Goal: Task Accomplishment & Management: Complete application form

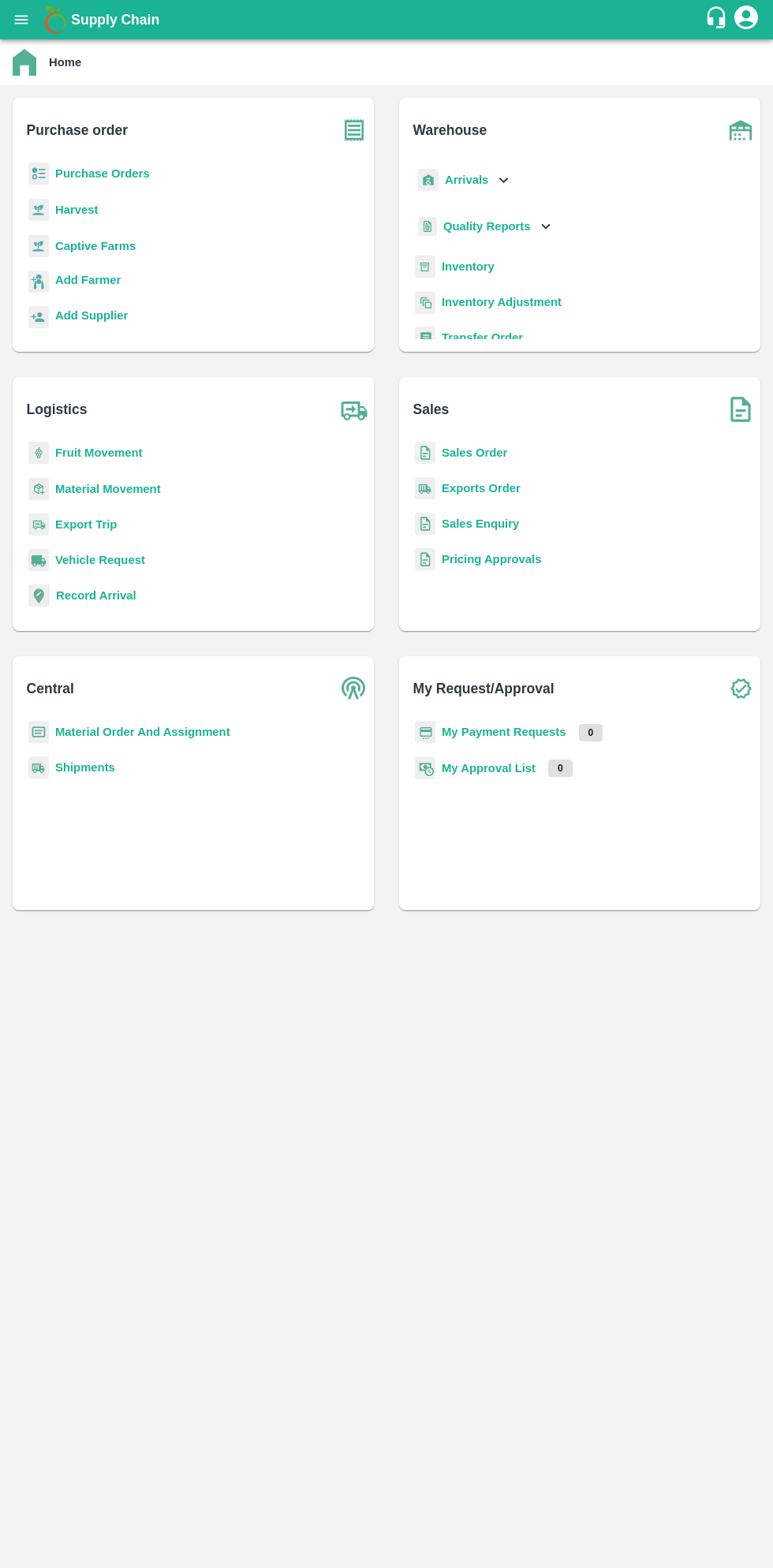
click at [30, 31] on button "open drawer" at bounding box center [20, 19] width 36 height 36
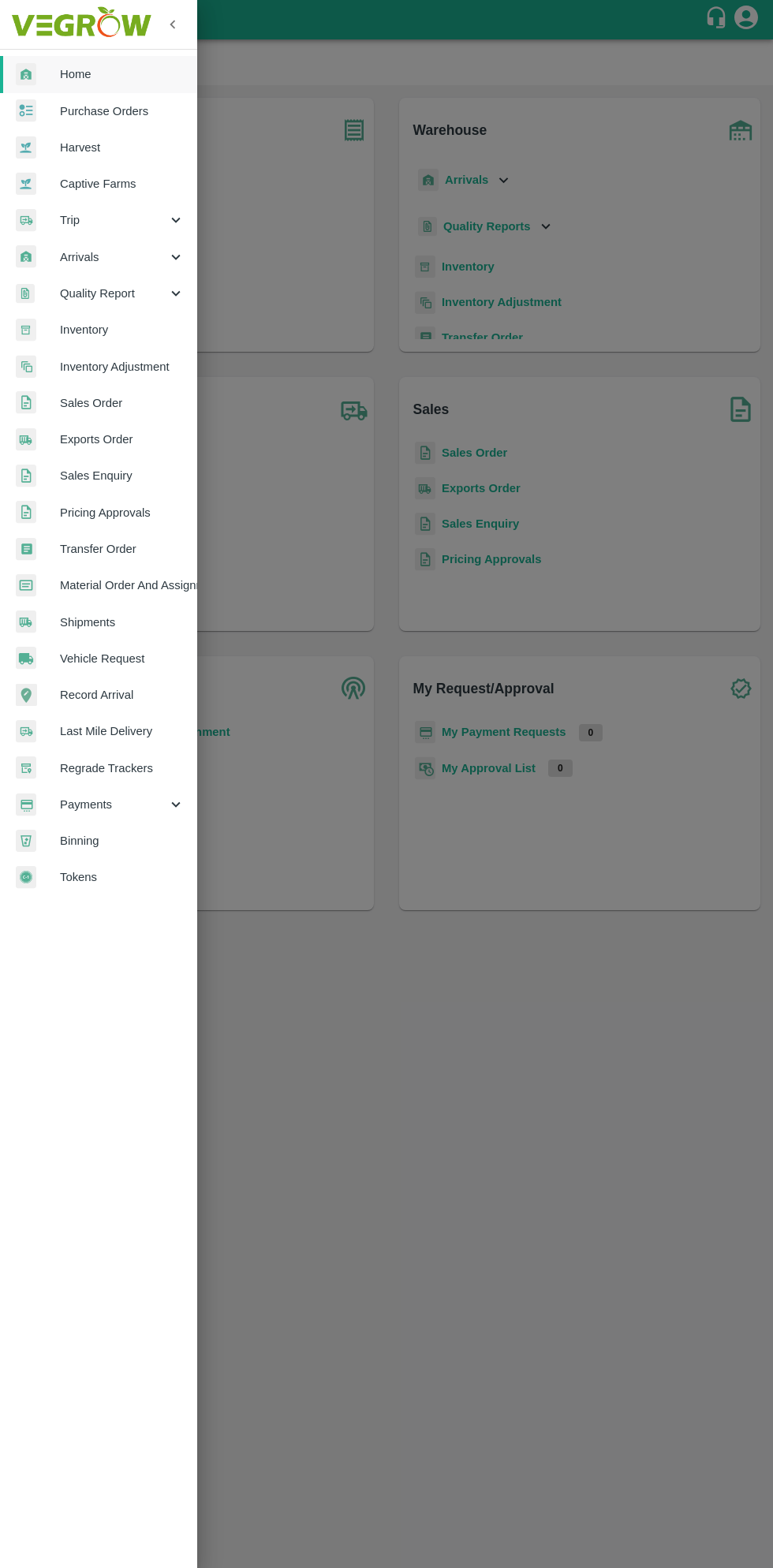
click at [105, 806] on span "Payments" at bounding box center [114, 805] width 107 height 18
click at [144, 833] on span "My Payment Requests" at bounding box center [129, 841] width 112 height 18
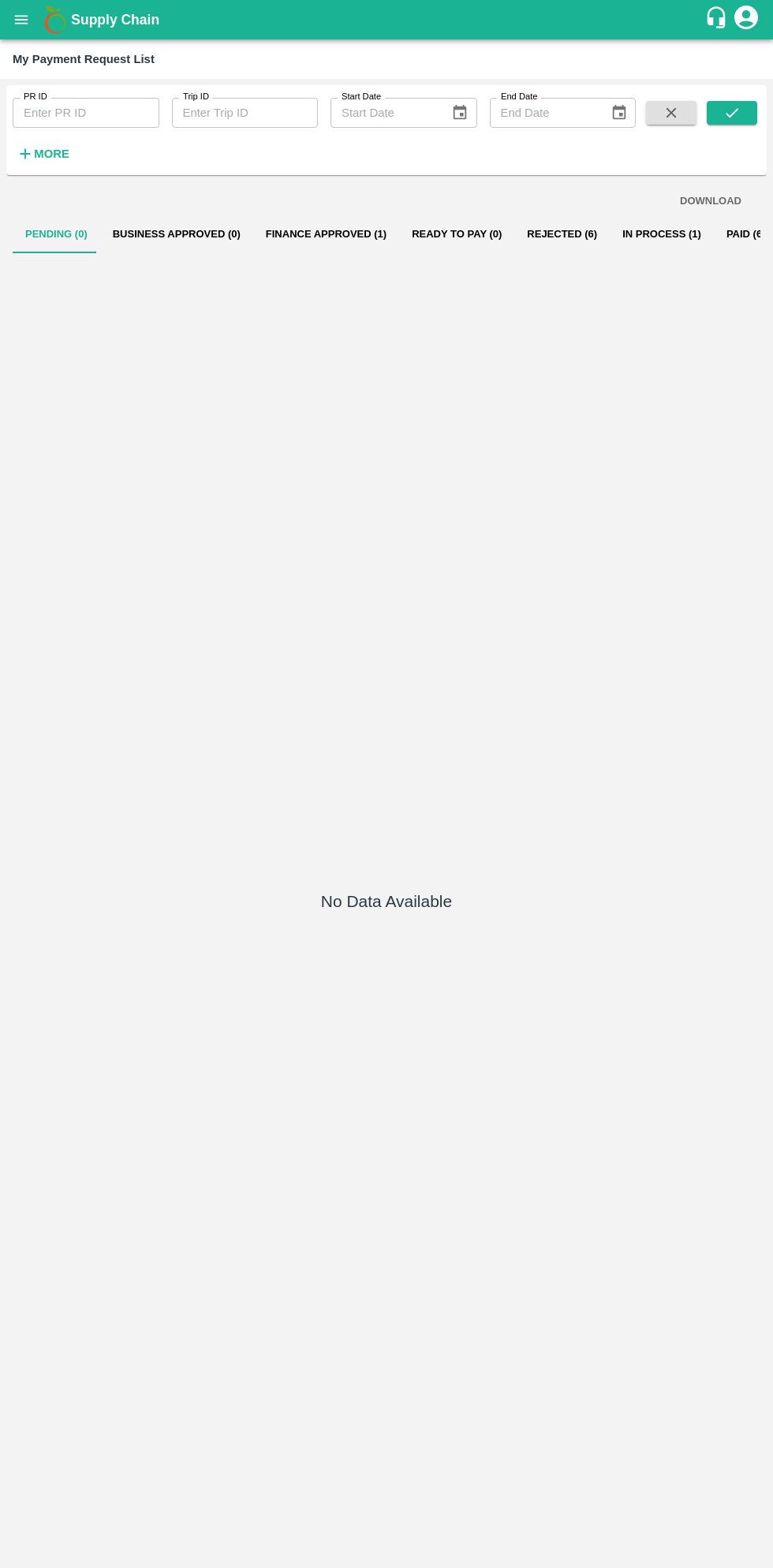
click at [714, 235] on button "Paid (665)" at bounding box center [752, 234] width 76 height 38
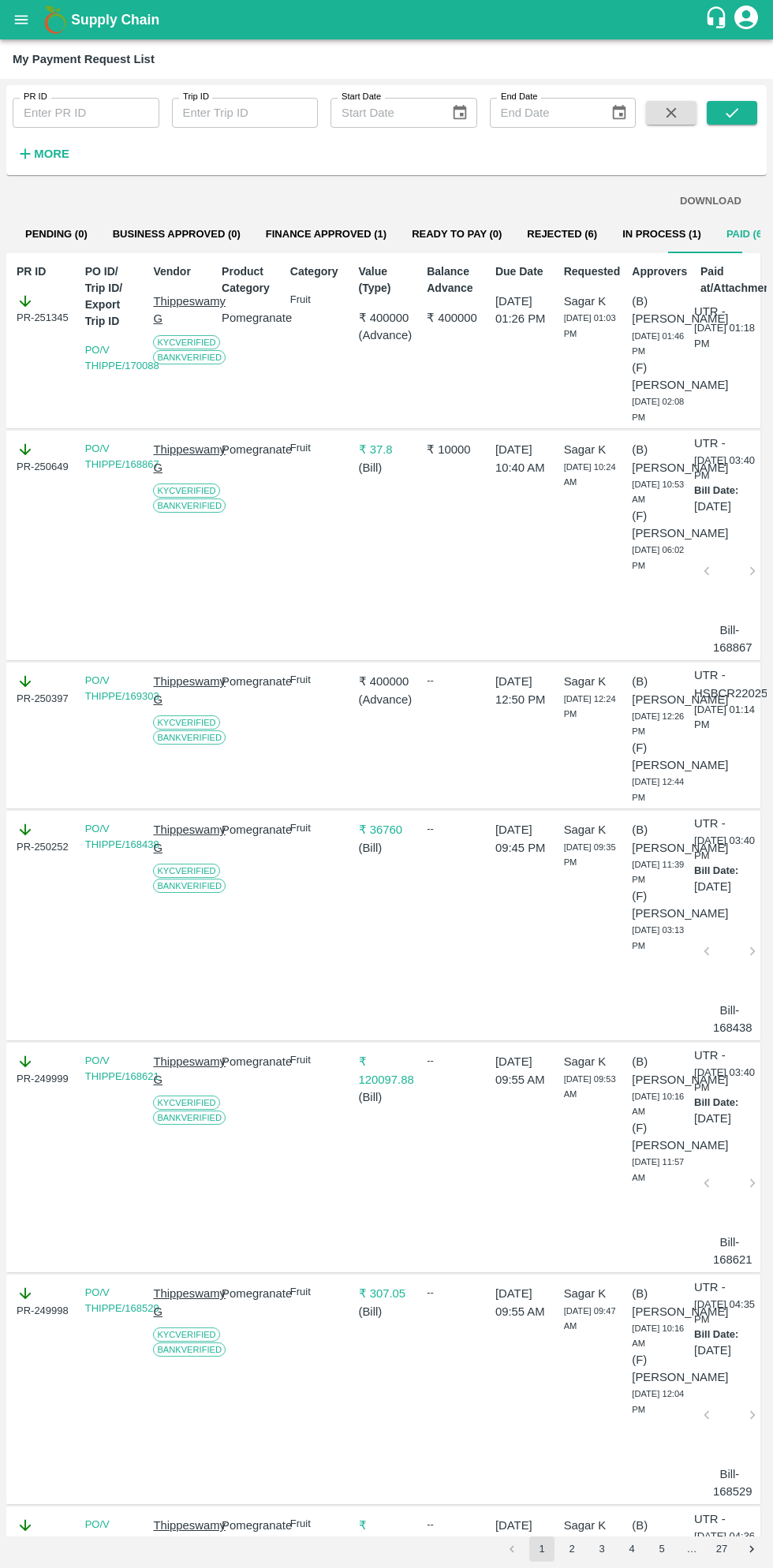
scroll to position [4, 0]
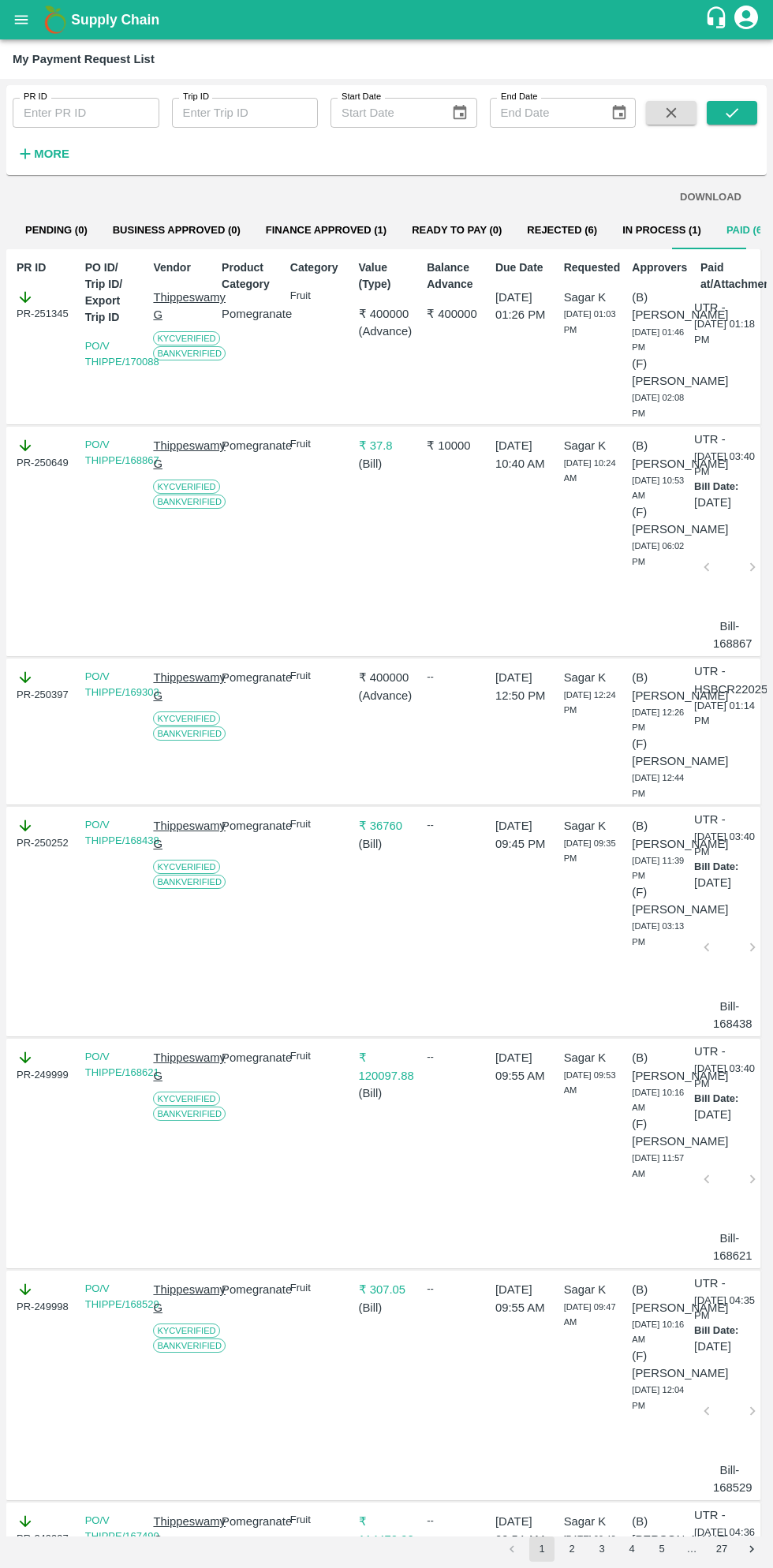
click at [632, 231] on button "In Process (1)" at bounding box center [661, 230] width 104 height 38
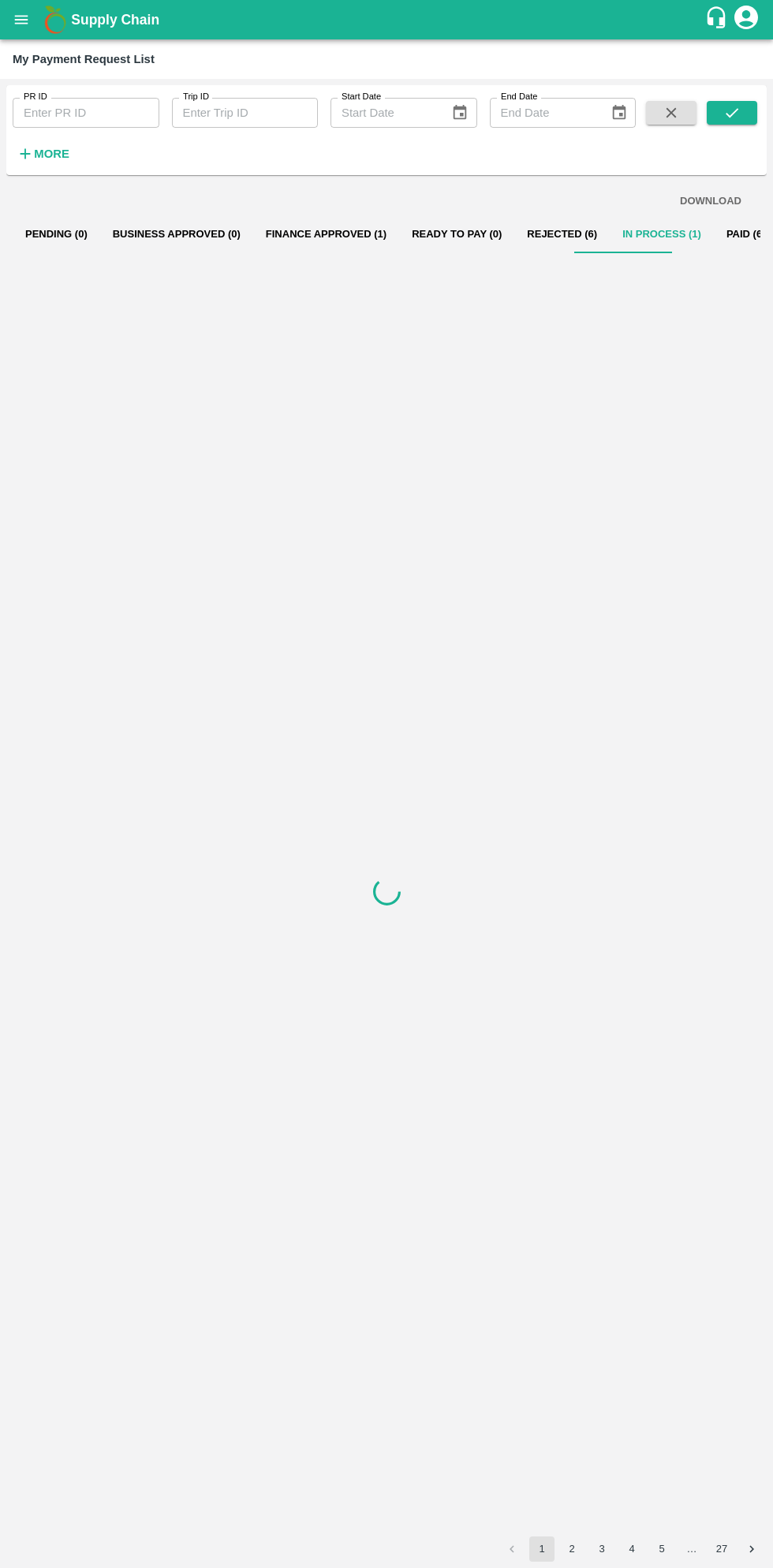
scroll to position [0, 0]
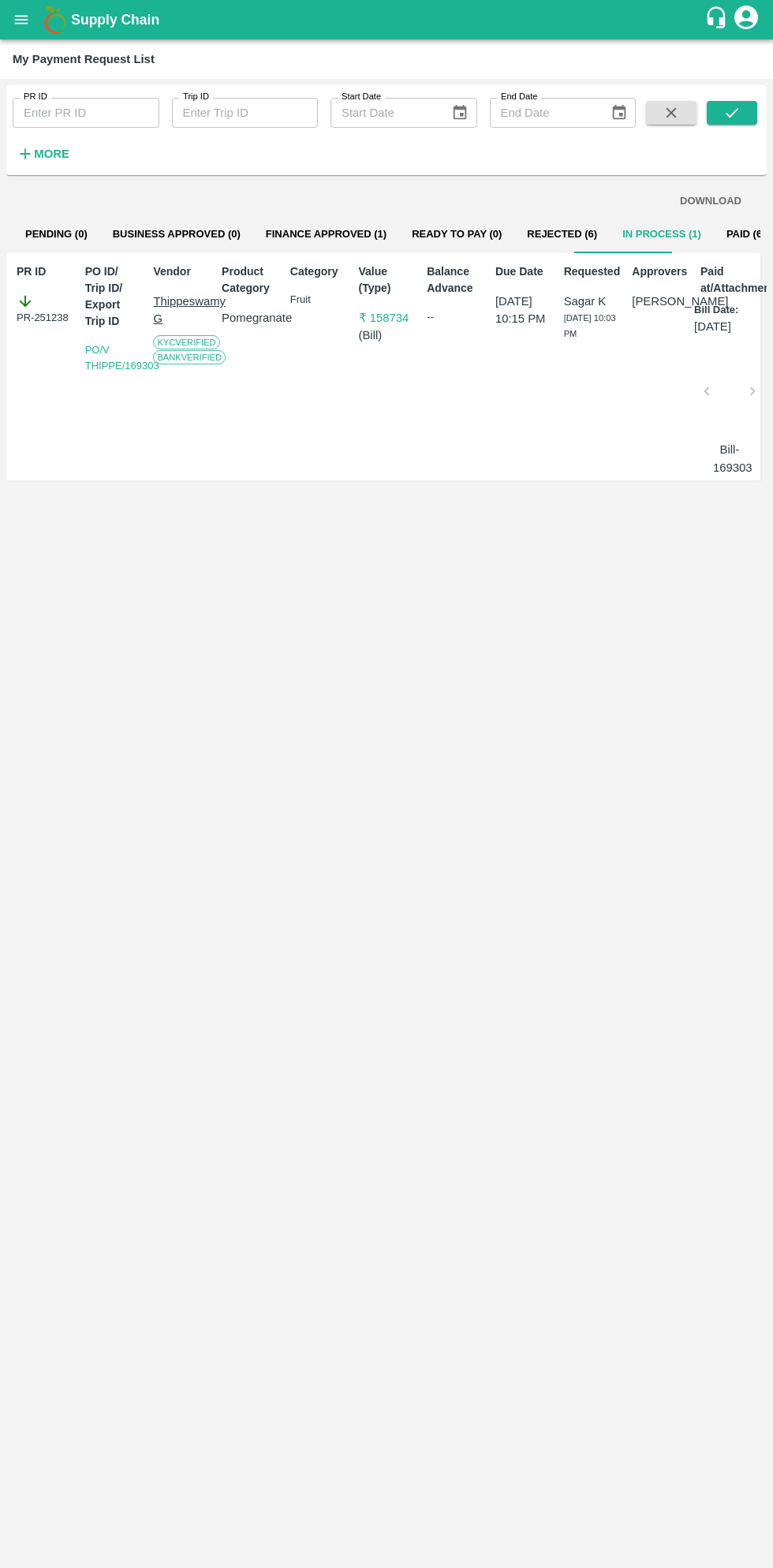
click at [32, 28] on button "open drawer" at bounding box center [20, 19] width 36 height 36
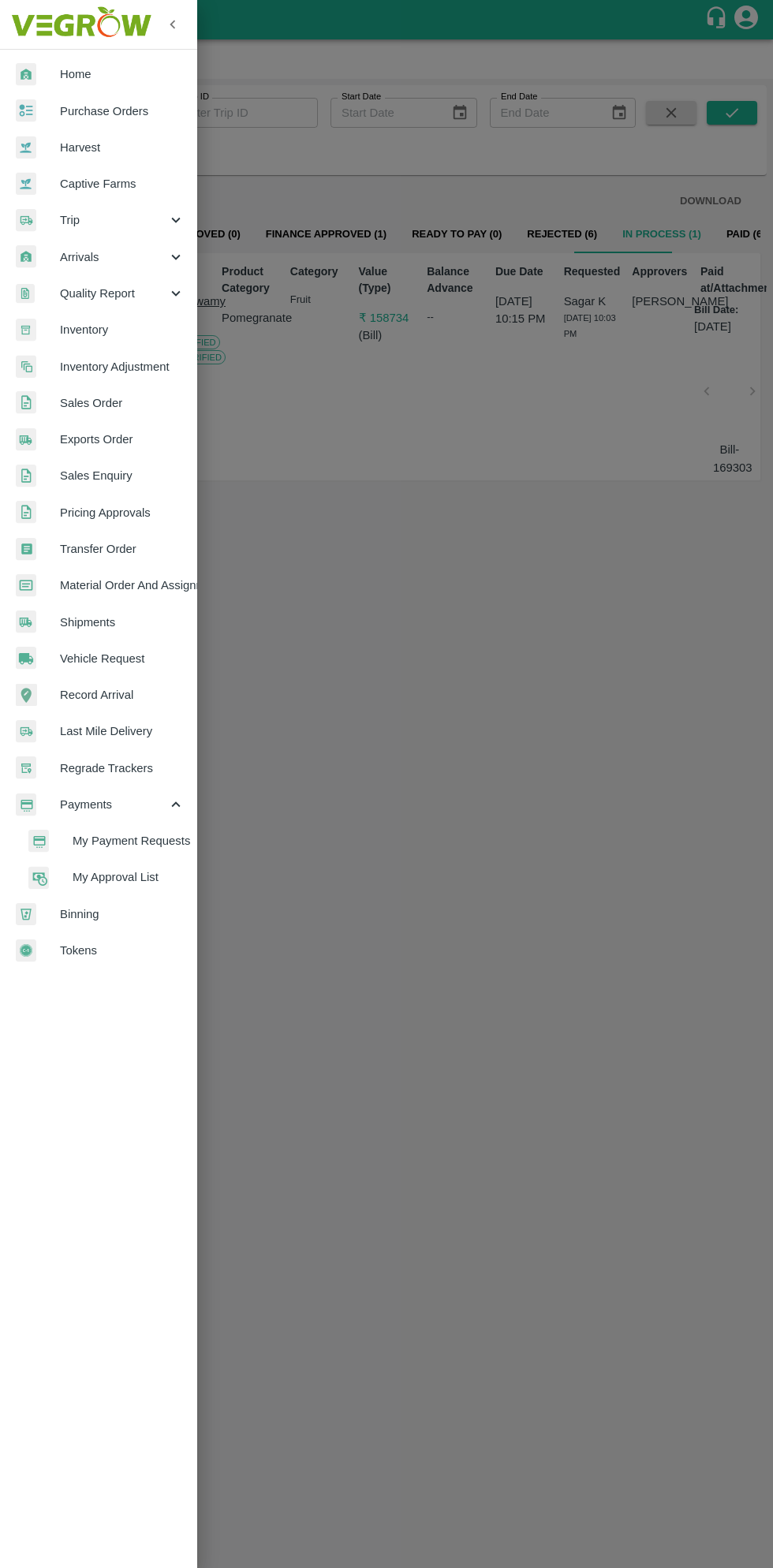
click at [135, 110] on span "Purchase Orders" at bounding box center [123, 111] width 125 height 18
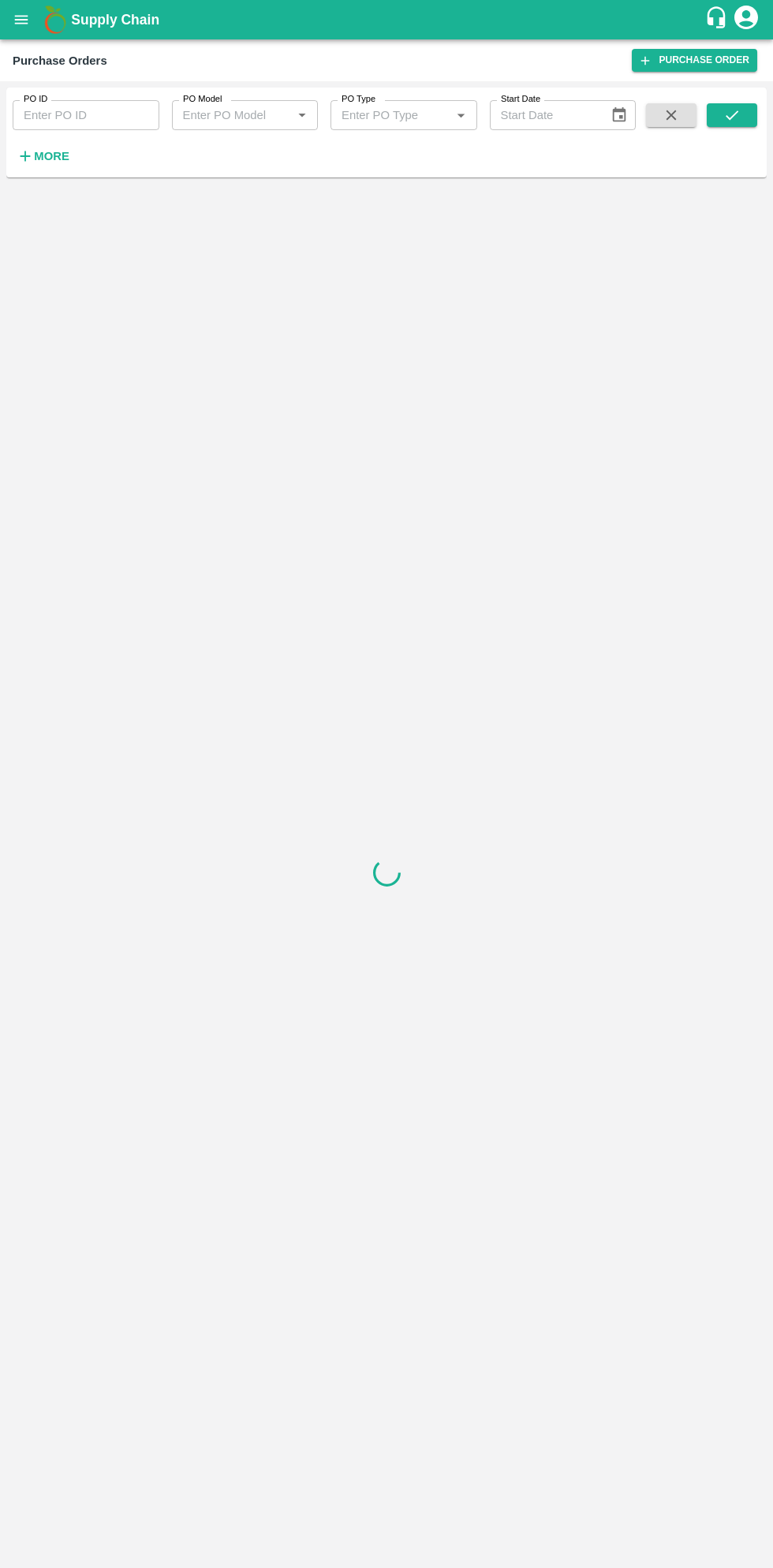
click at [55, 156] on strong "More" at bounding box center [52, 156] width 35 height 13
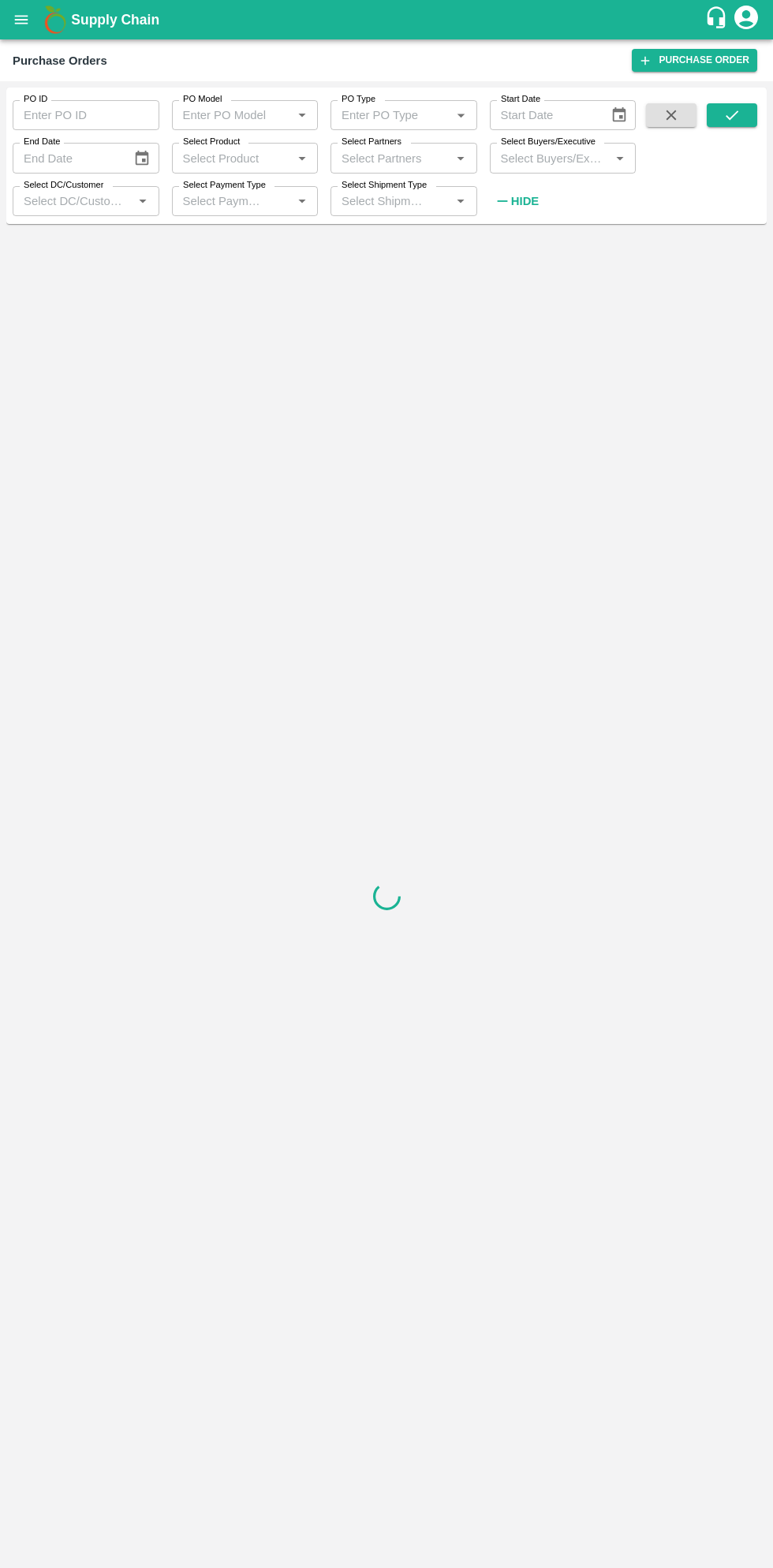
click at [547, 161] on input "Select Buyers/Executive" at bounding box center [550, 158] width 111 height 20
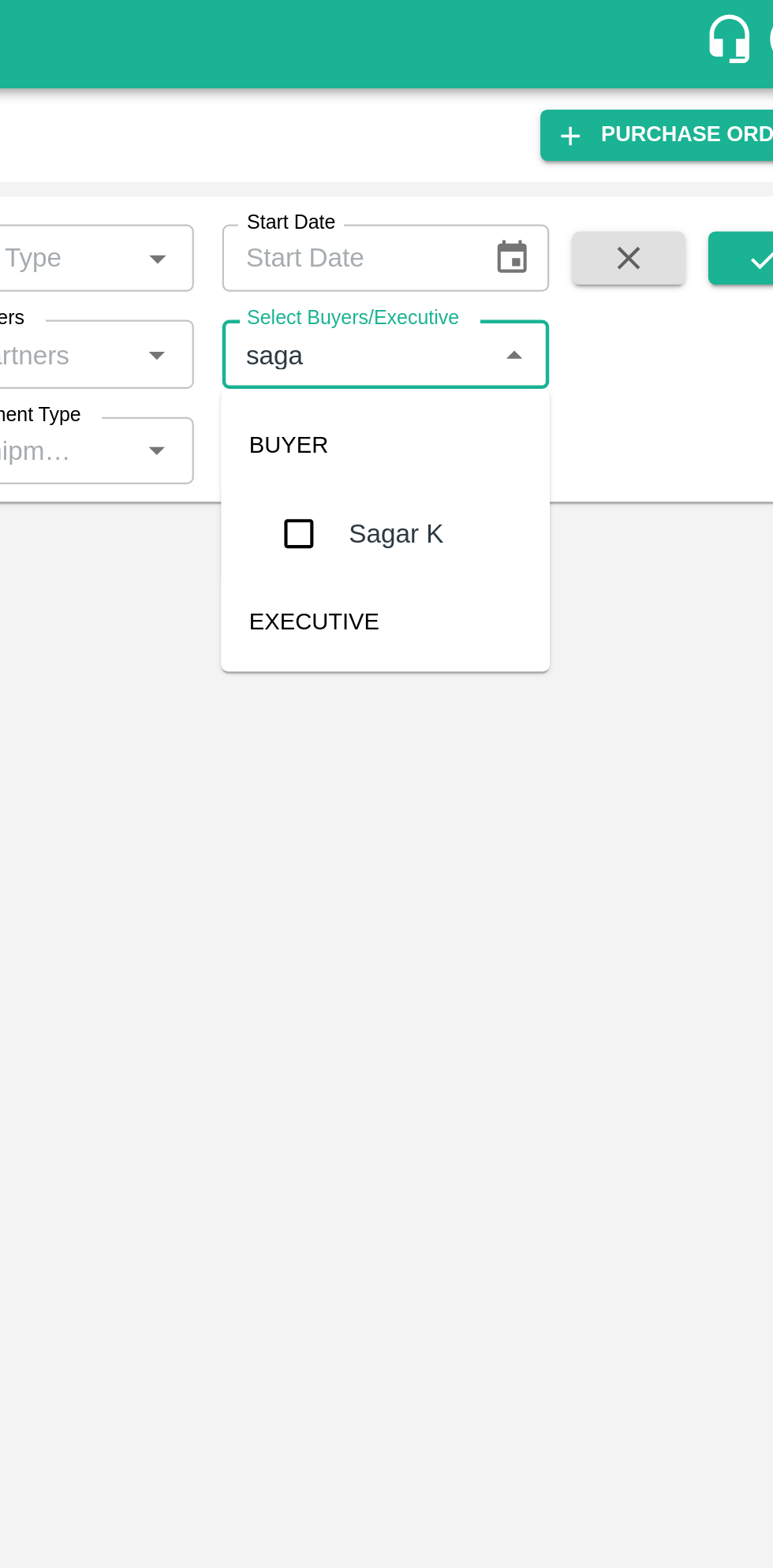
type input "sagar"
click at [527, 249] on input "checkbox" at bounding box center [524, 238] width 31 height 31
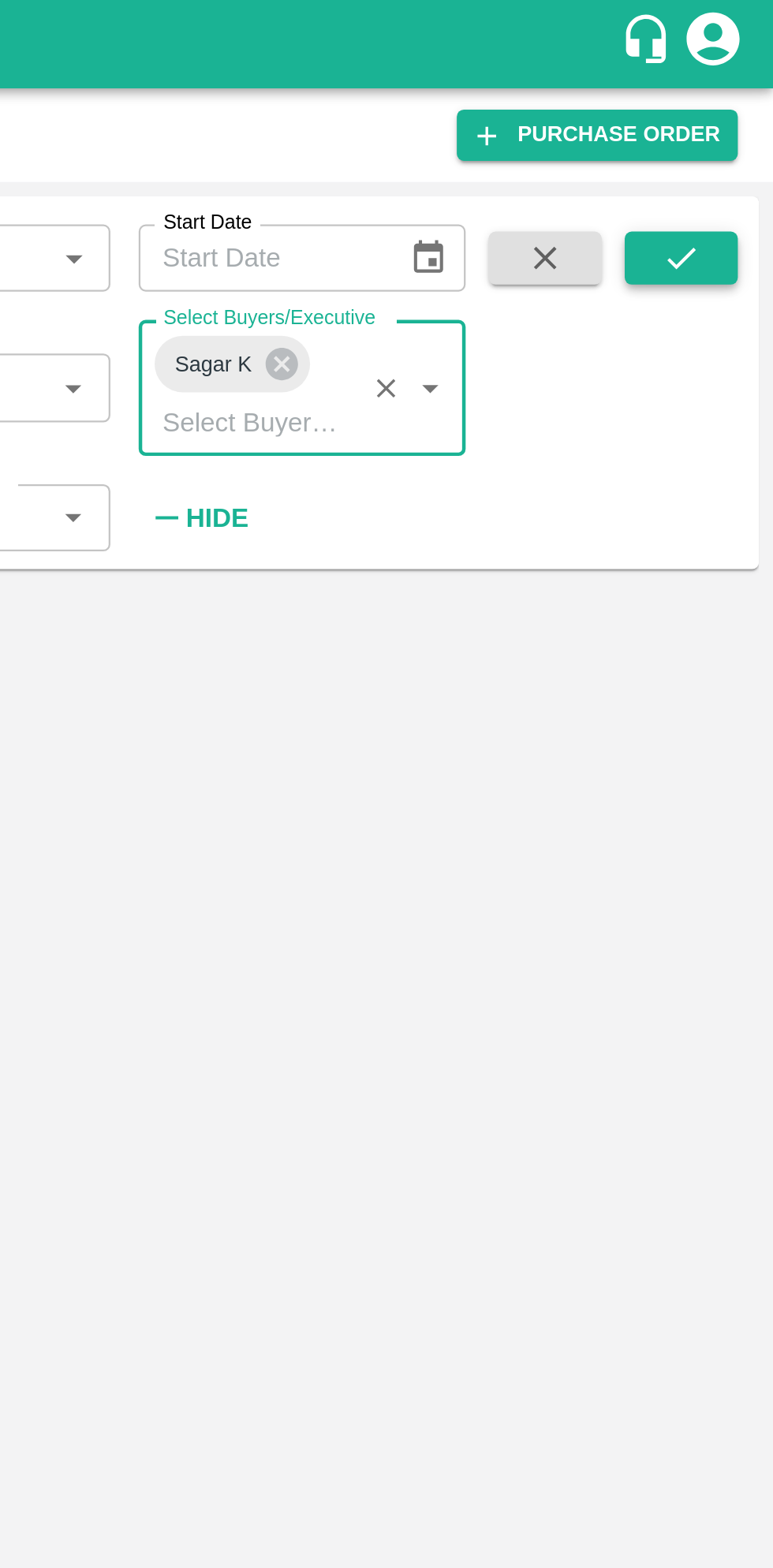
click at [740, 120] on icon "submit" at bounding box center [732, 115] width 18 height 18
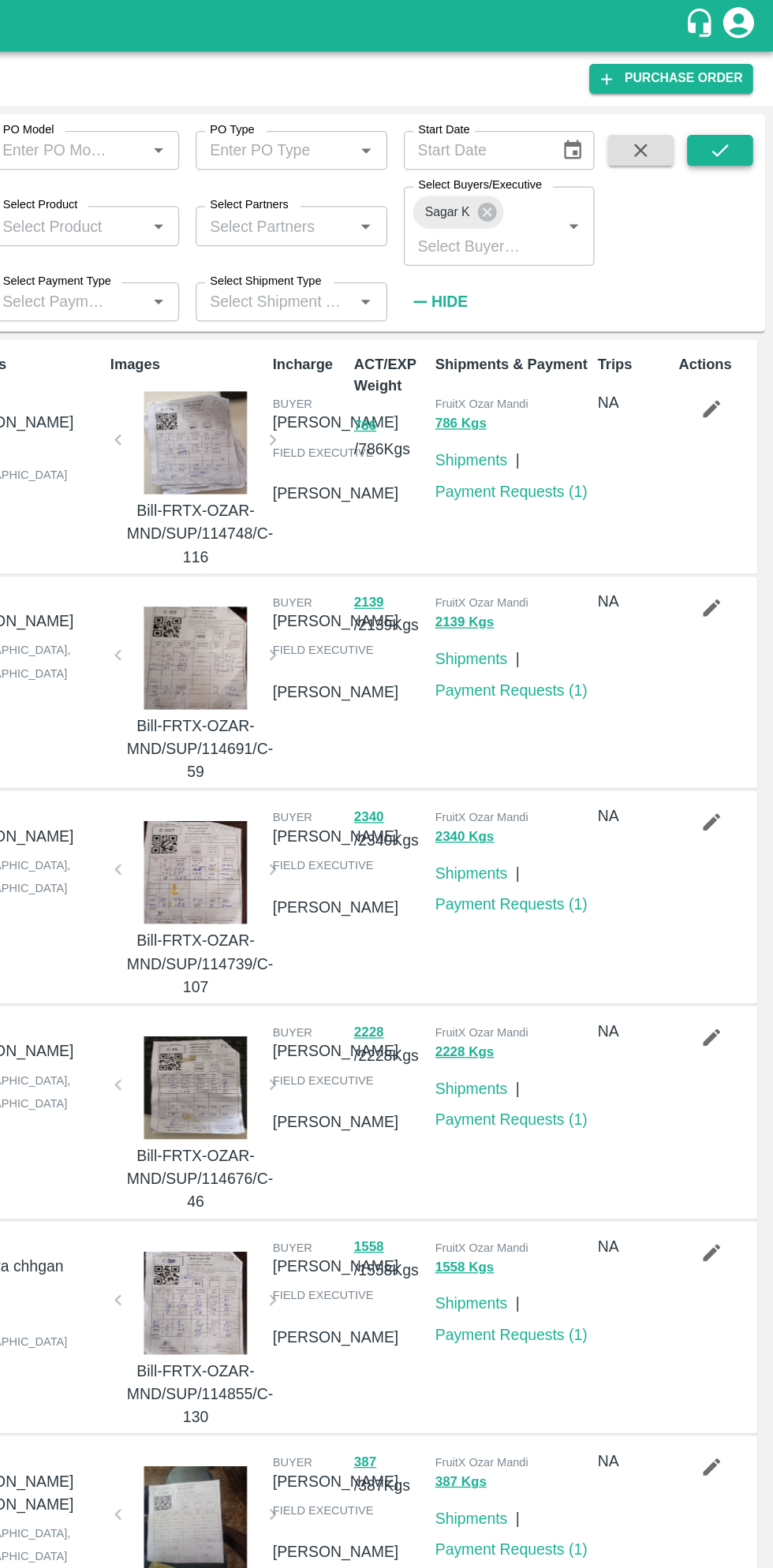
click at [730, 115] on icon "submit" at bounding box center [732, 115] width 18 height 18
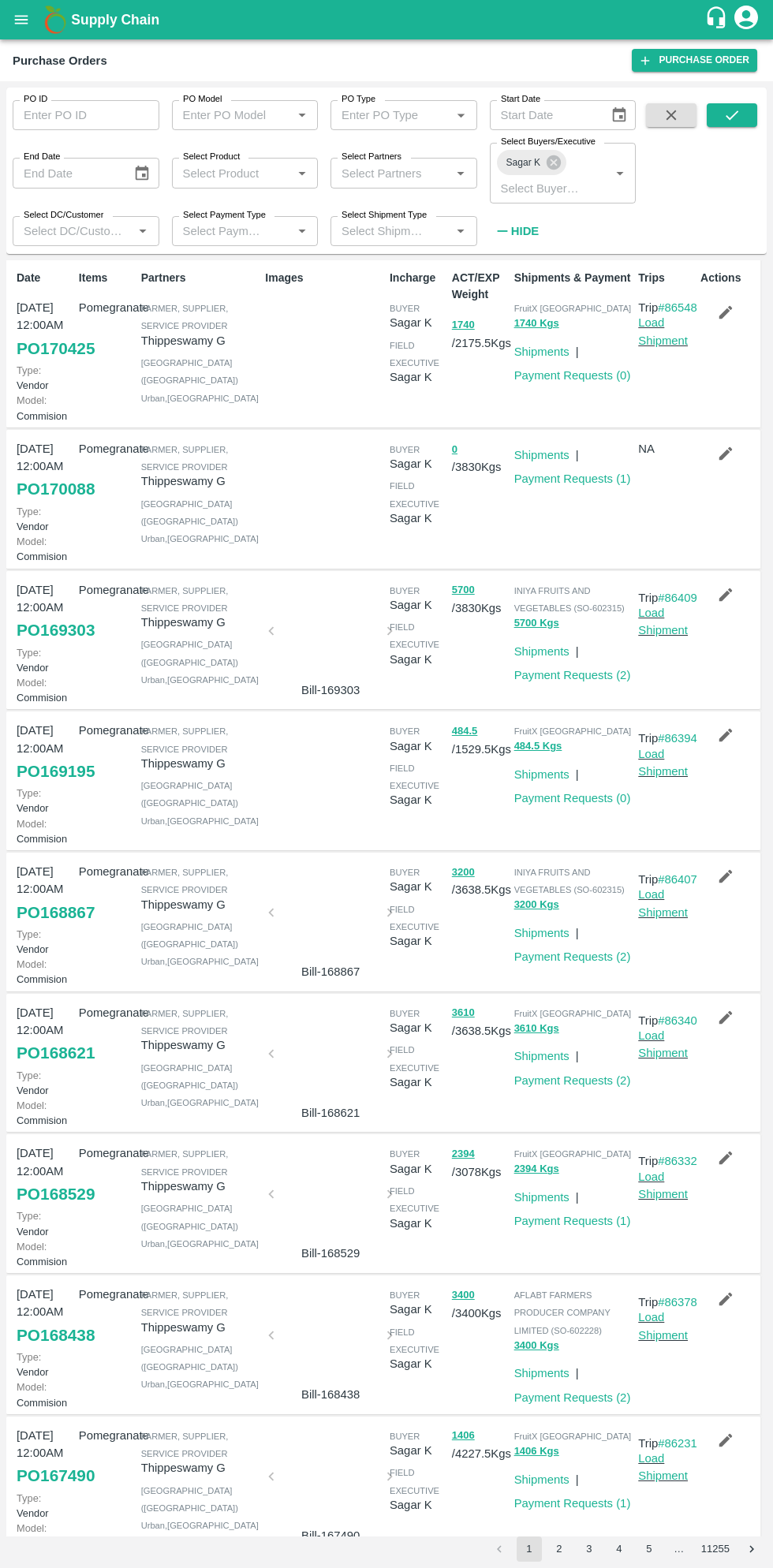
click at [64, 785] on link "PO 169195" at bounding box center [55, 771] width 78 height 28
click at [589, 805] on link "Payment Requests ( 0 )" at bounding box center [572, 798] width 117 height 13
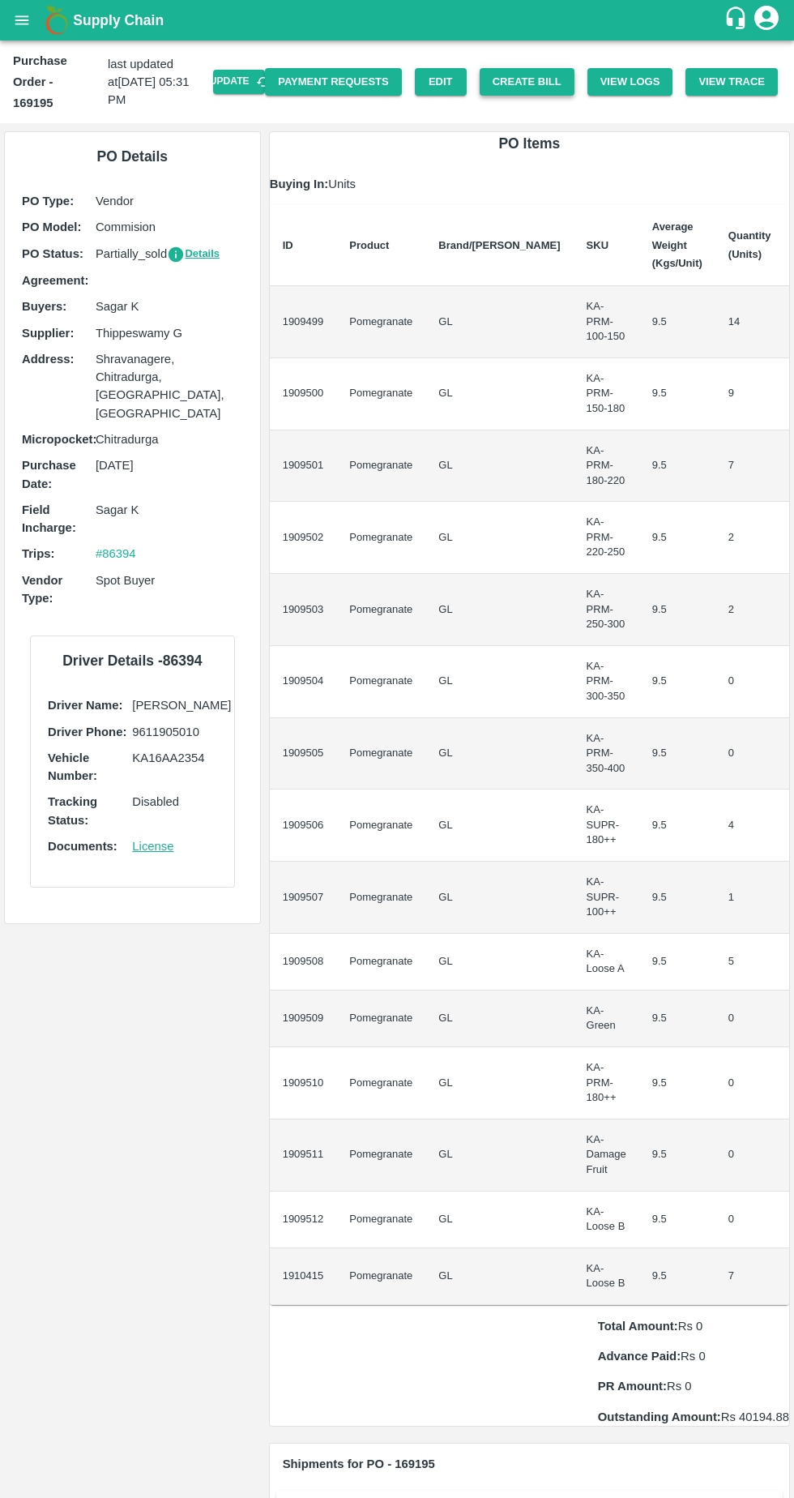
click at [545, 75] on button "Create Bill" at bounding box center [527, 82] width 95 height 28
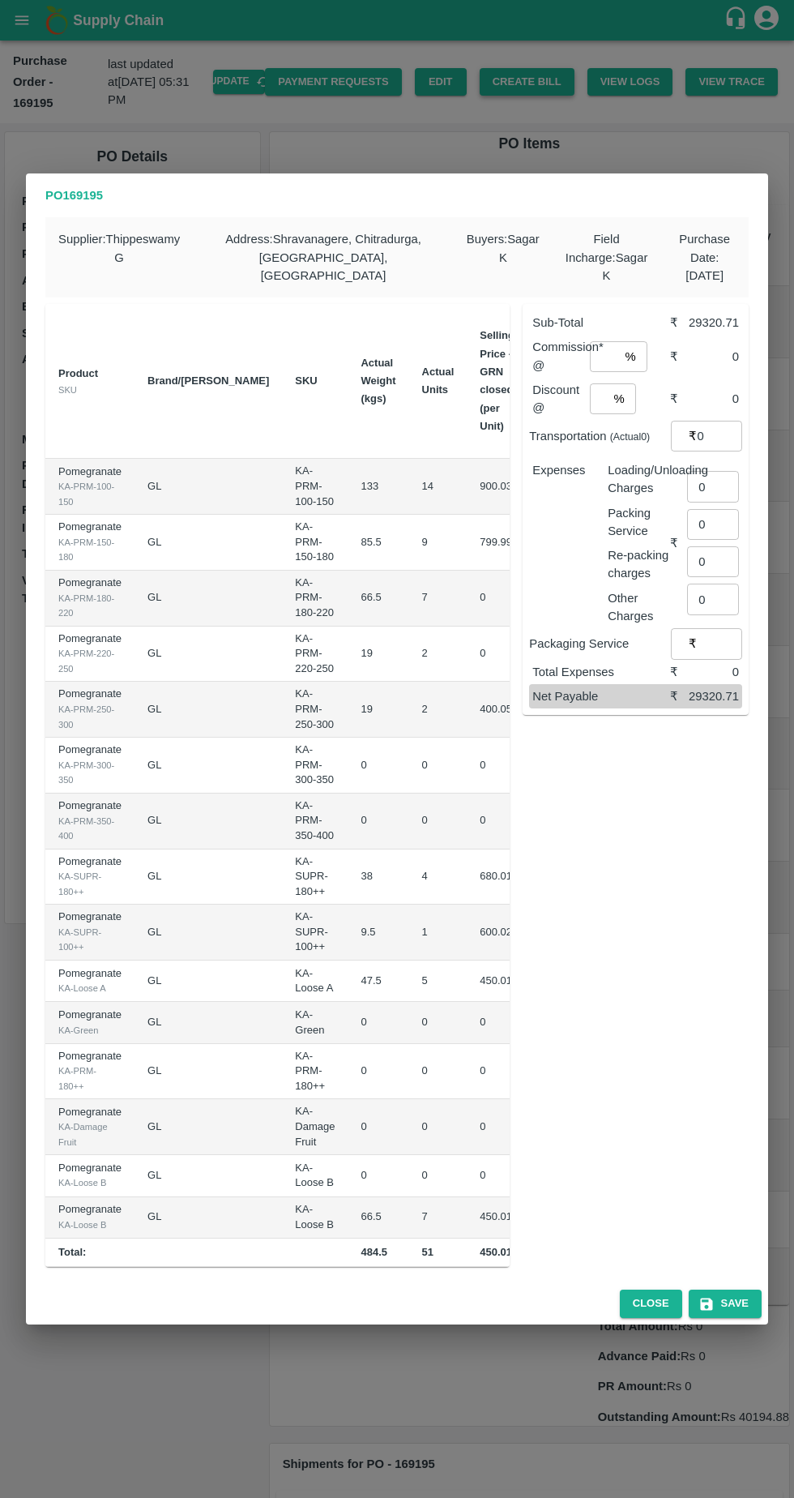
scroll to position [0, 169]
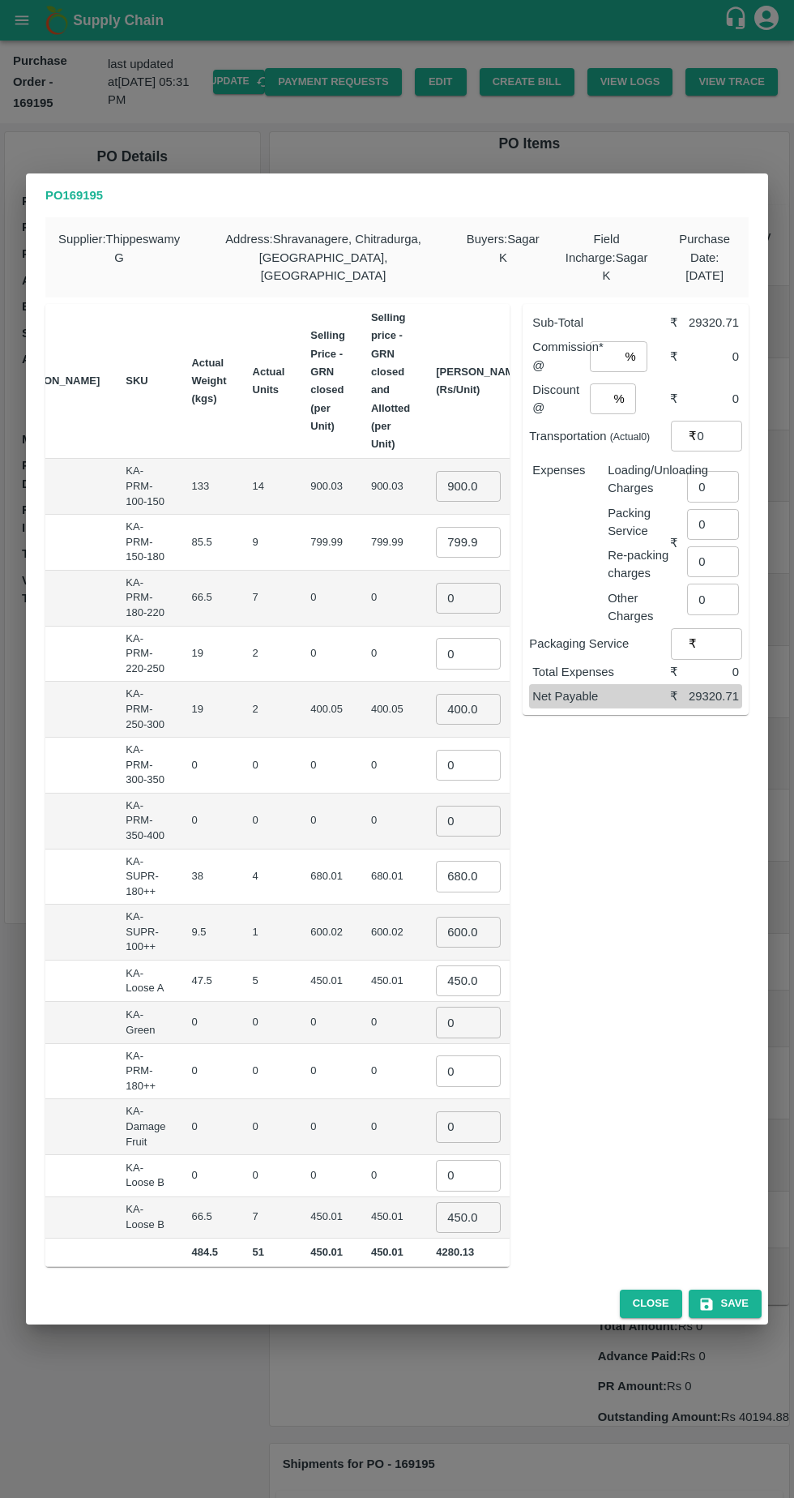
click at [436, 480] on input "900.03" at bounding box center [468, 486] width 65 height 31
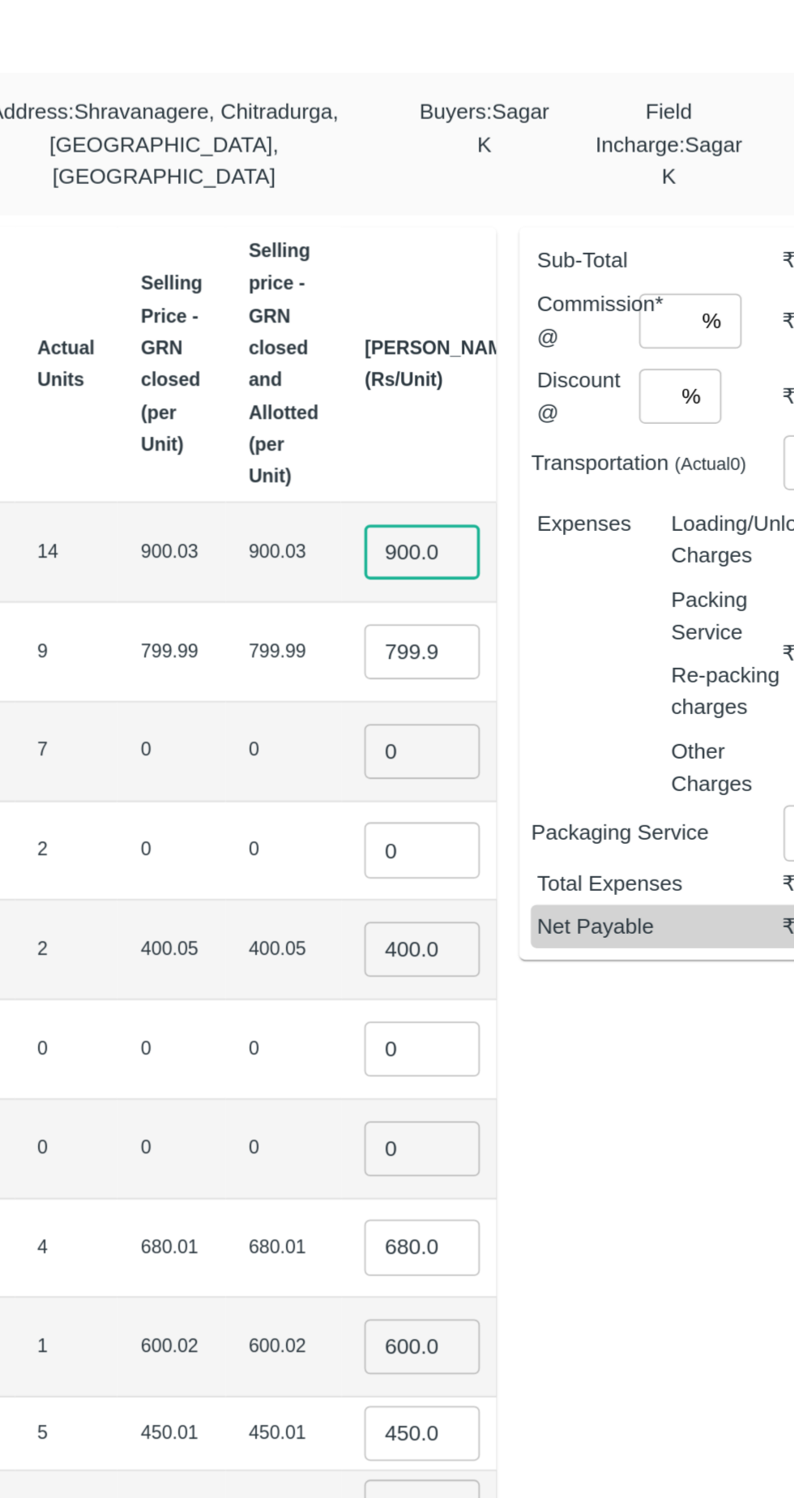
scroll to position [0, 2]
type input "9"
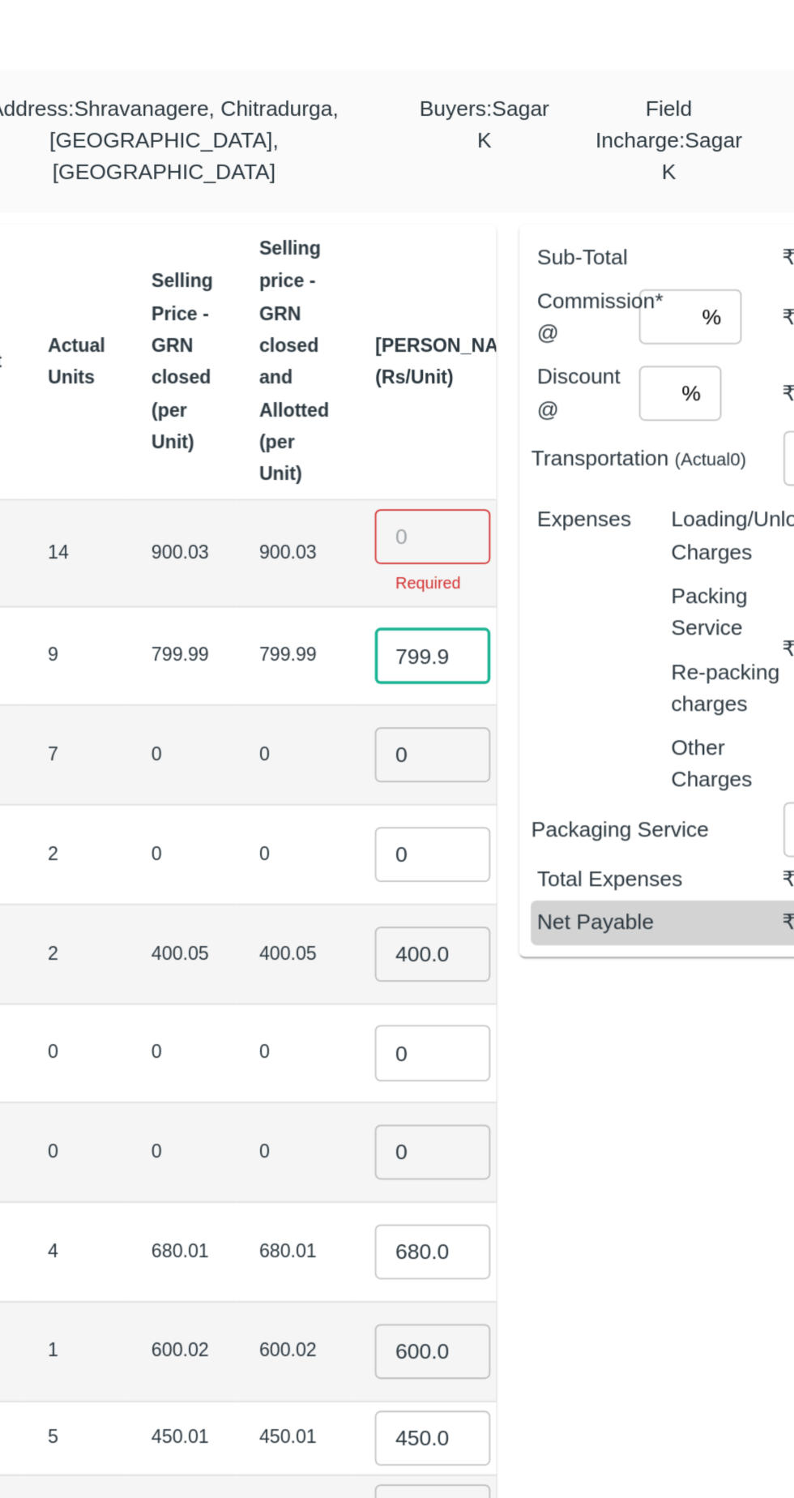
scroll to position [0, 75]
type input "7"
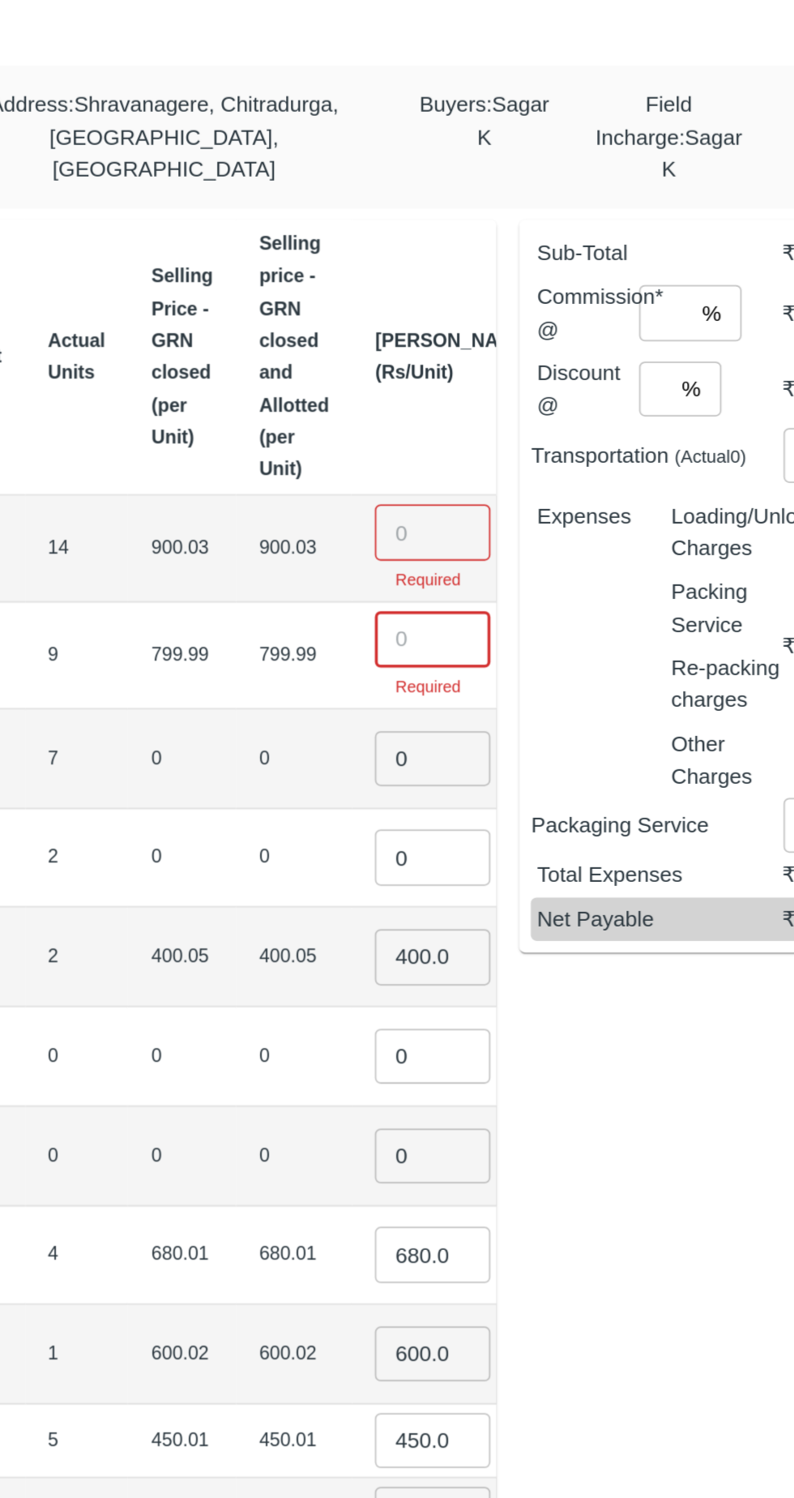
click at [364, 926] on td "600.02" at bounding box center [396, 936] width 65 height 56
click at [442, 467] on input "number" at bounding box center [474, 474] width 65 height 31
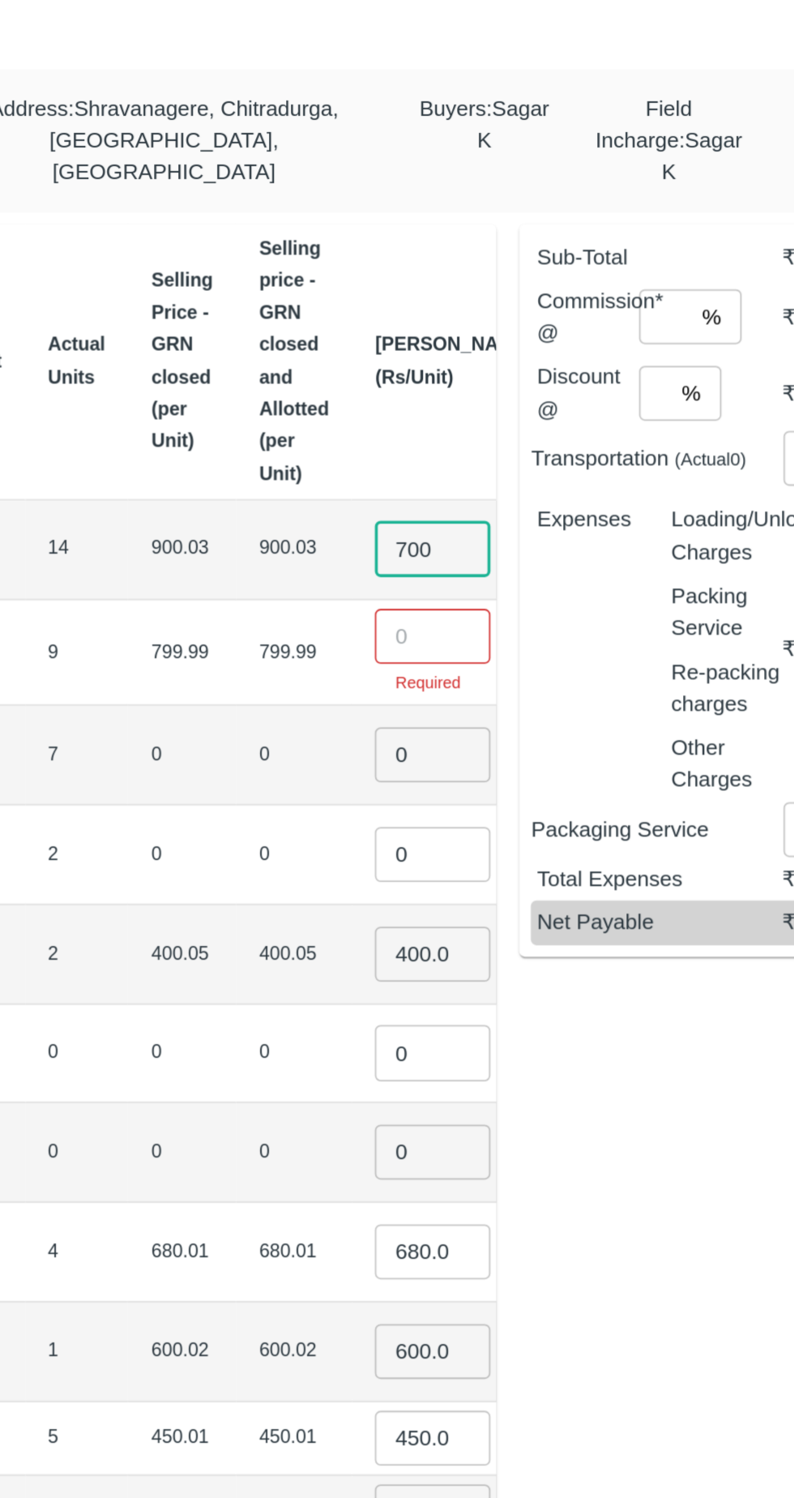
type input "700"
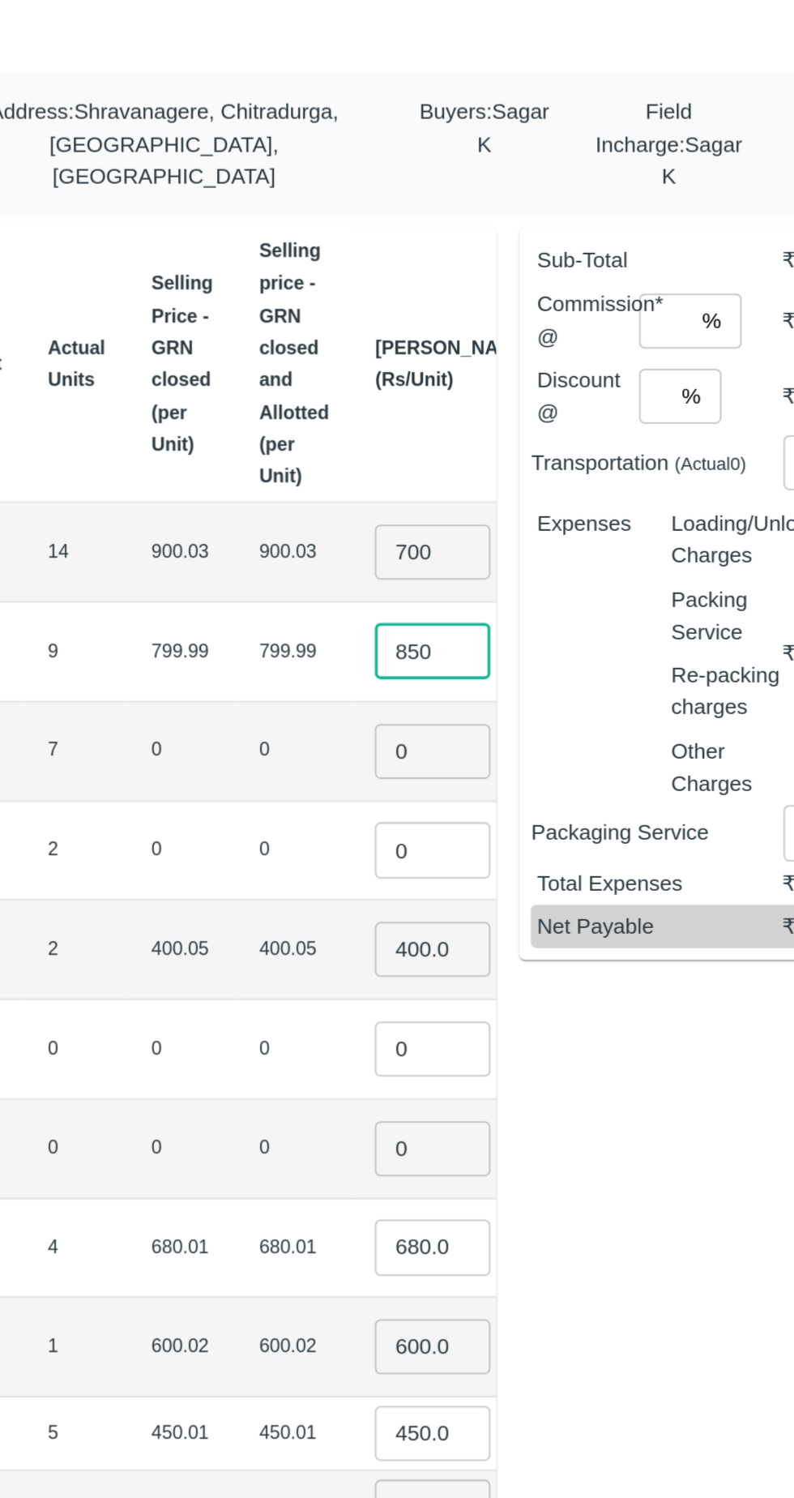
type input "850"
type input "1150"
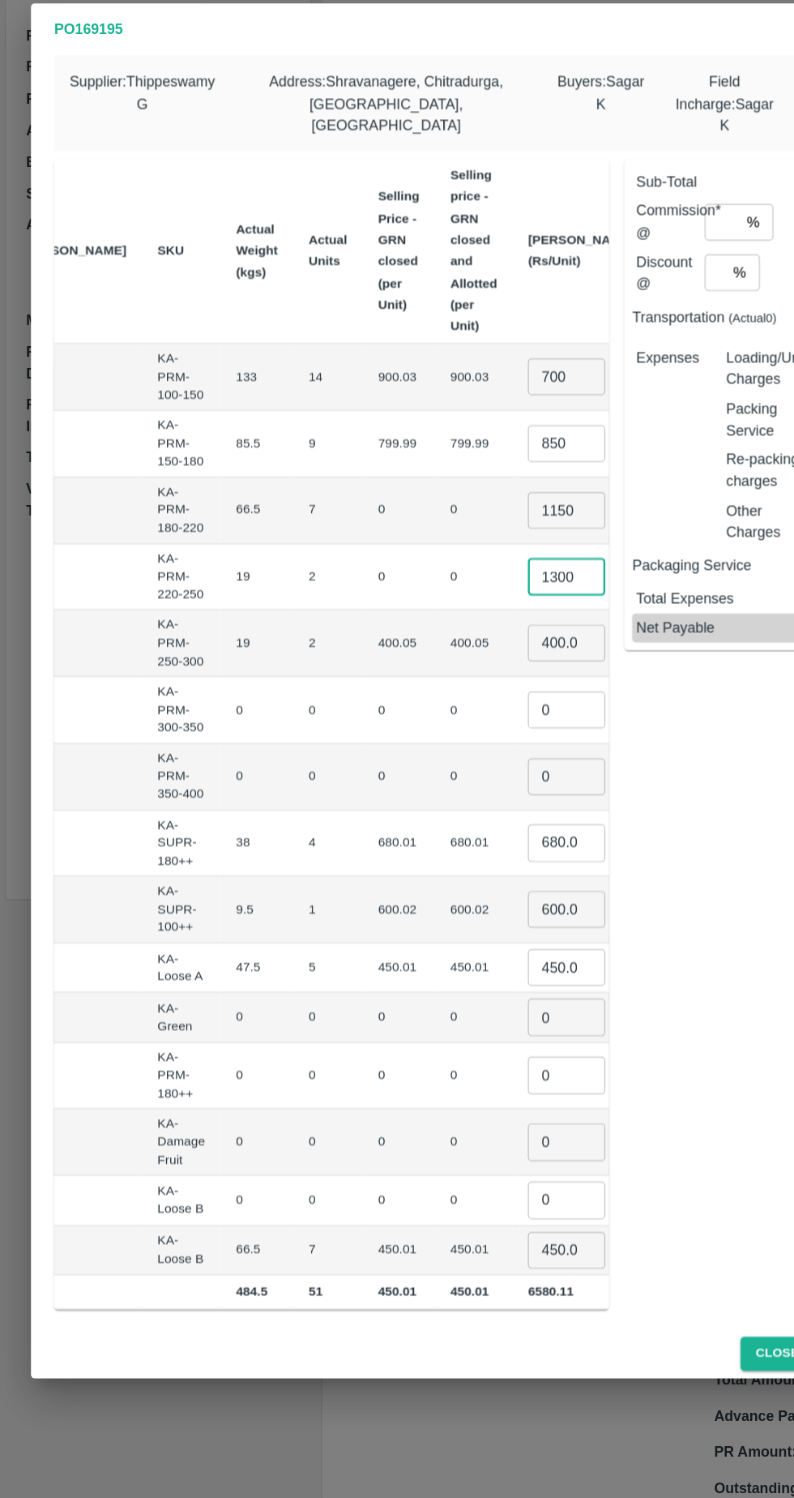
type input "1300"
type input "4"
type input "1600"
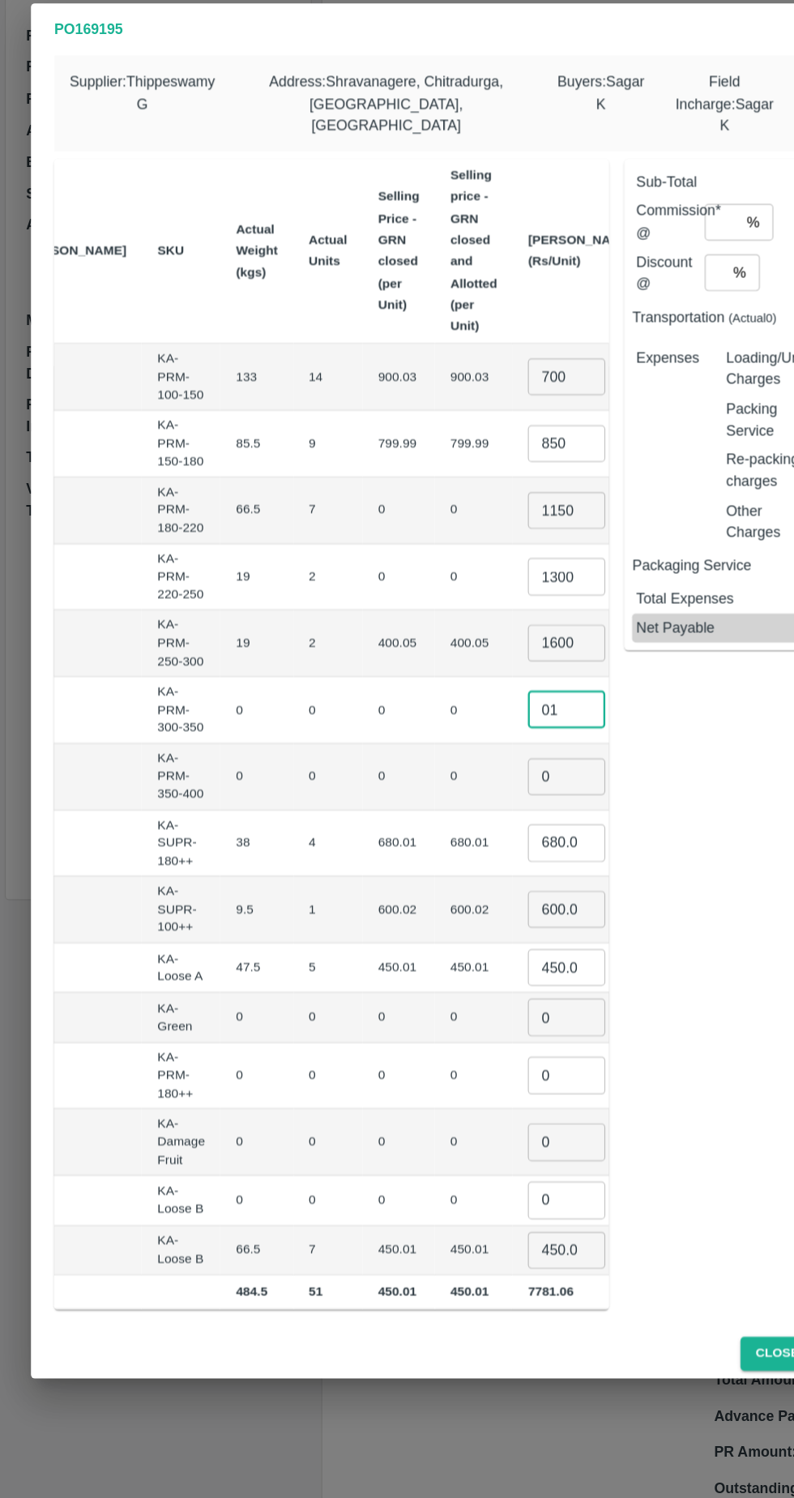
type input "01"
type input "6"
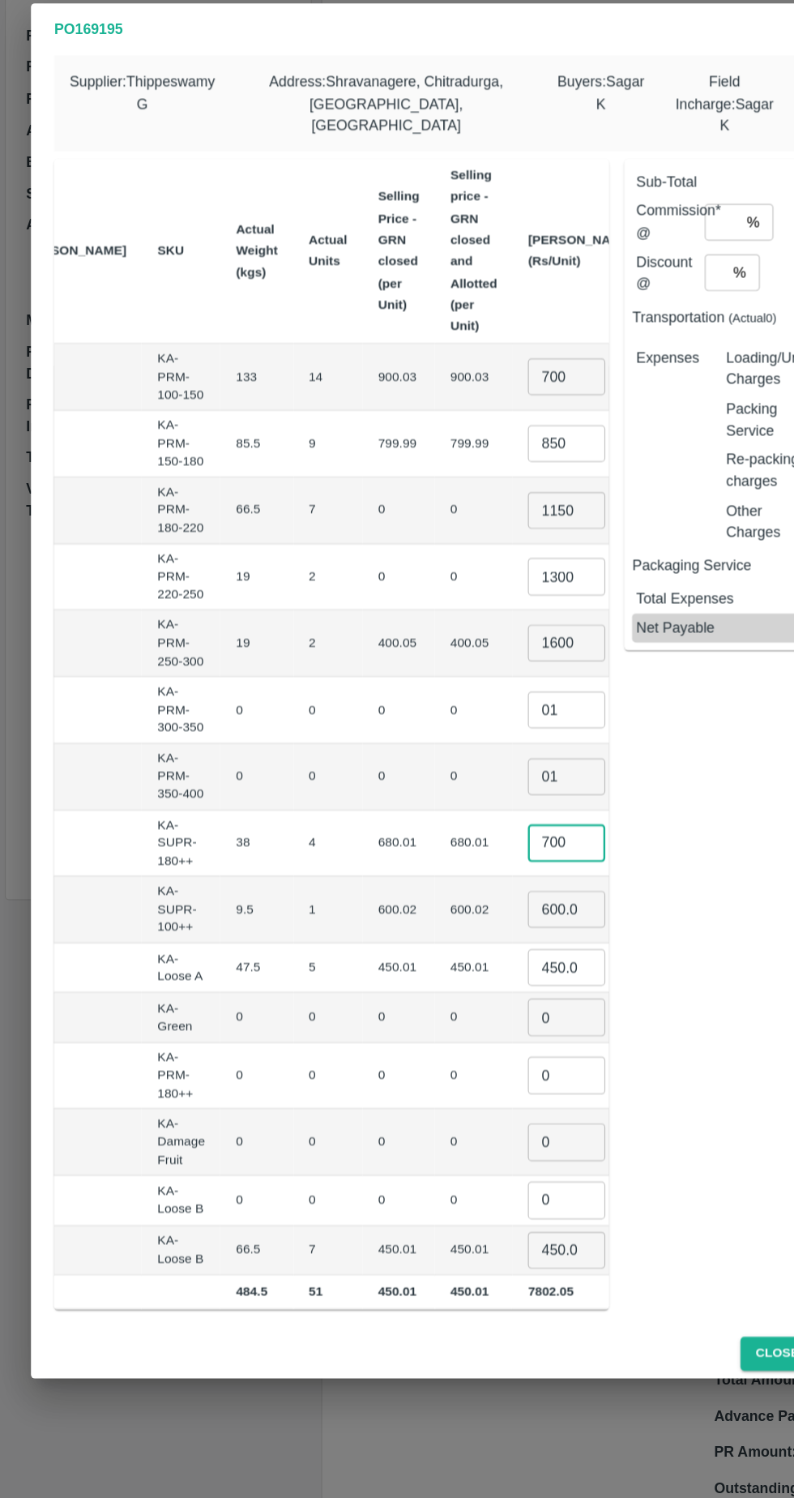
type input "700"
type input "6"
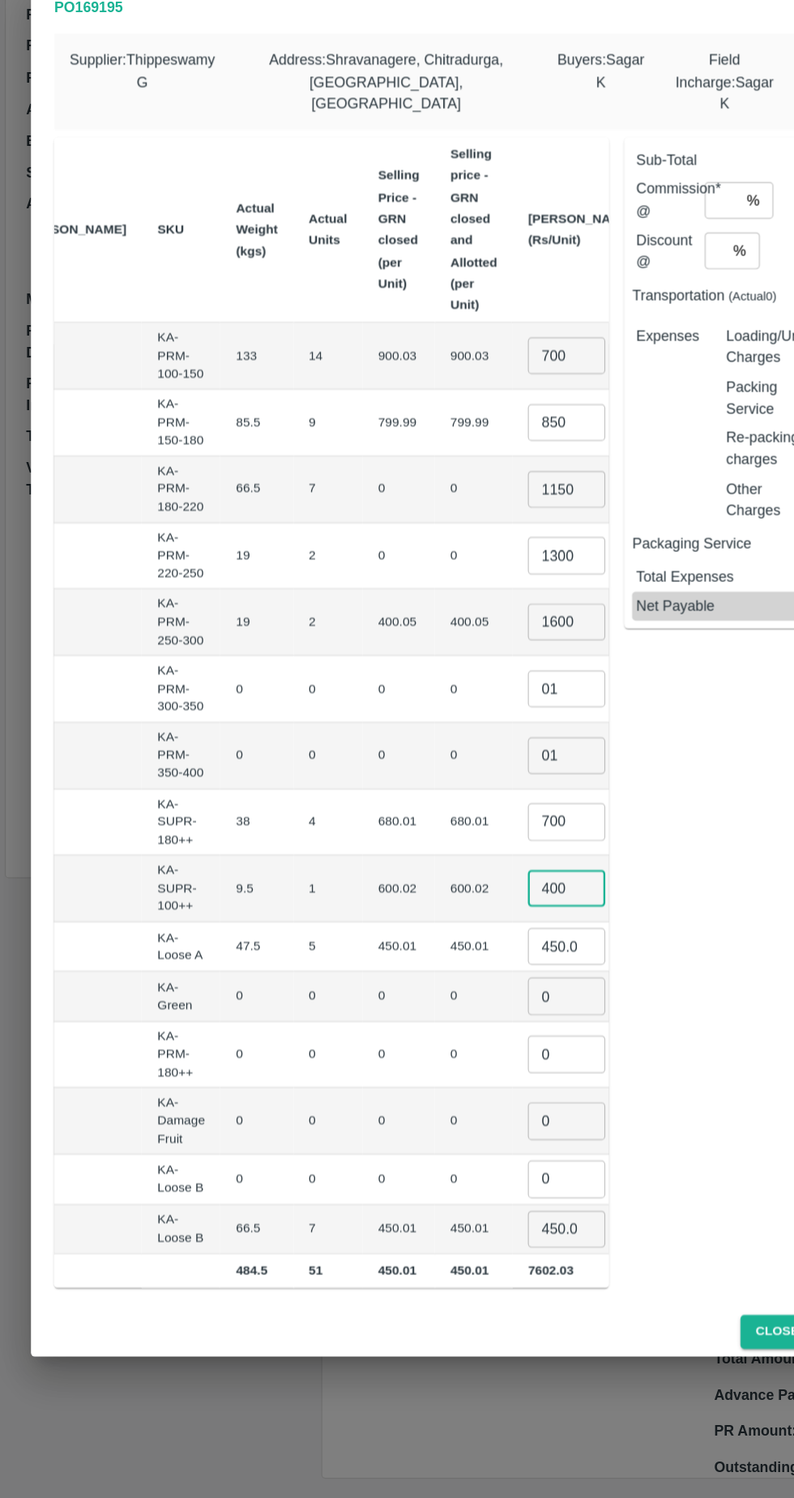
type input "400"
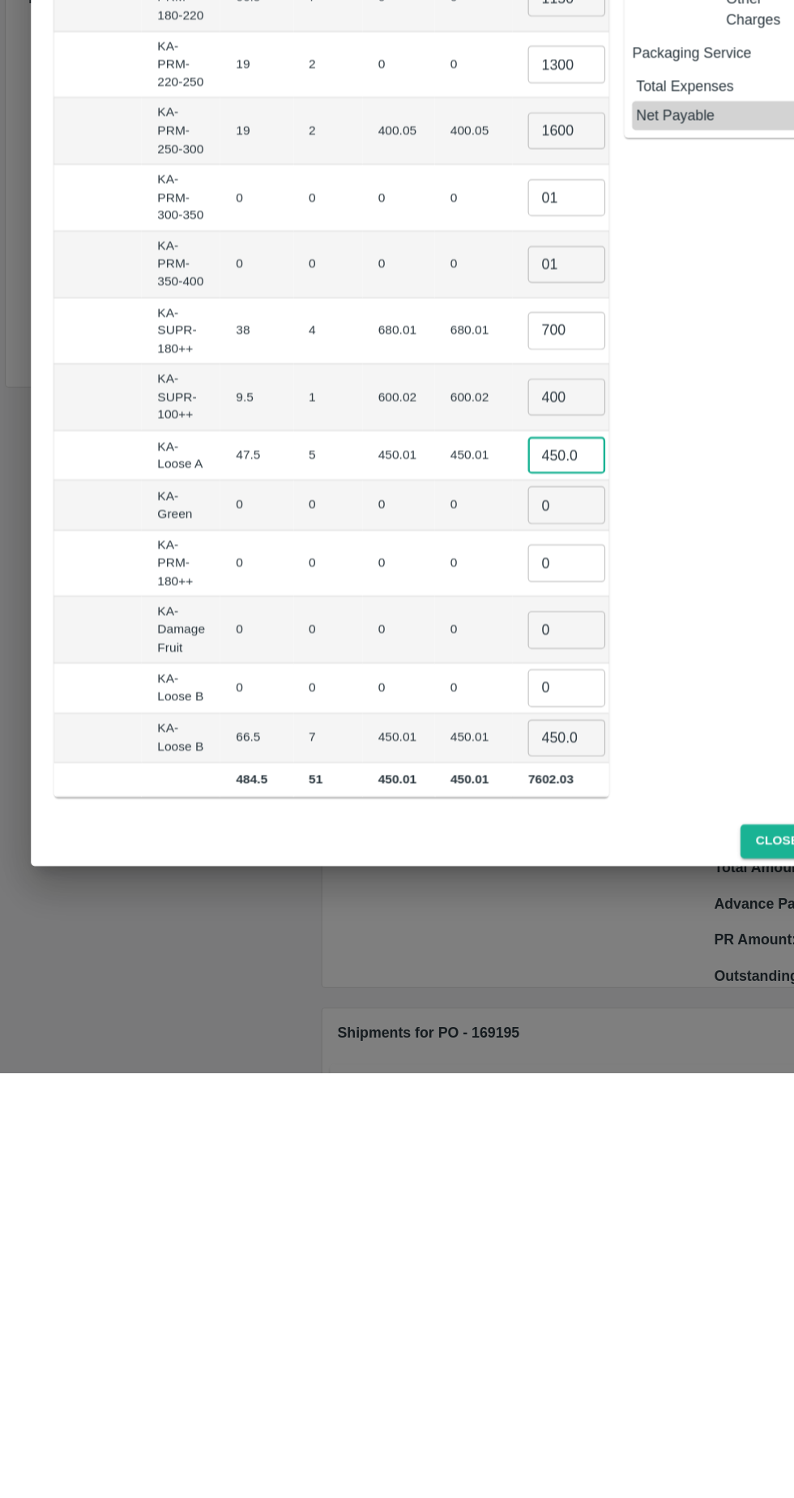
scroll to position [0, 10]
type input "4"
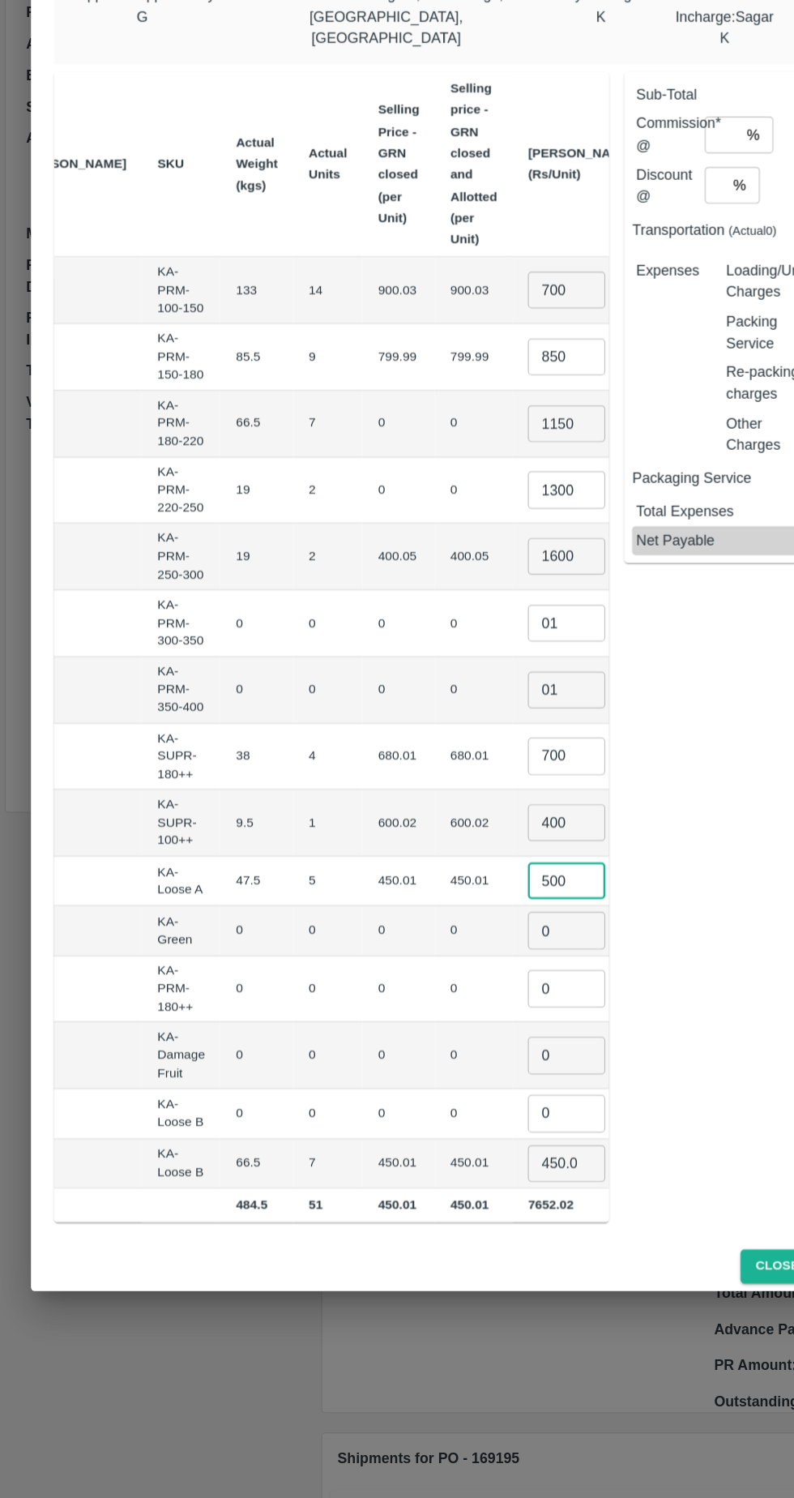
type input "500"
type input "01"
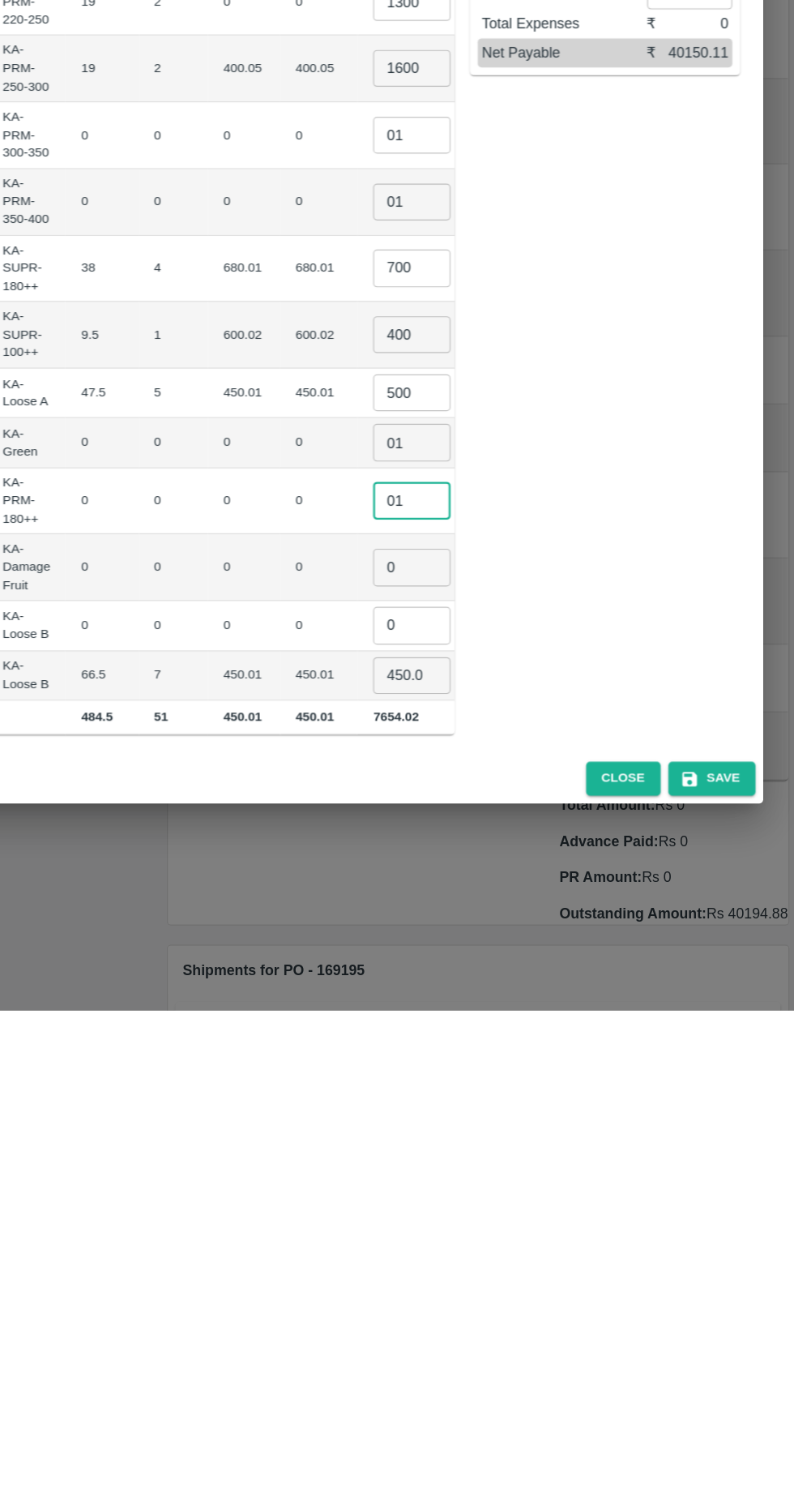
type input "01"
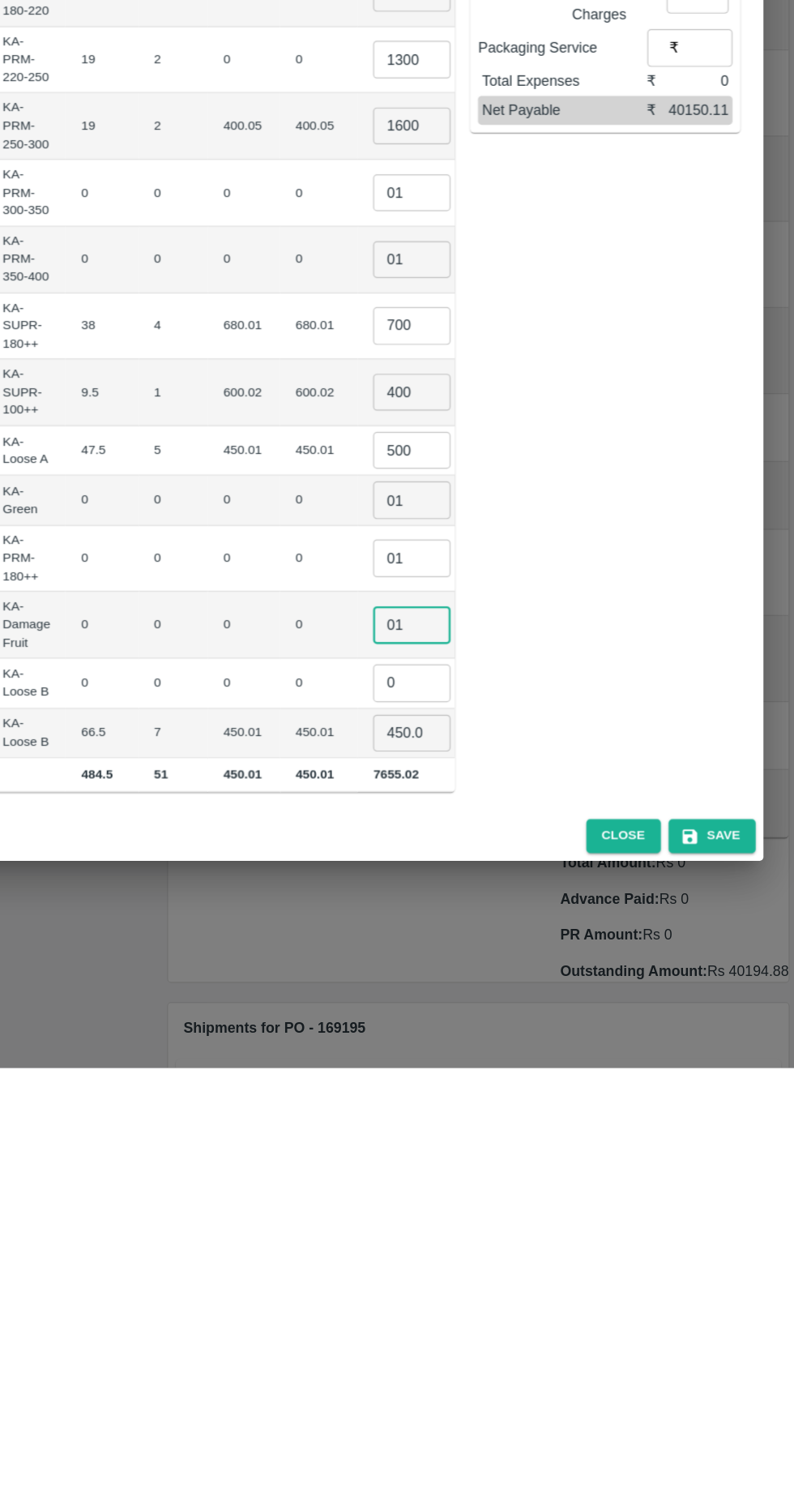
type input "01"
type input "4"
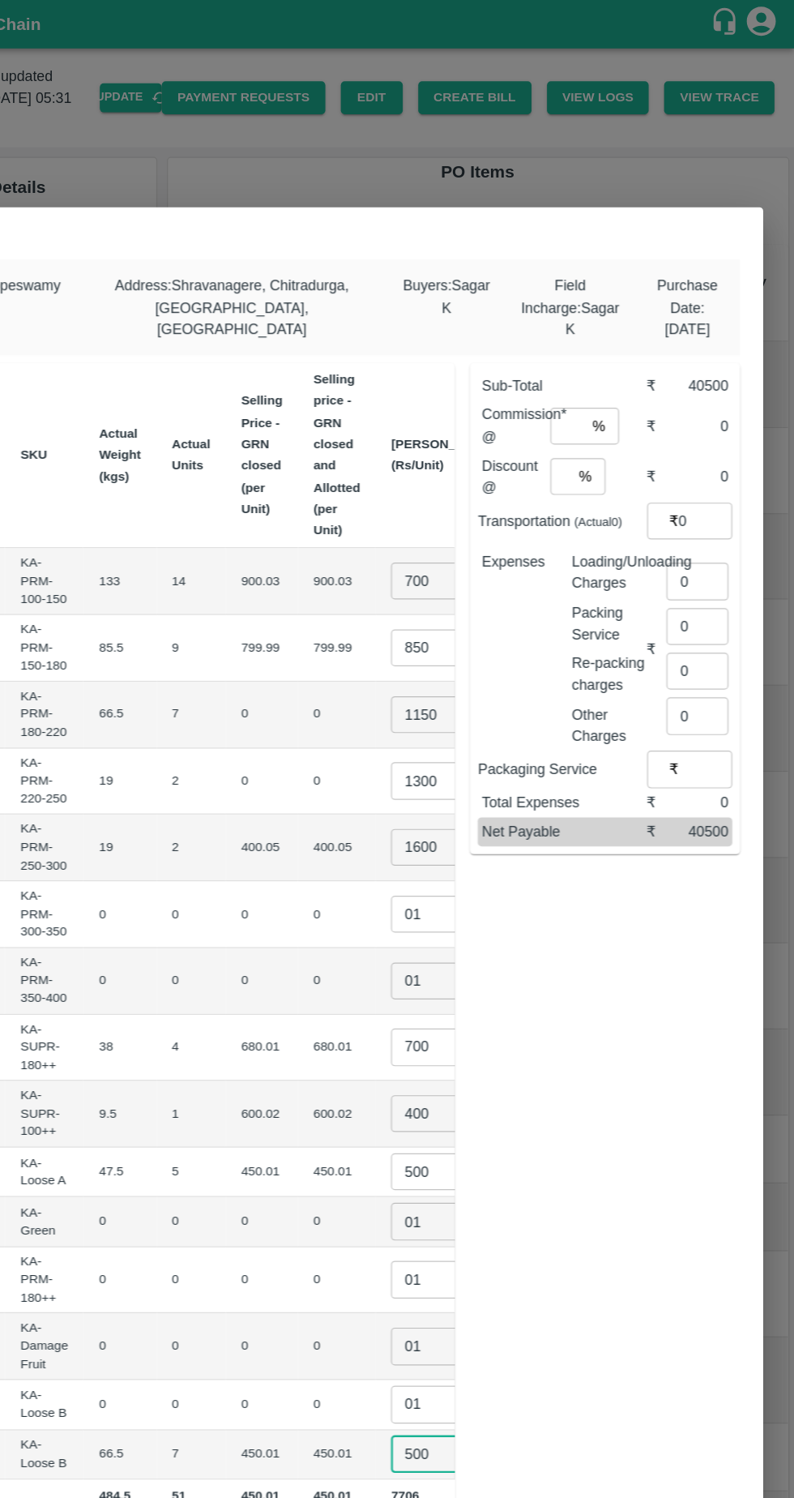
type input "500"
click at [618, 344] on input "number" at bounding box center [604, 356] width 29 height 31
type input "6"
click at [703, 477] on input "0" at bounding box center [713, 486] width 52 height 31
type input "153"
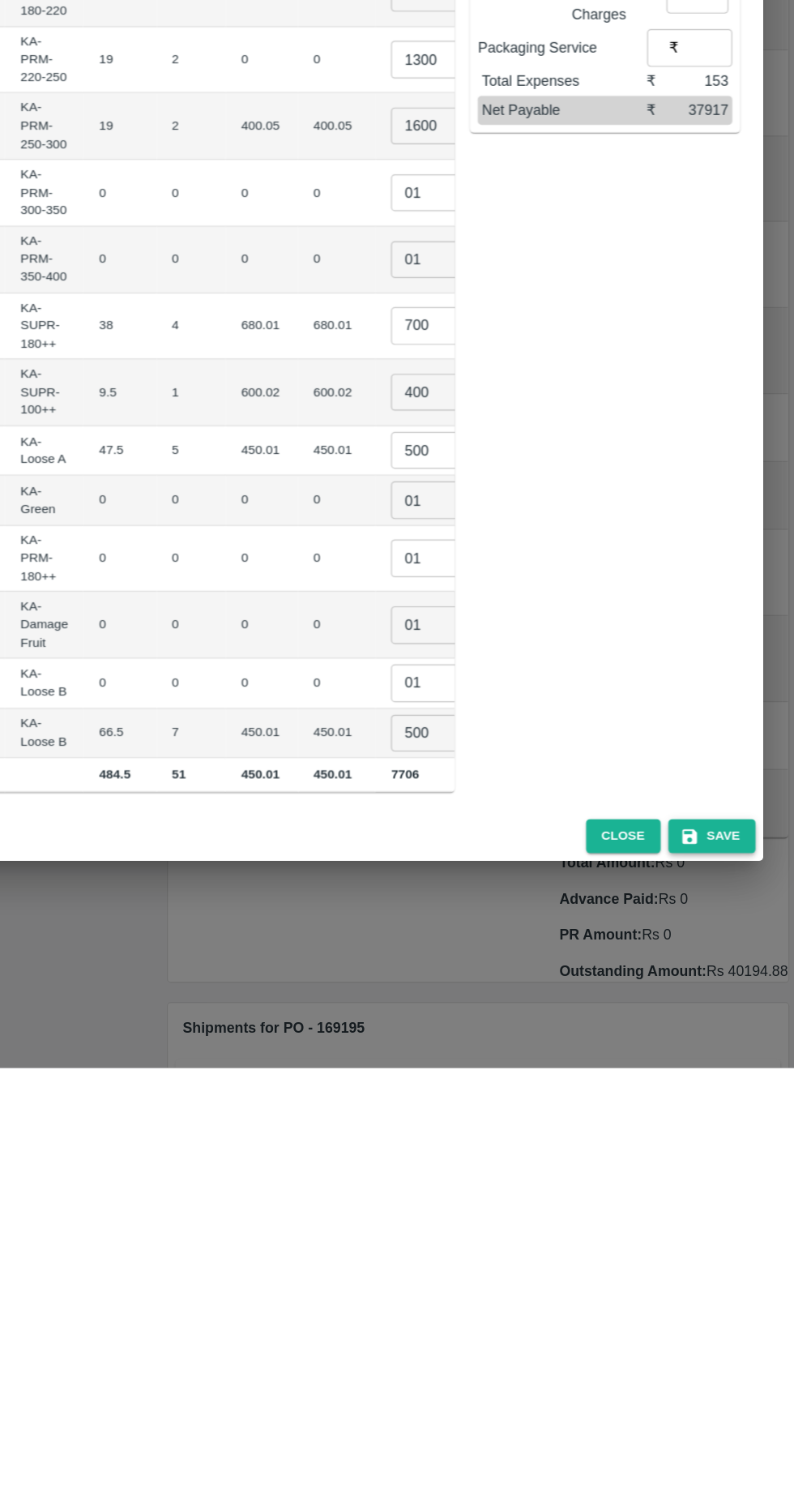
click at [737, 1294] on button "Save" at bounding box center [725, 1303] width 73 height 28
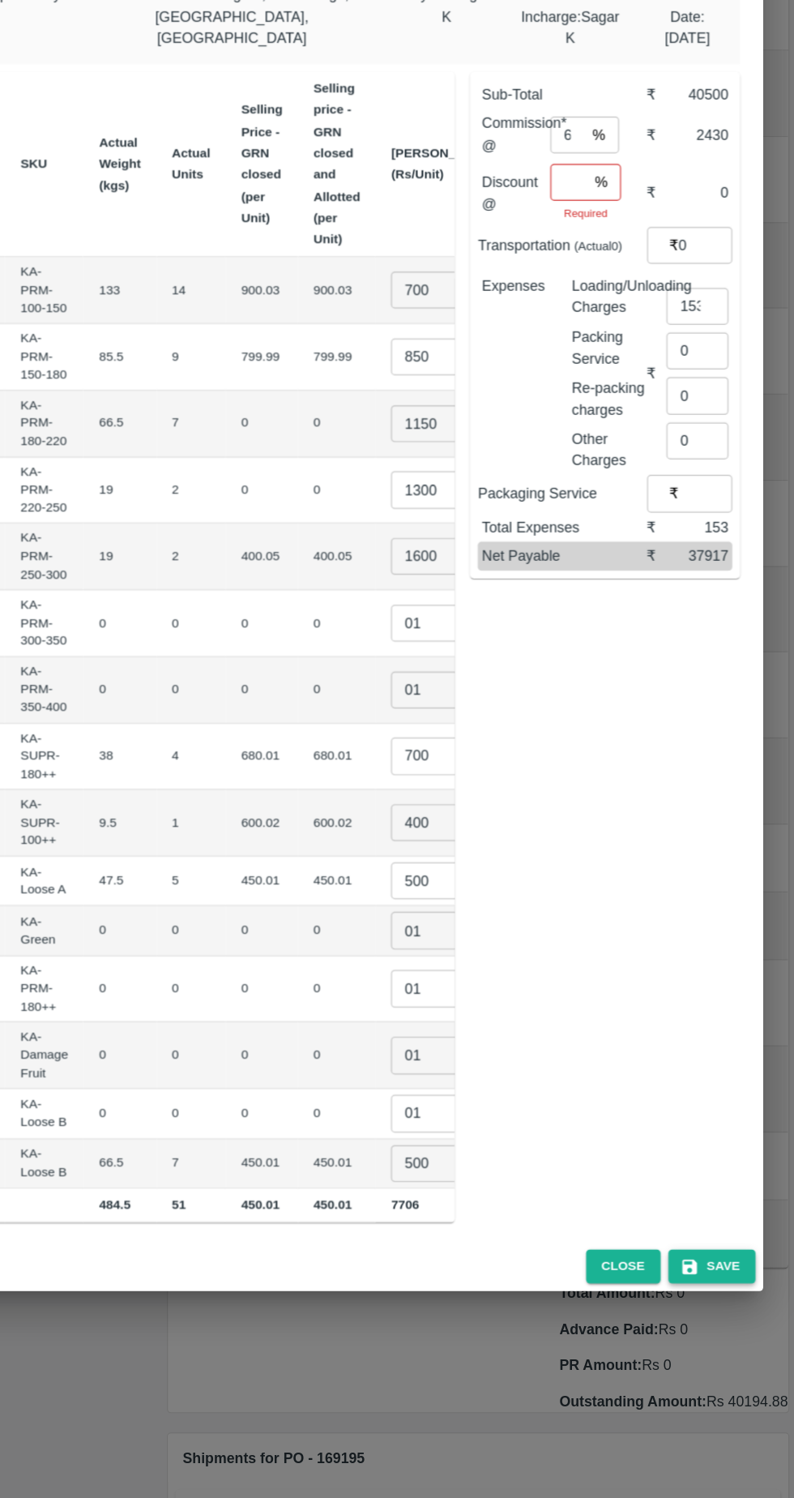
click at [724, 1293] on button "Save" at bounding box center [725, 1303] width 73 height 28
click at [605, 383] on input "number" at bounding box center [605, 396] width 31 height 31
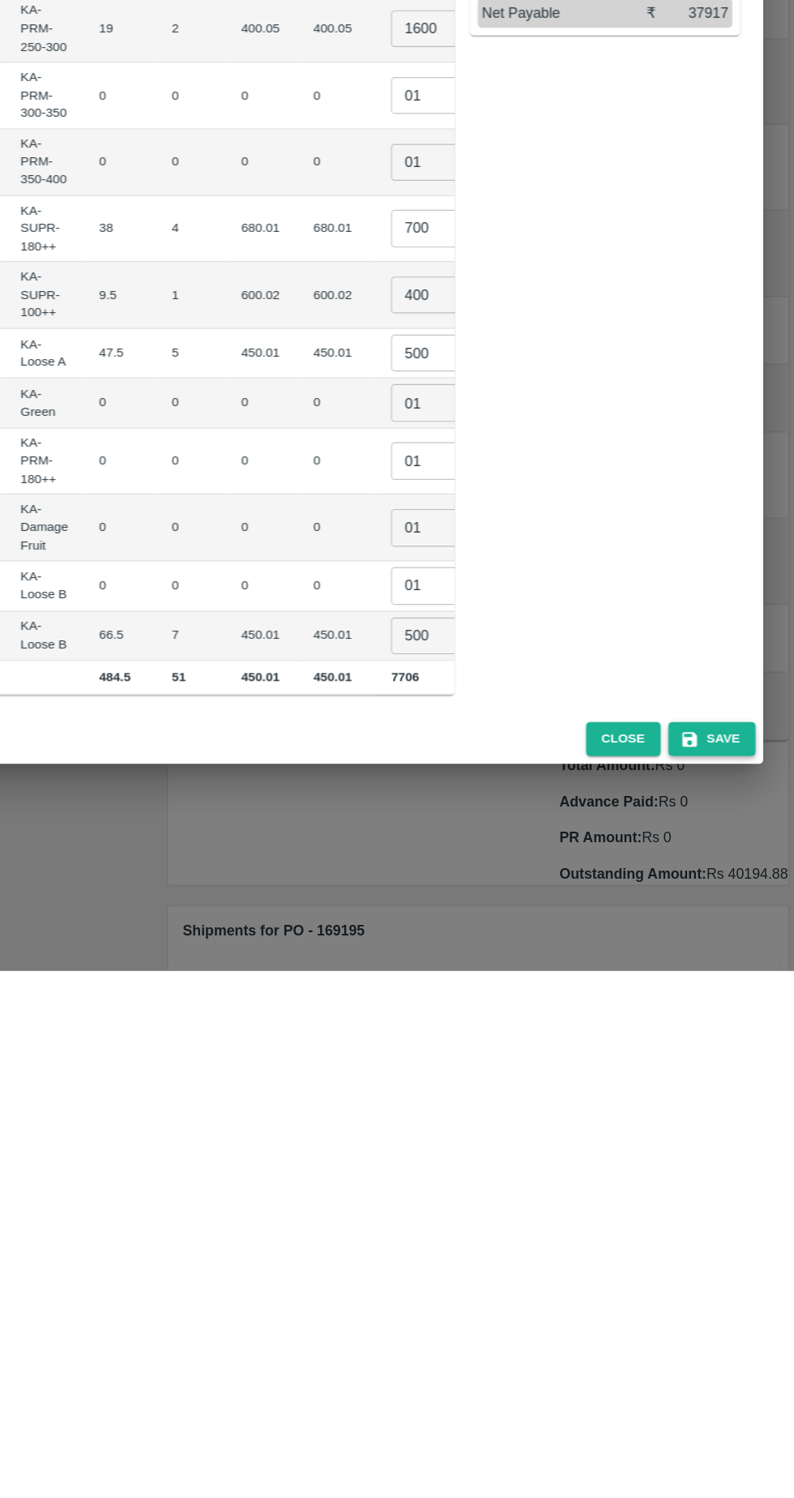
type input "0"
click at [736, 1296] on button "Save" at bounding box center [725, 1303] width 73 height 28
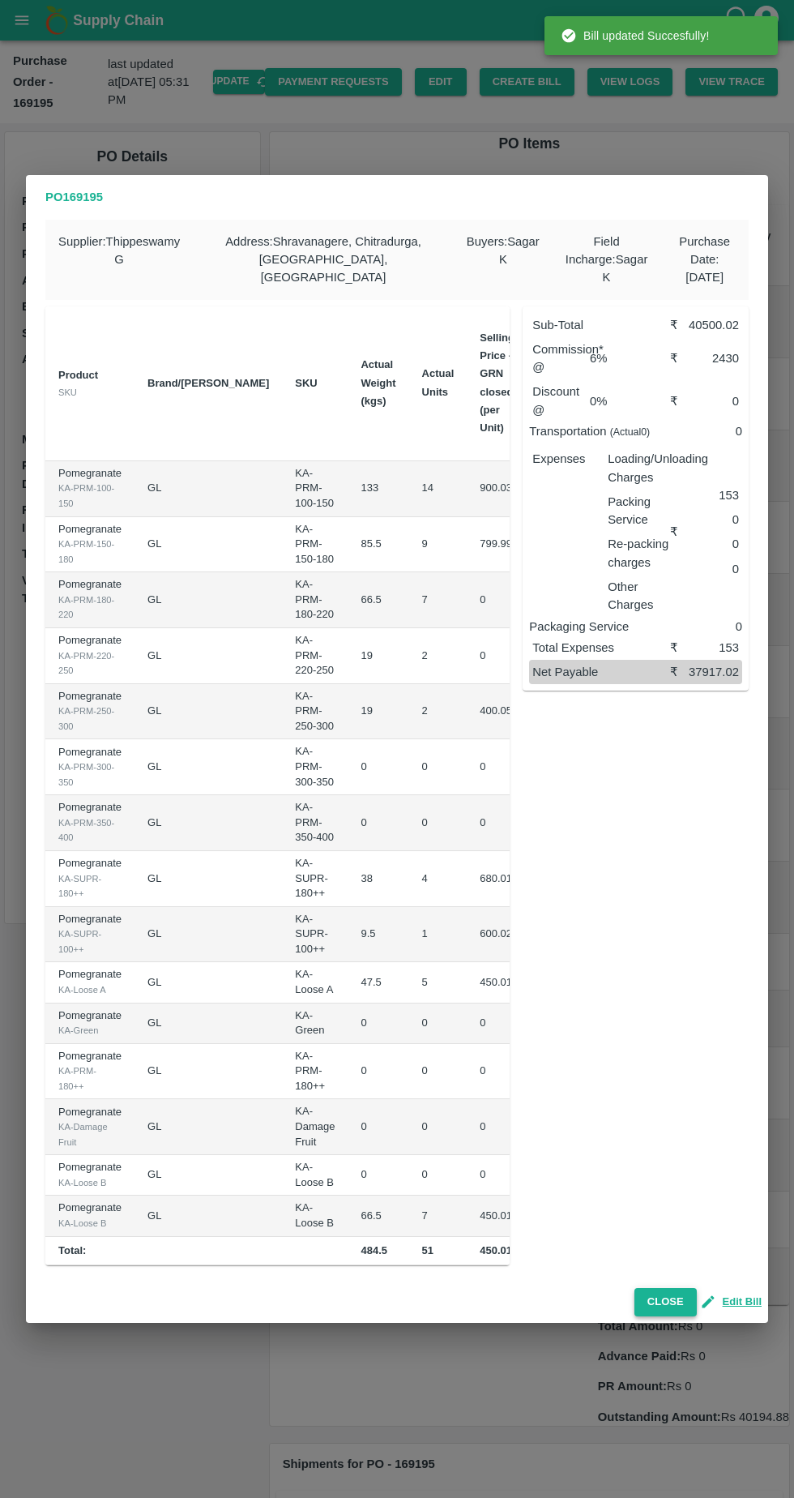
click at [667, 1300] on button "Close" at bounding box center [666, 1302] width 62 height 28
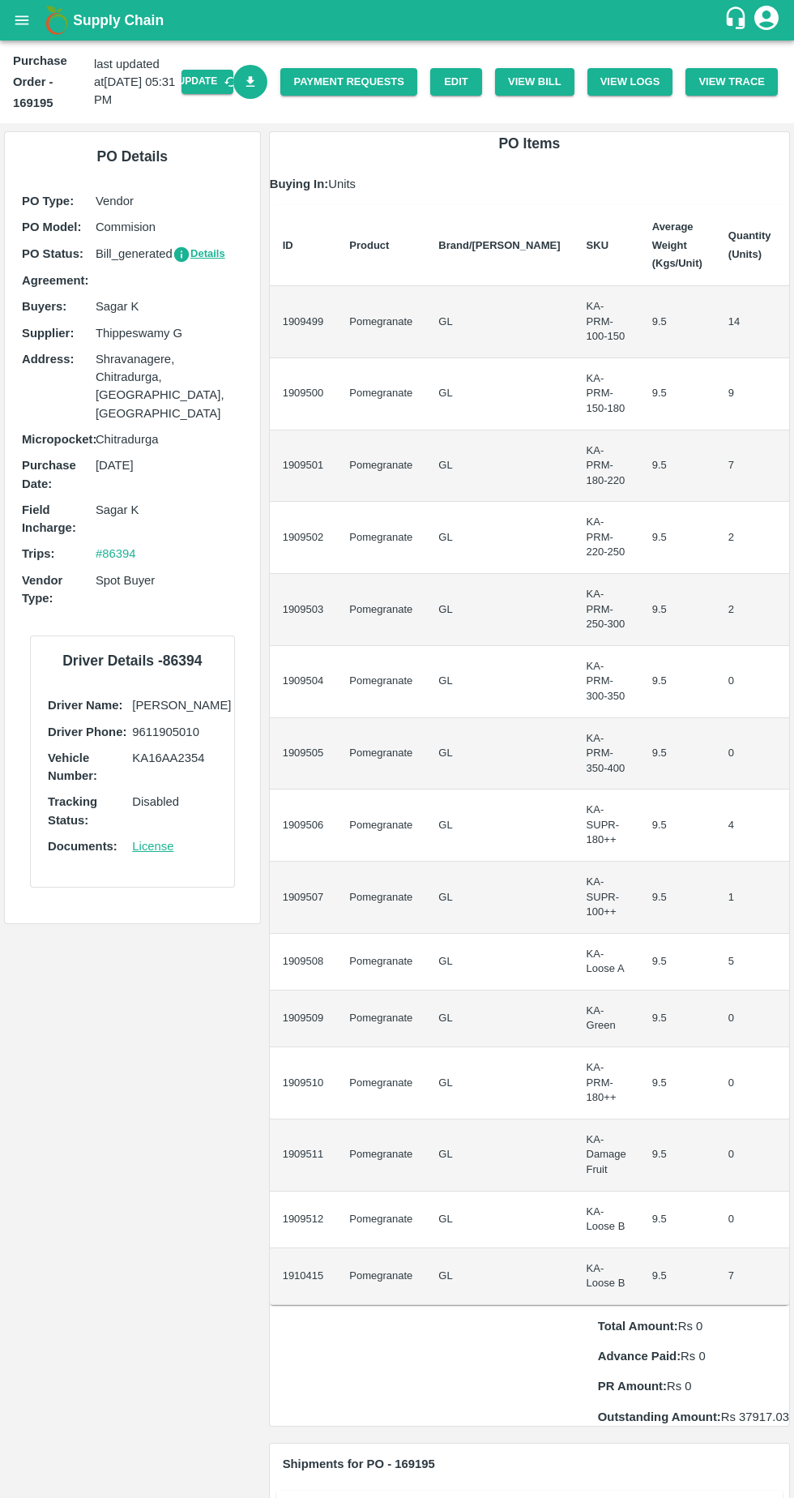
click at [259, 82] on icon "Download Bill" at bounding box center [250, 82] width 15 height 15
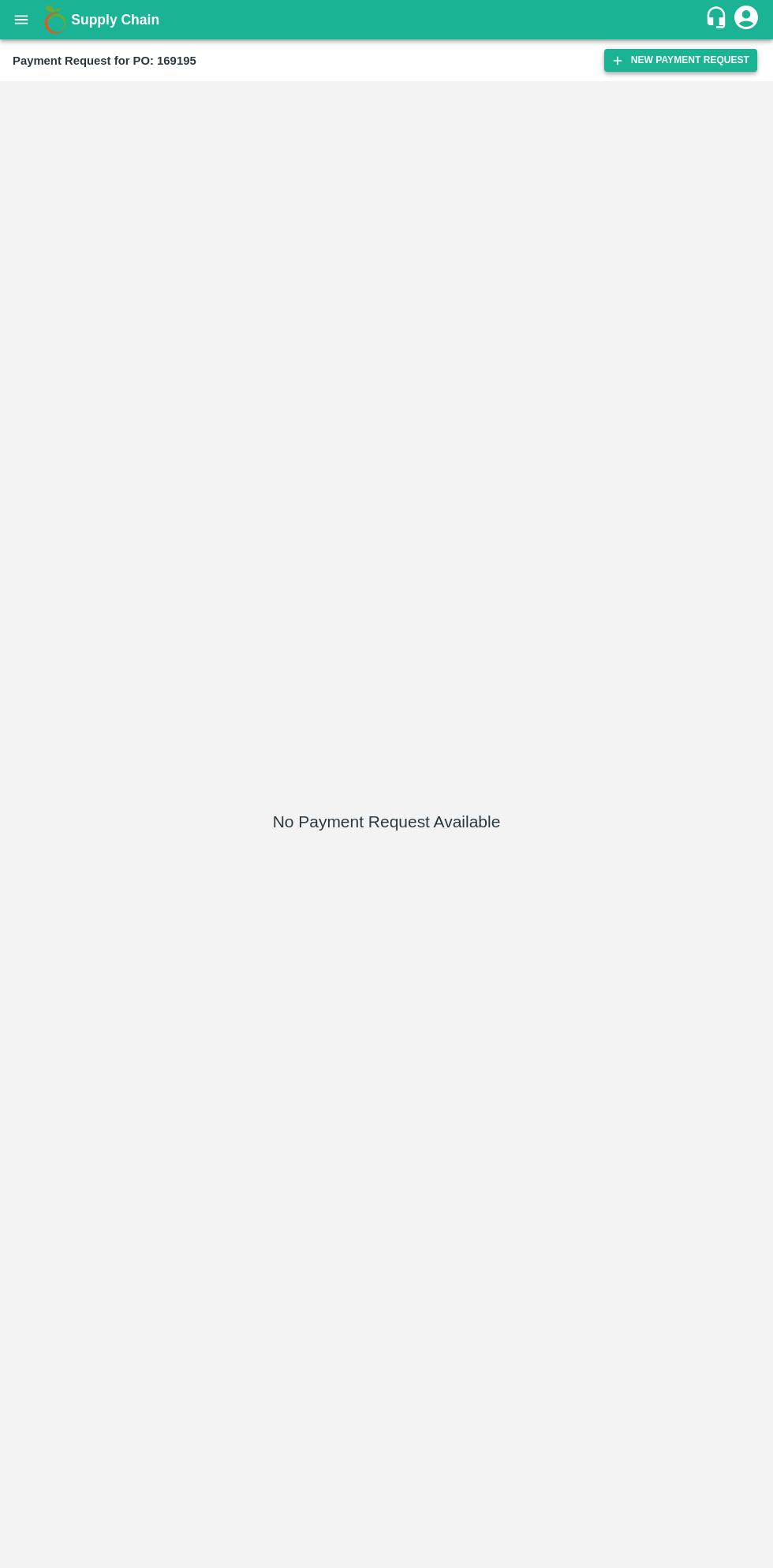
click at [681, 60] on button "New Payment Request" at bounding box center [681, 60] width 153 height 23
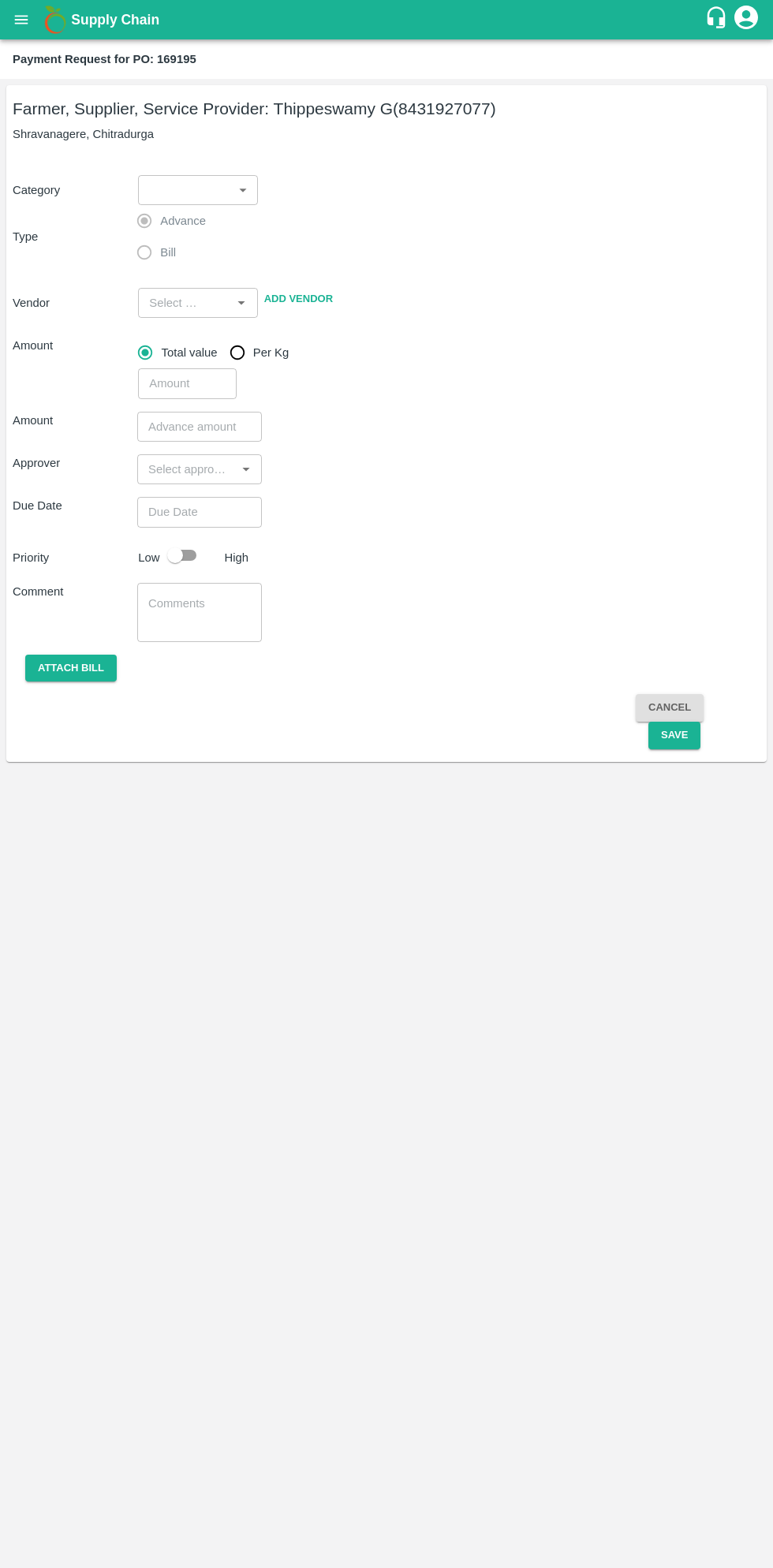
click at [189, 219] on span "Advance" at bounding box center [183, 221] width 46 height 18
click at [225, 198] on body "Supply Chain Payment Request for PO: 169195 Farmer, Supplier, Service Provider:…" at bounding box center [386, 784] width 773 height 1568
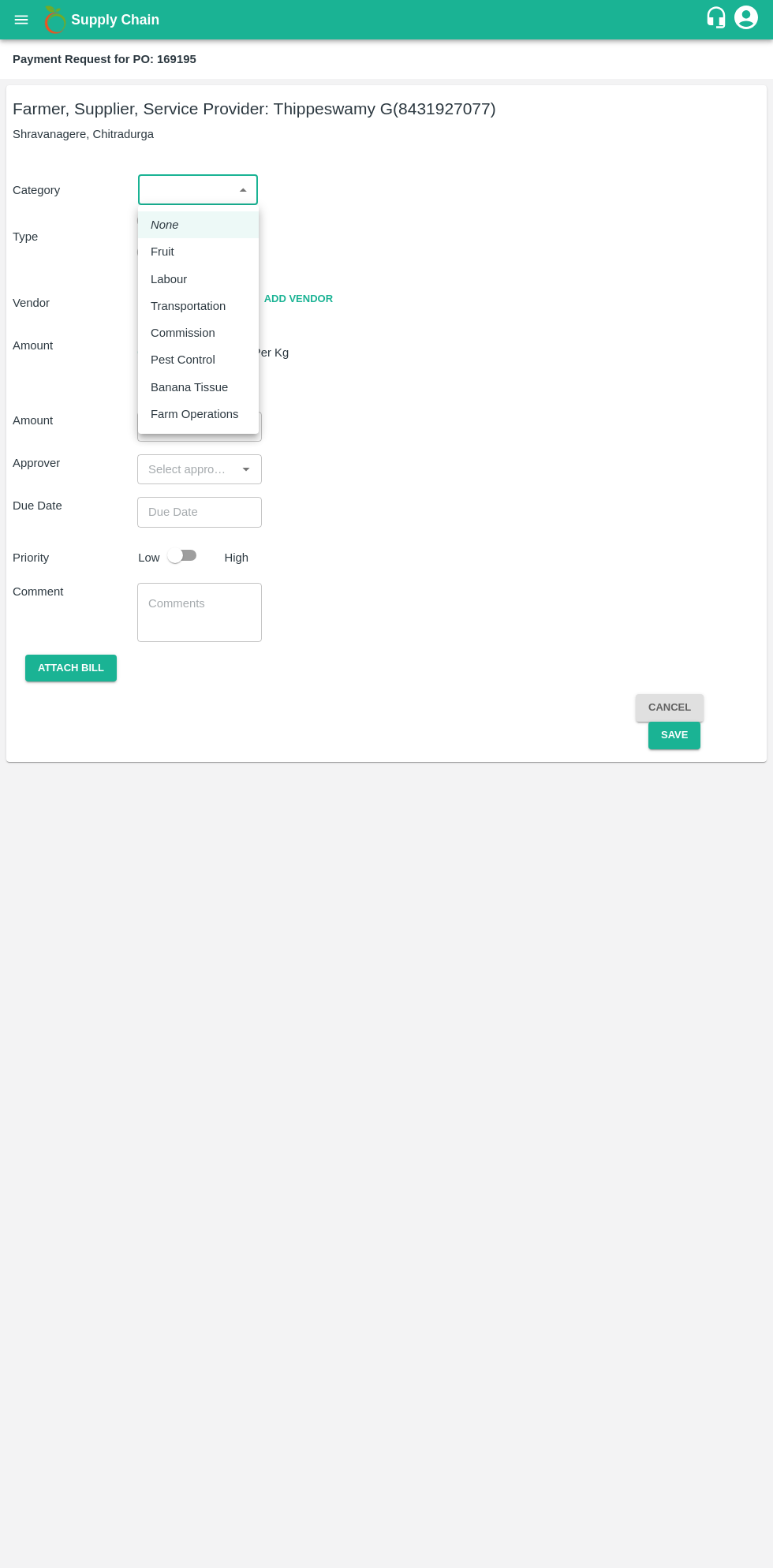
click at [177, 253] on div "Fruit" at bounding box center [166, 252] width 31 height 18
type input "1"
type input "Thippeswamy G - 8431927077(Farmer, Supplier, Service Provider)"
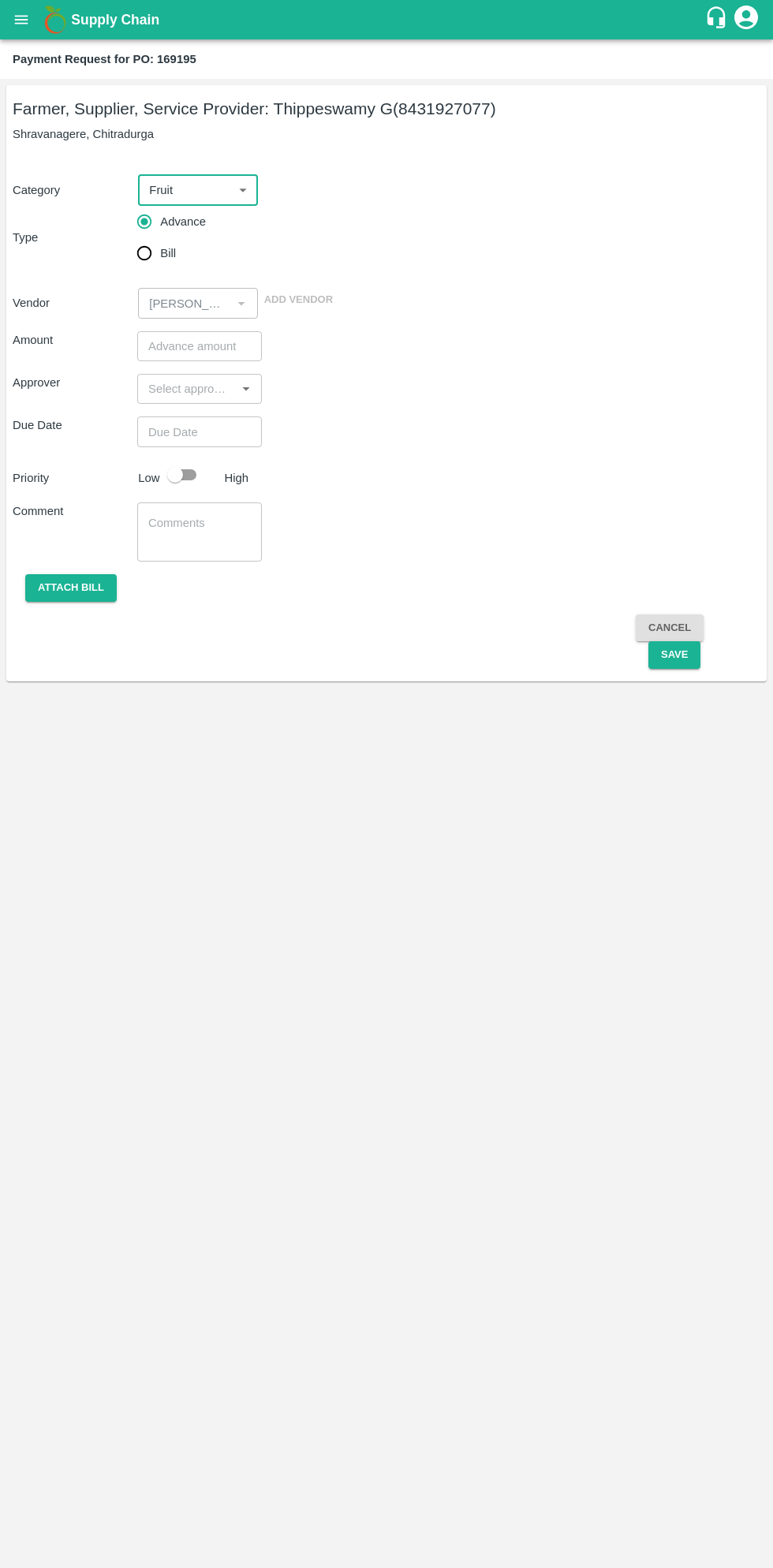
click at [148, 262] on input "Bill" at bounding box center [144, 253] width 31 height 31
radio input "true"
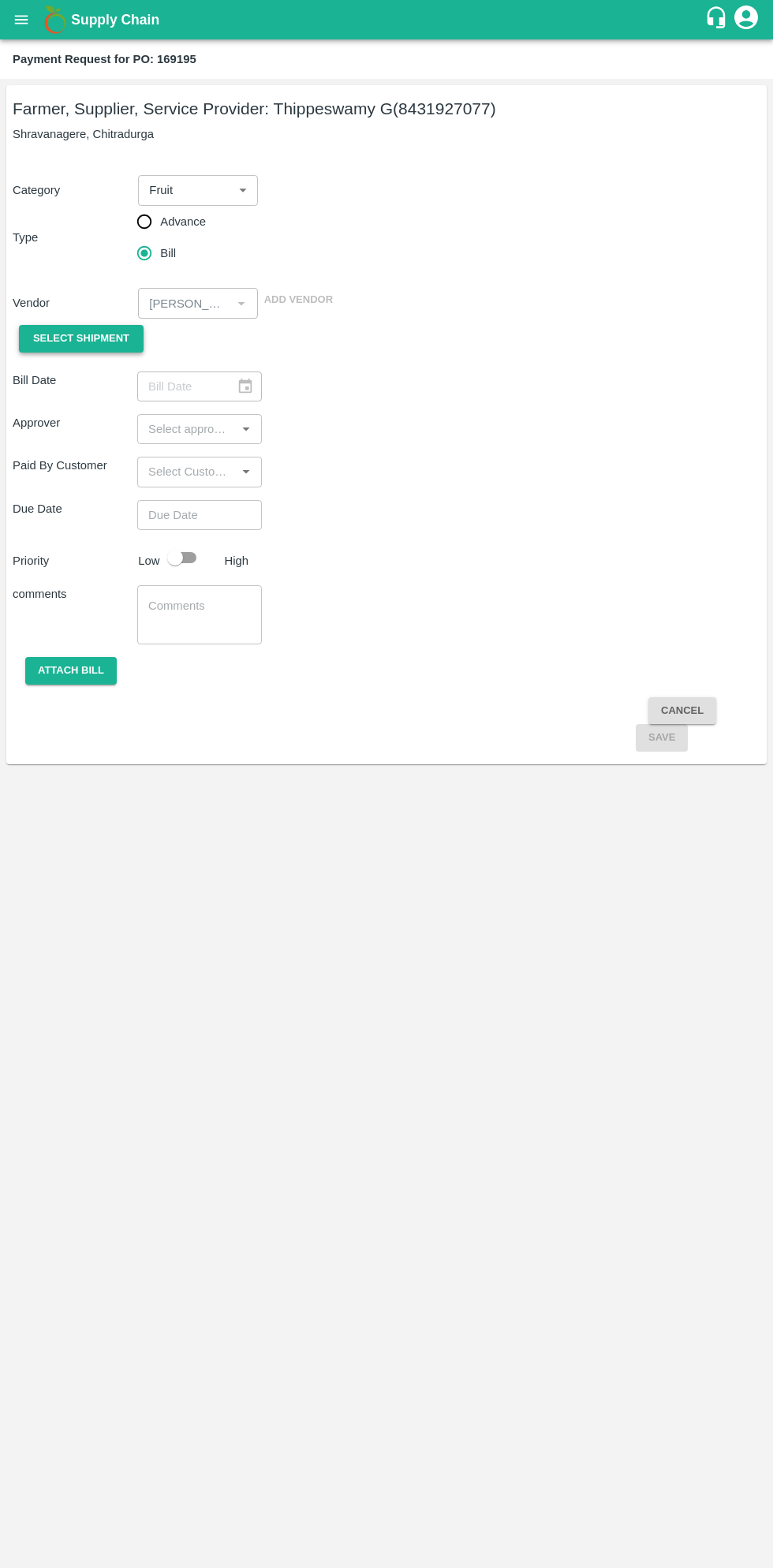
click at [108, 346] on span "Select Shipment" at bounding box center [81, 339] width 96 height 18
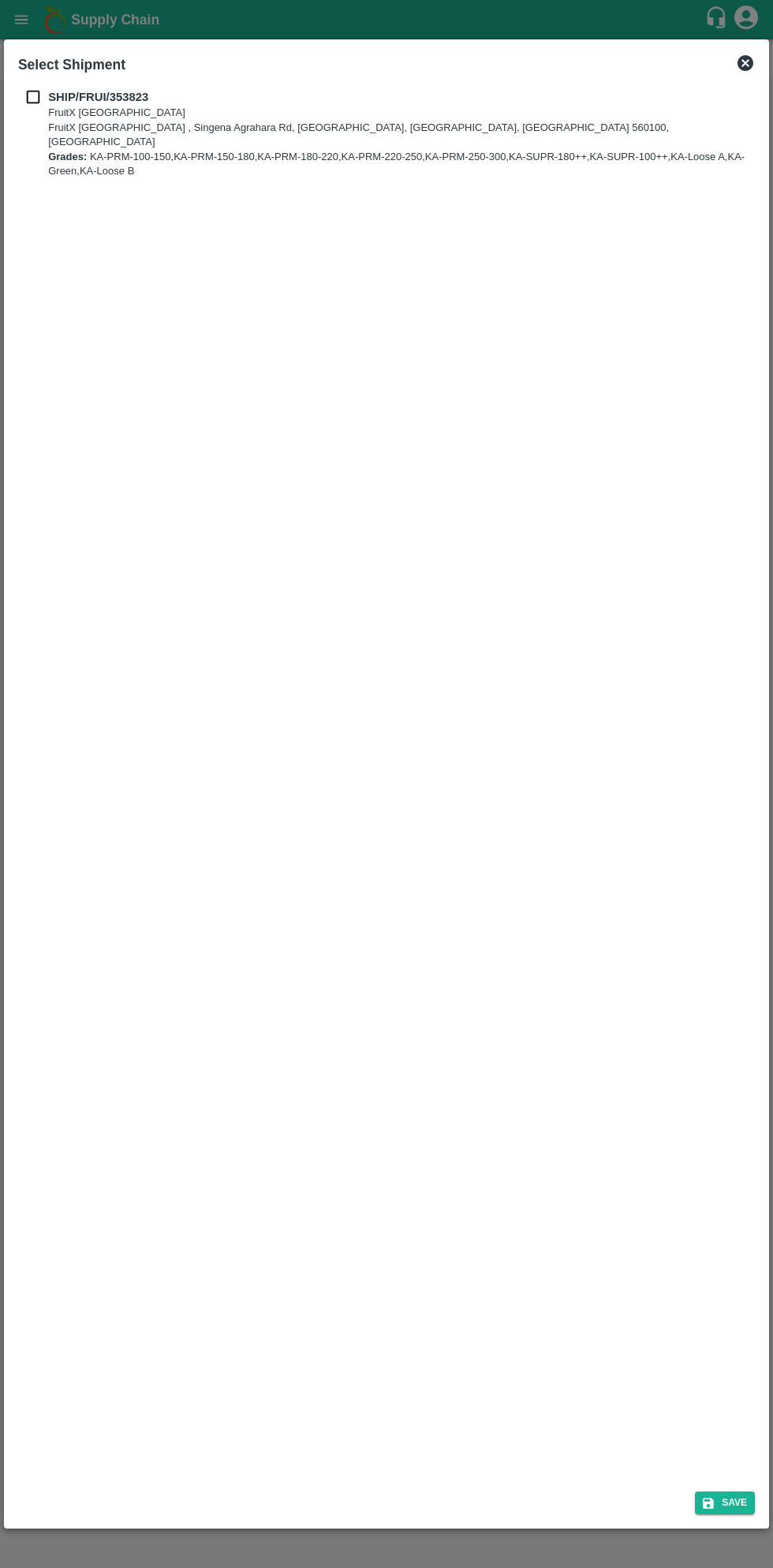
click at [45, 102] on input "checkbox" at bounding box center [33, 97] width 30 height 18
checkbox input "true"
click at [735, 1502] on button "Save" at bounding box center [725, 1503] width 60 height 23
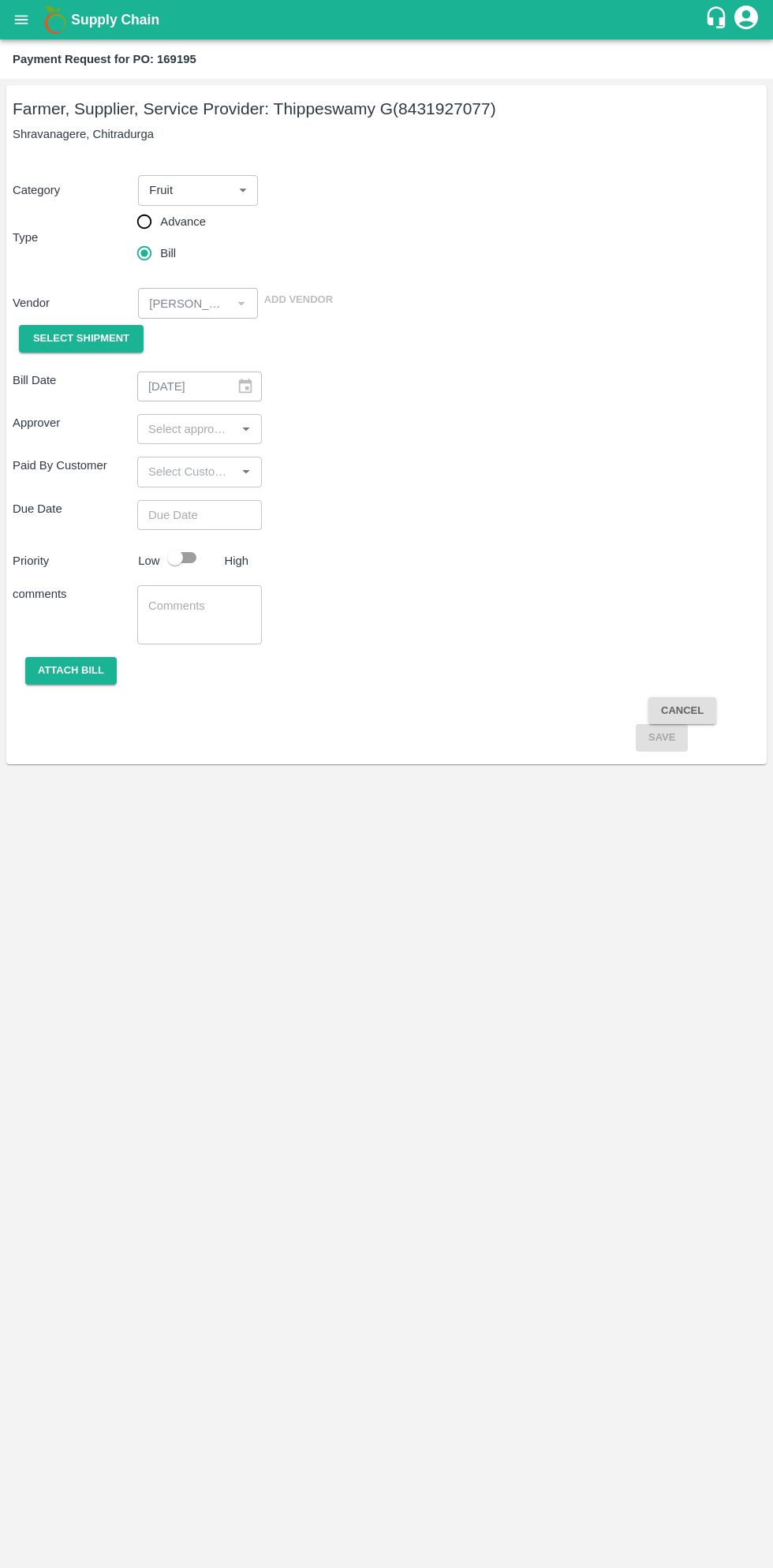
type input "14/08/2025"
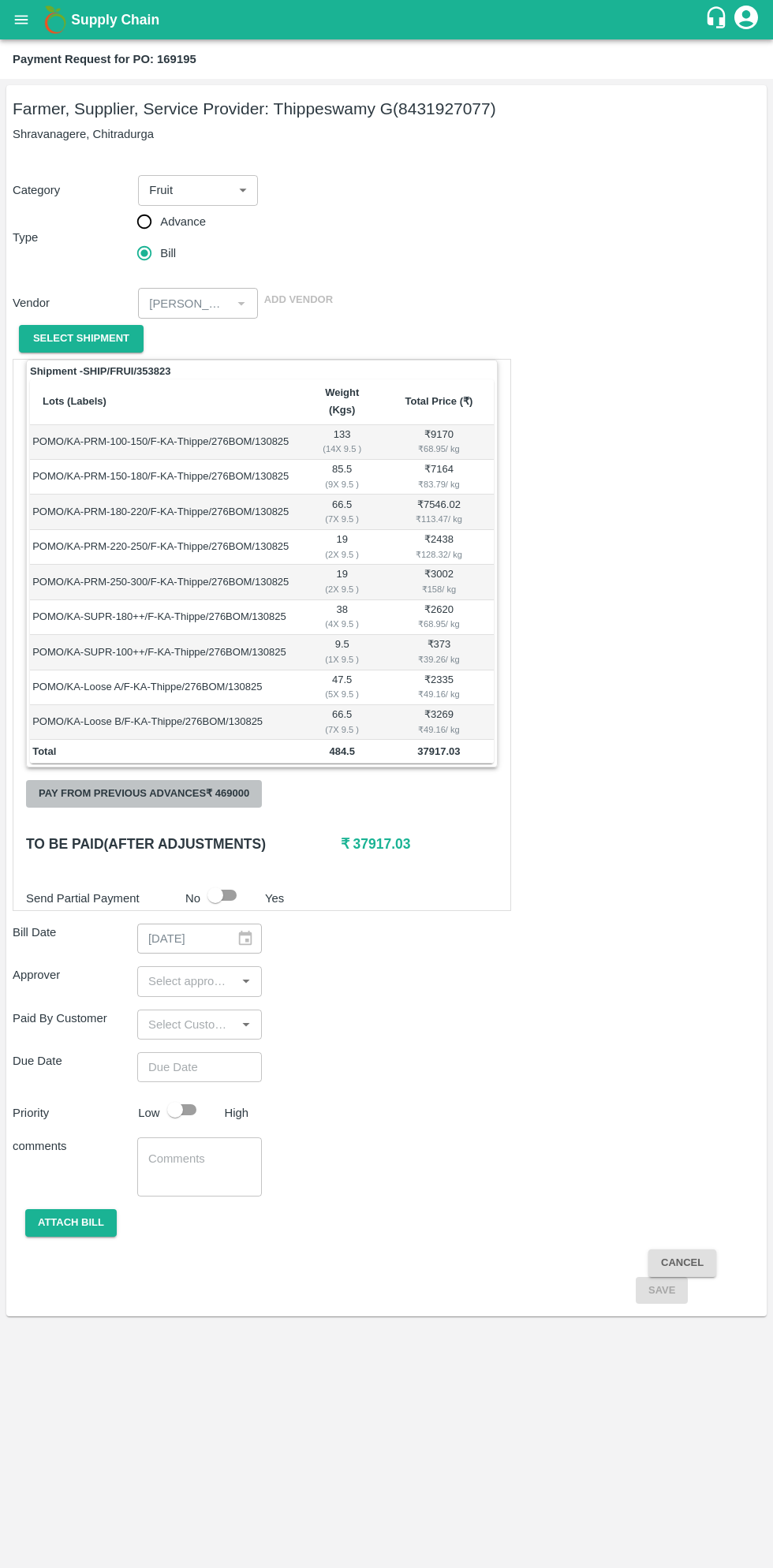
click at [202, 780] on button "Pay from previous advances ₹ 469000" at bounding box center [144, 793] width 236 height 27
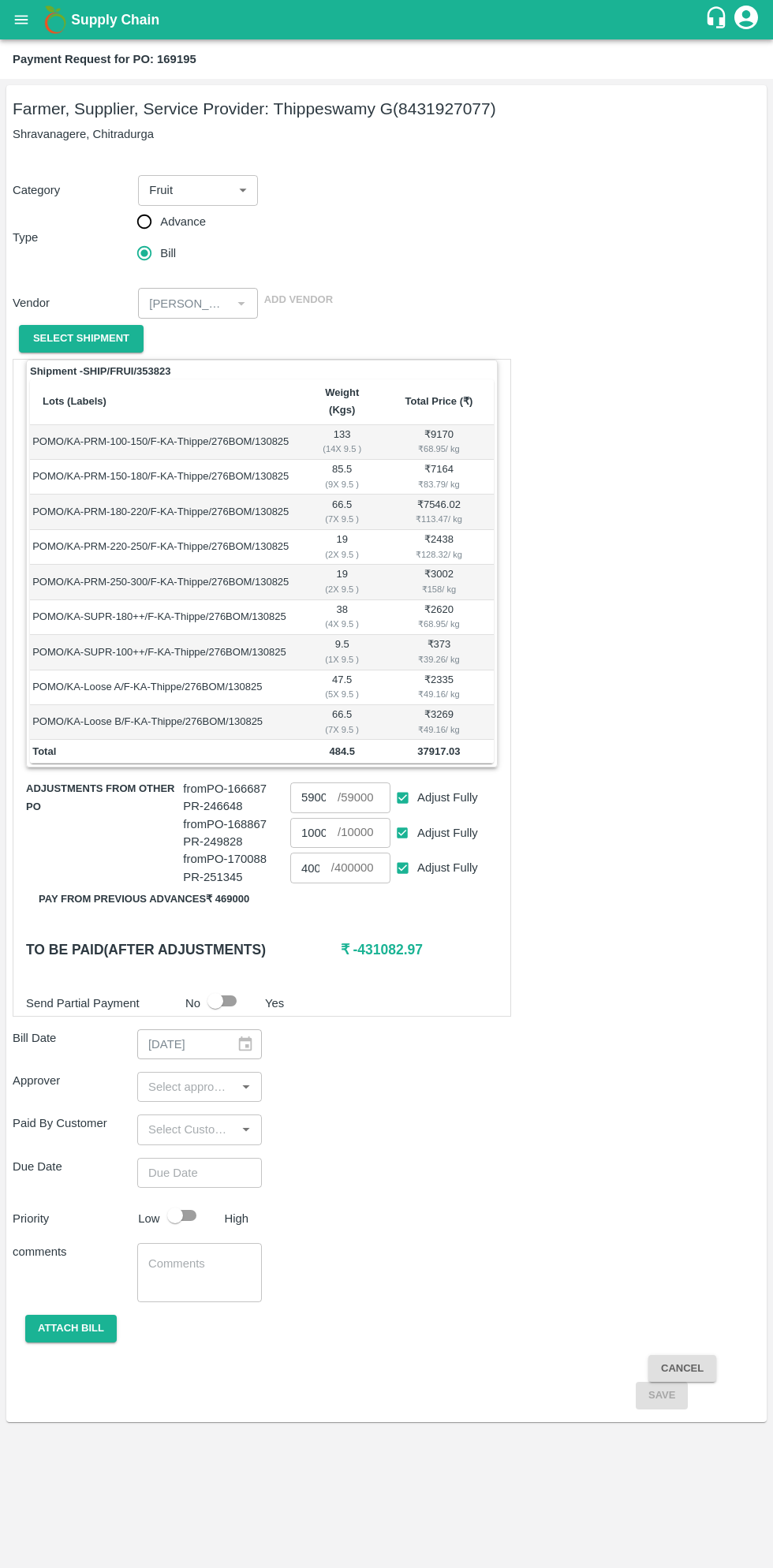
click at [406, 784] on input "Adjust Fully" at bounding box center [403, 798] width 29 height 29
checkbox input "false"
type input "0"
click at [401, 854] on input "Adjust Fully" at bounding box center [403, 868] width 29 height 29
checkbox input "false"
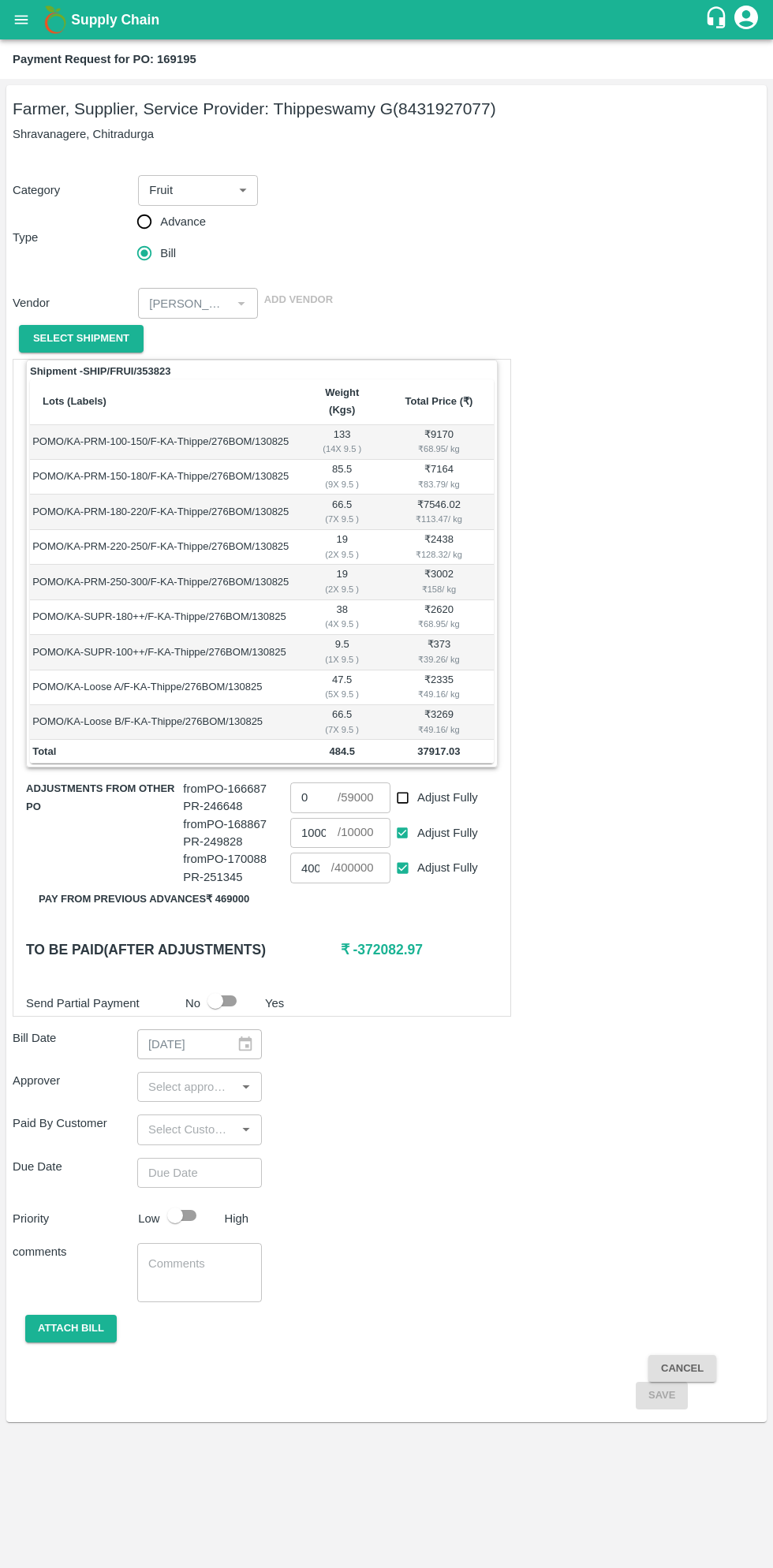
type input "0"
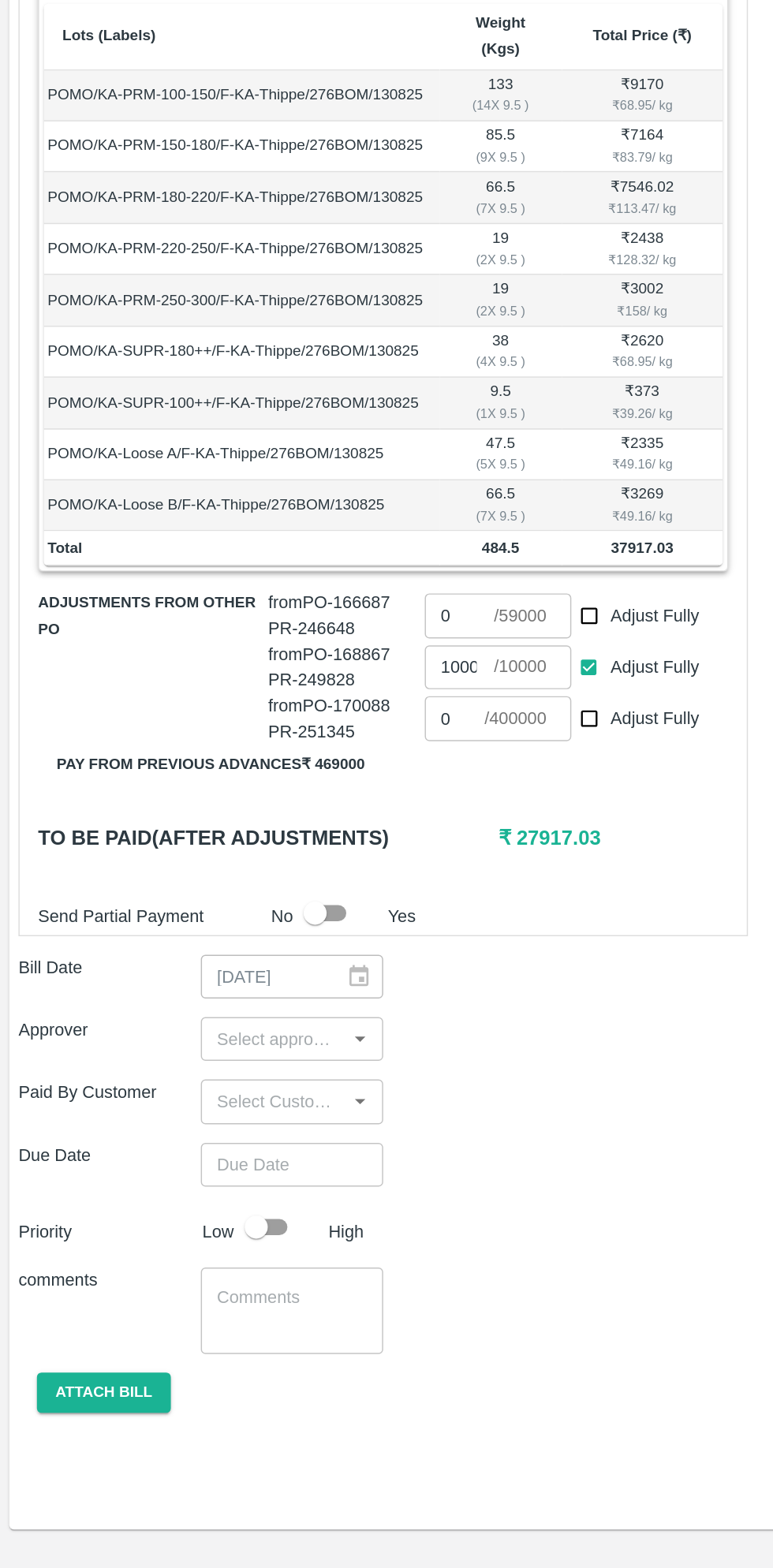
click at [193, 1076] on input "input" at bounding box center [187, 1086] width 90 height 20
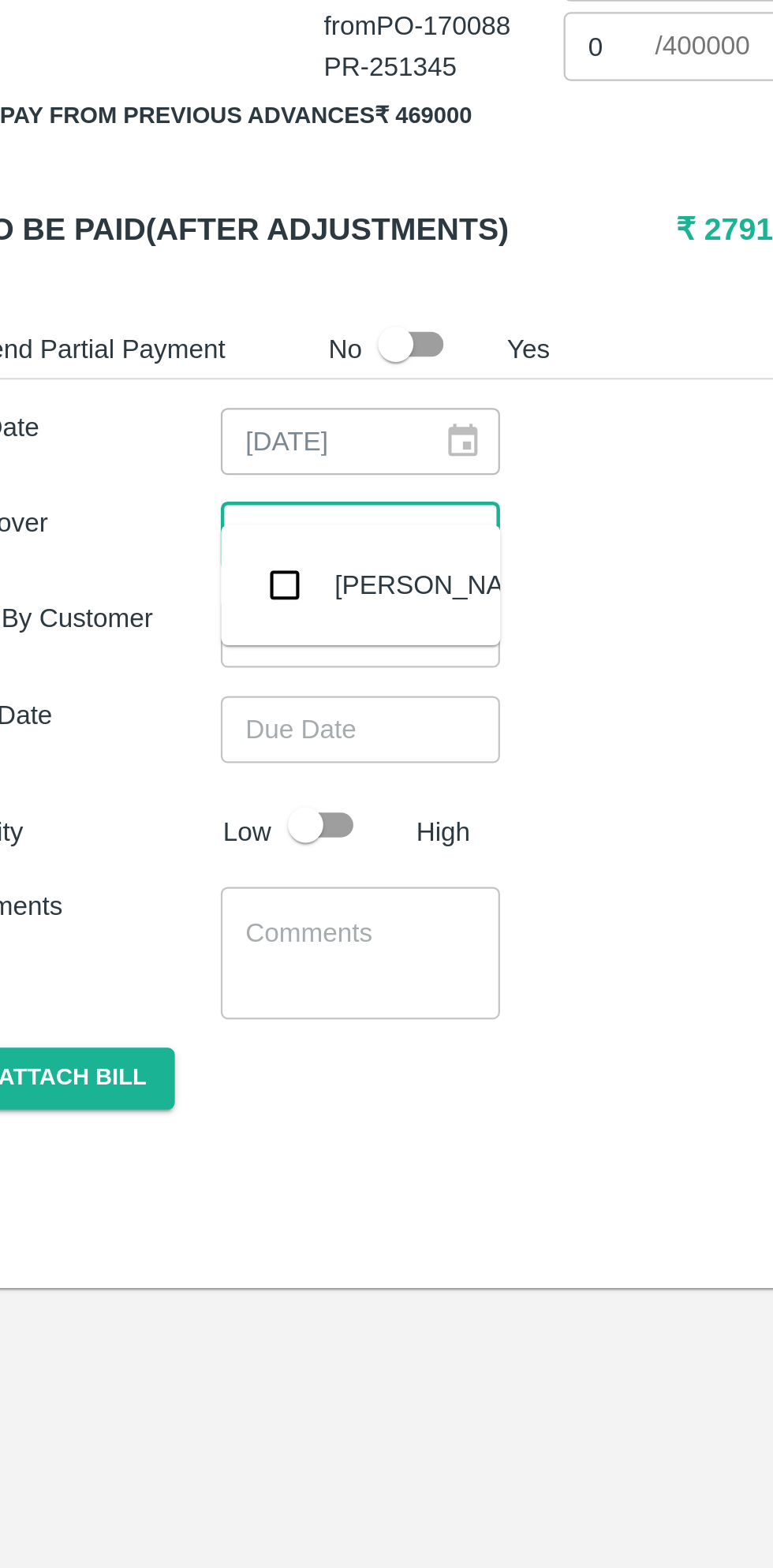
type input "muk"
click at [166, 1123] on input "checkbox" at bounding box center [166, 1108] width 31 height 31
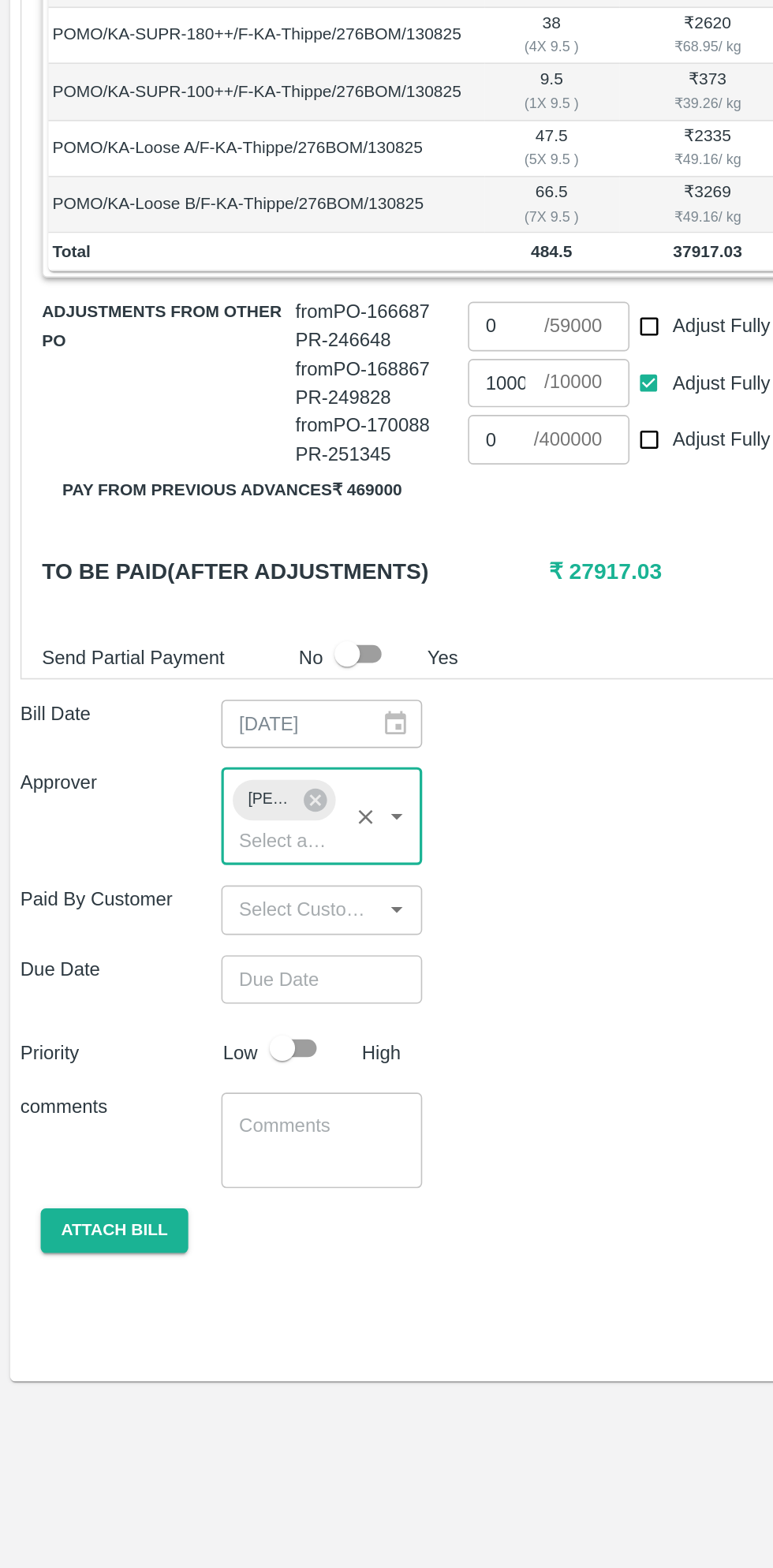
click at [207, 1187] on input "Choose date" at bounding box center [194, 1202] width 114 height 30
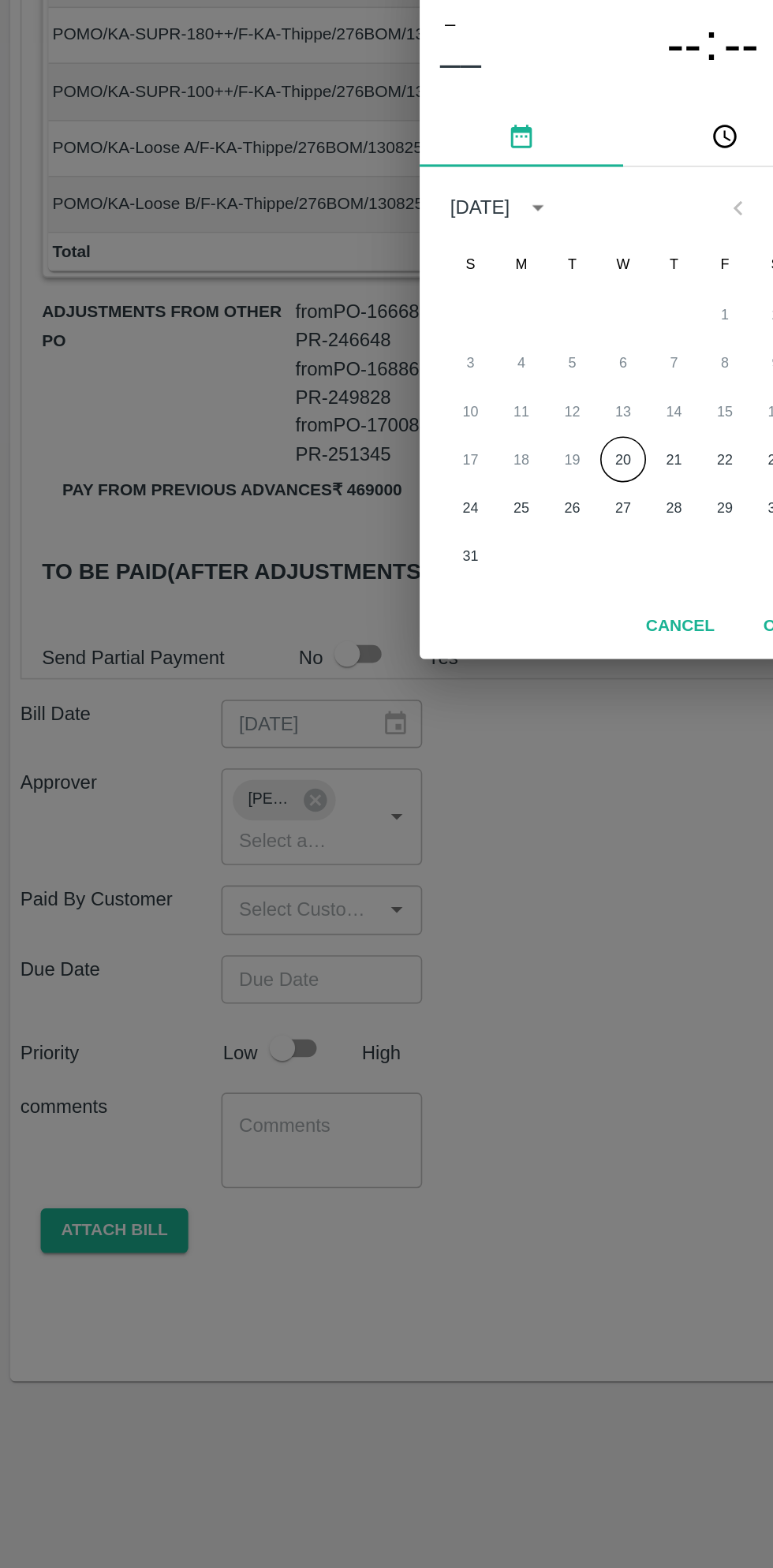
click at [386, 880] on button "20" at bounding box center [386, 880] width 28 height 28
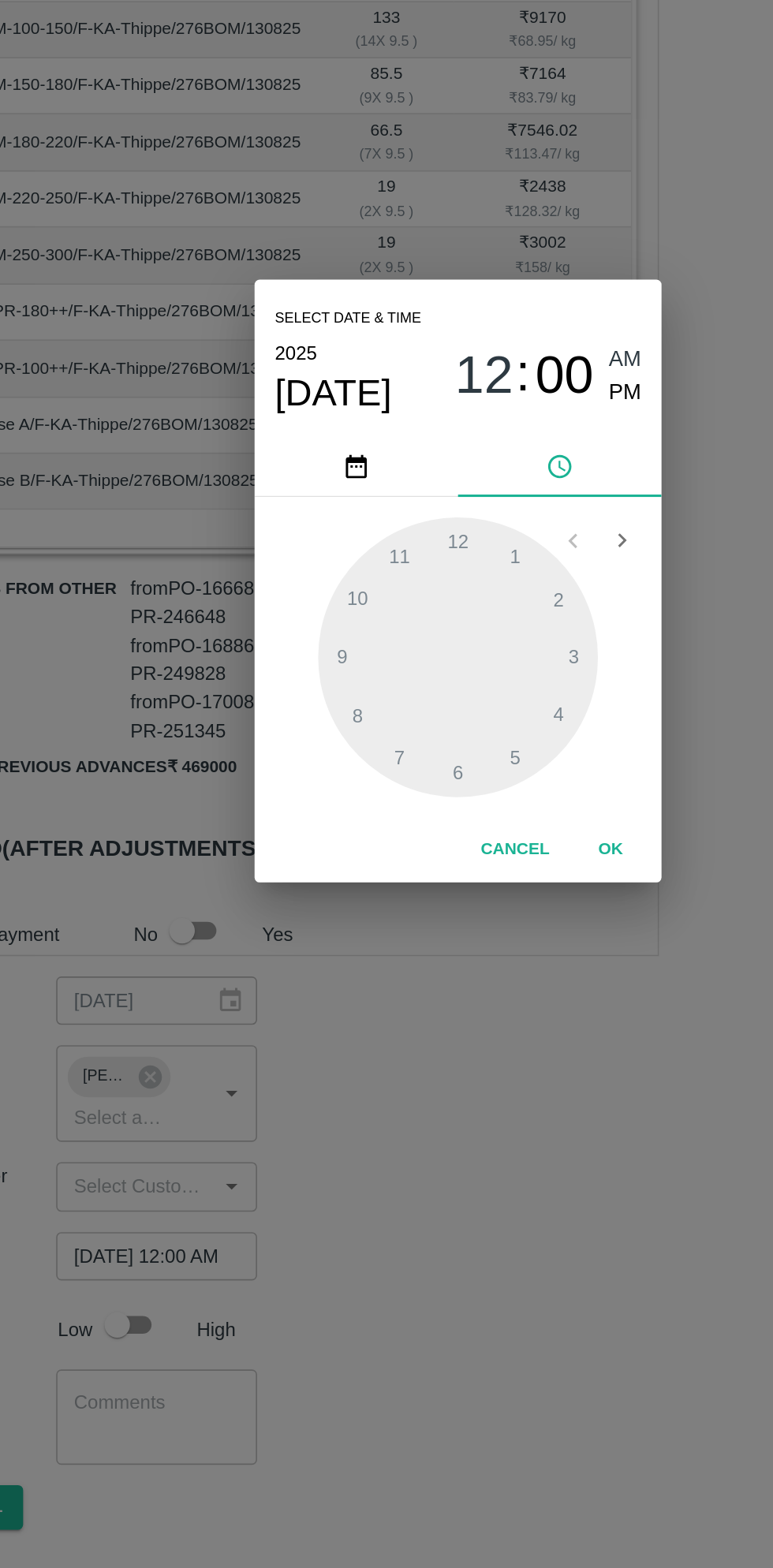
click at [493, 671] on span "PM" at bounding box center [491, 668] width 20 height 21
click at [314, 833] on div at bounding box center [386, 831] width 173 height 173
click at [450, 873] on div at bounding box center [386, 831] width 173 height 173
type input "20/08/2025 09:21 PM"
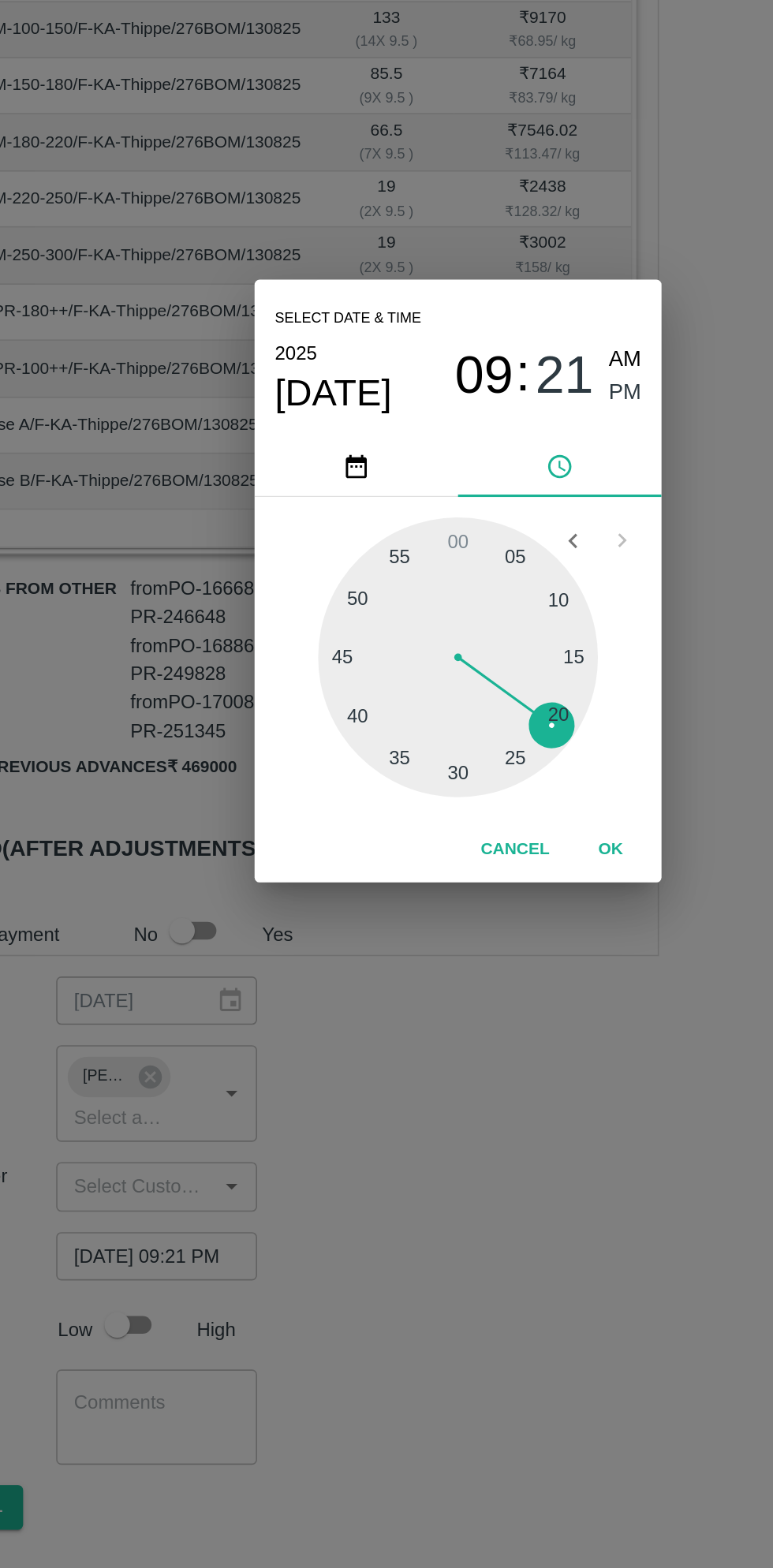
click at [492, 958] on button "OK" at bounding box center [481, 951] width 51 height 27
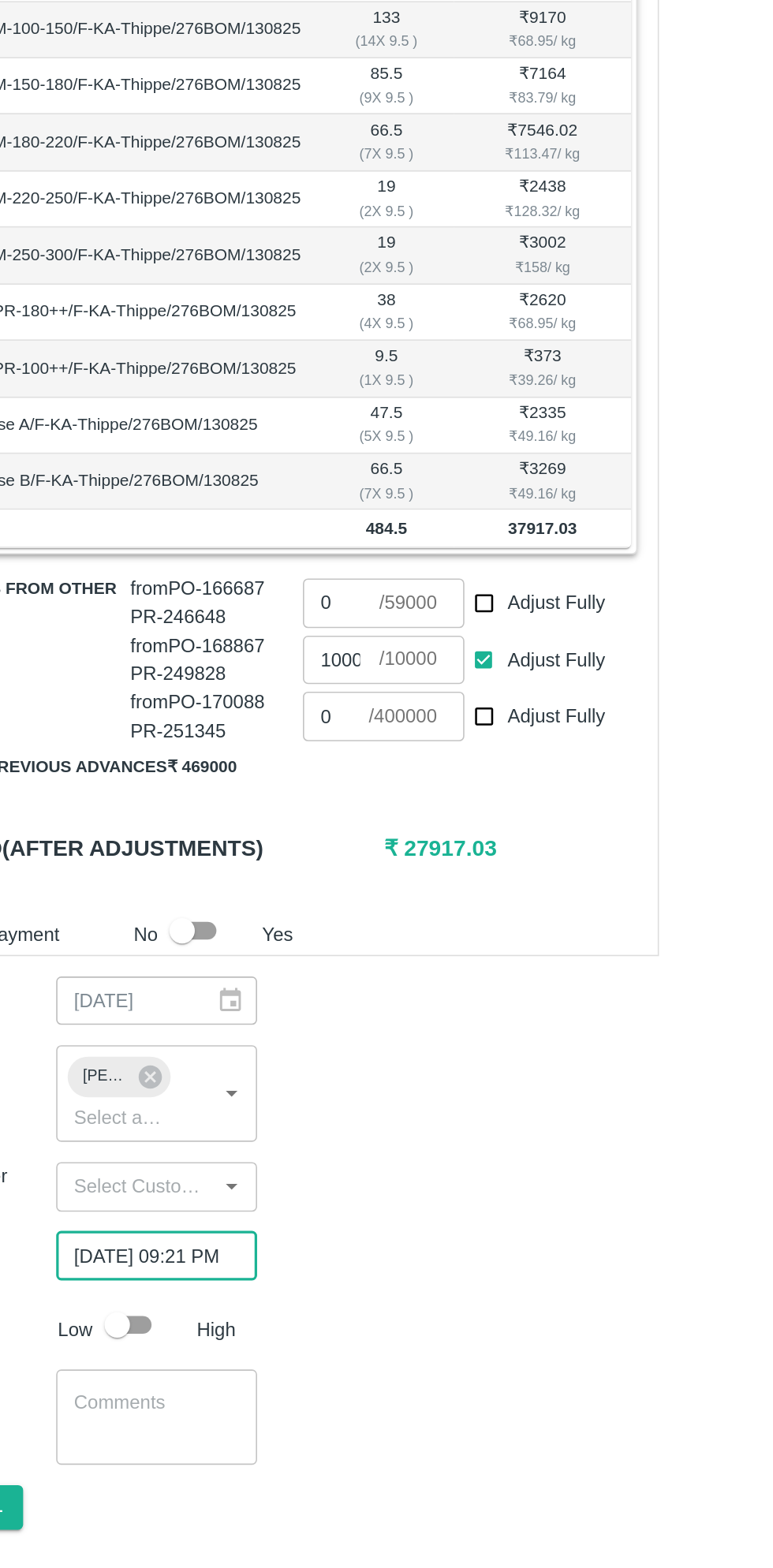
scroll to position [0, 12]
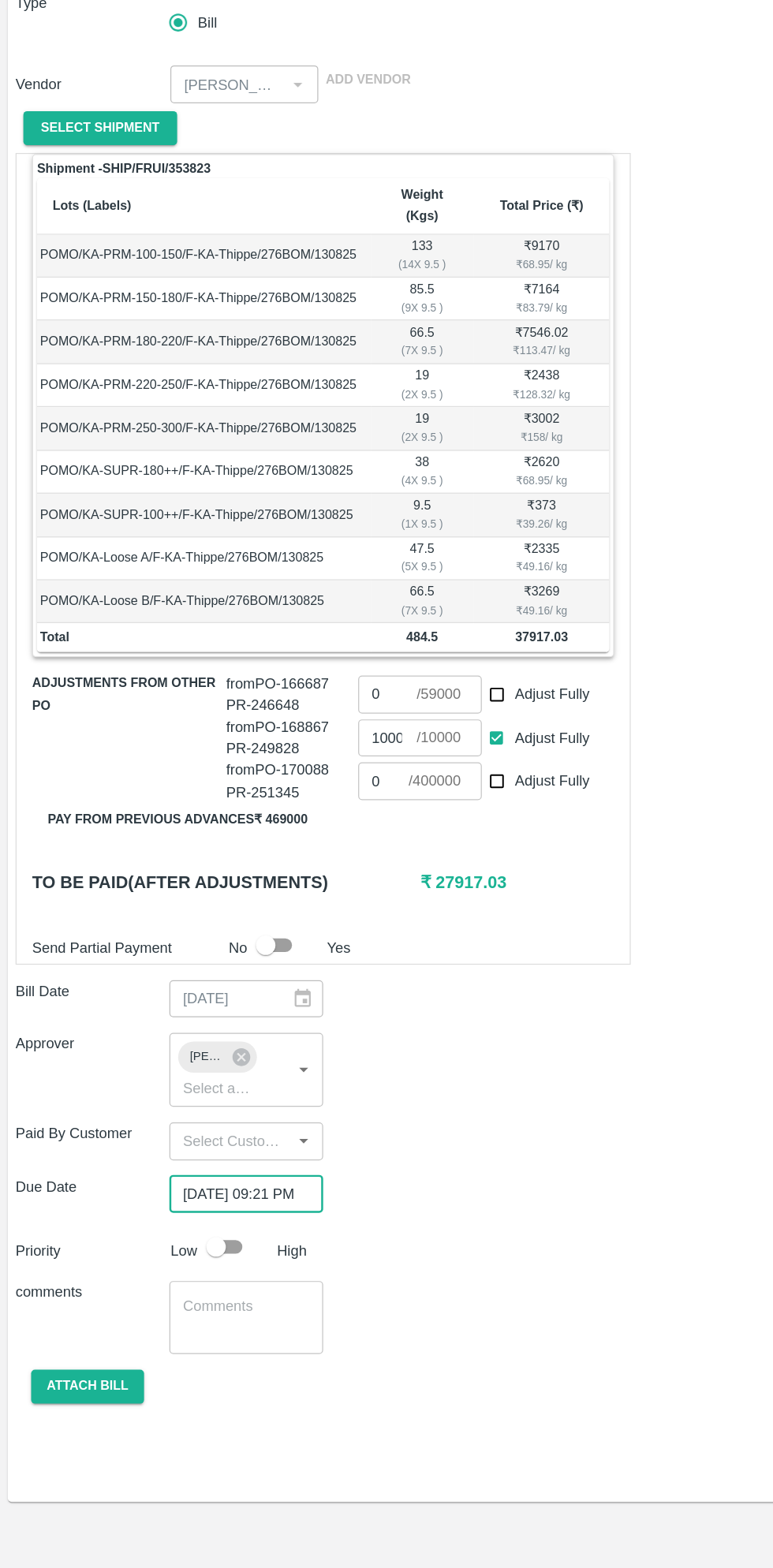
click at [184, 1230] on input "checkbox" at bounding box center [175, 1245] width 90 height 30
checkbox input "true"
click at [83, 1345] on button "Attach bill" at bounding box center [71, 1359] width 92 height 27
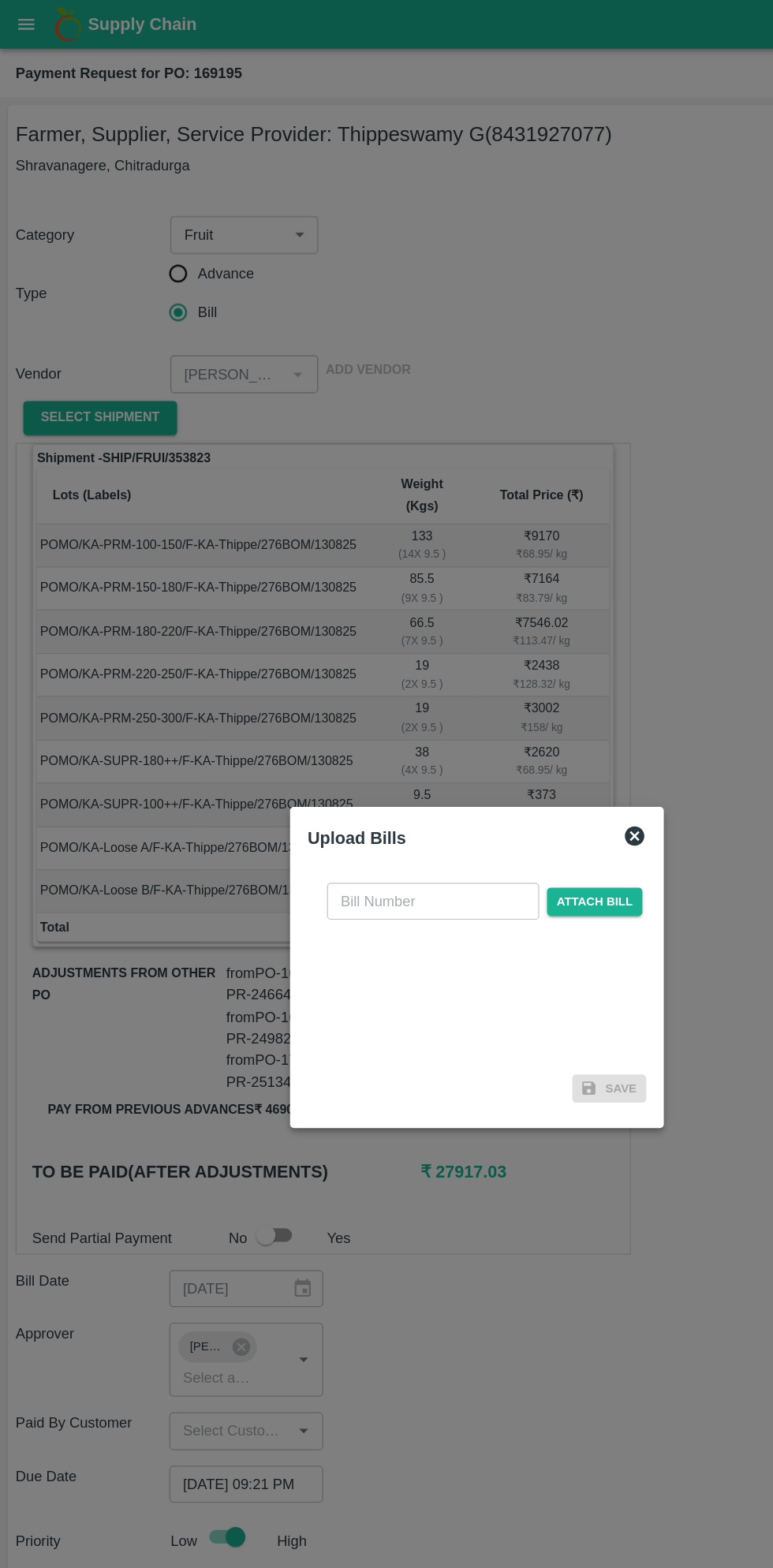
click at [362, 727] on input "text" at bounding box center [350, 730] width 172 height 30
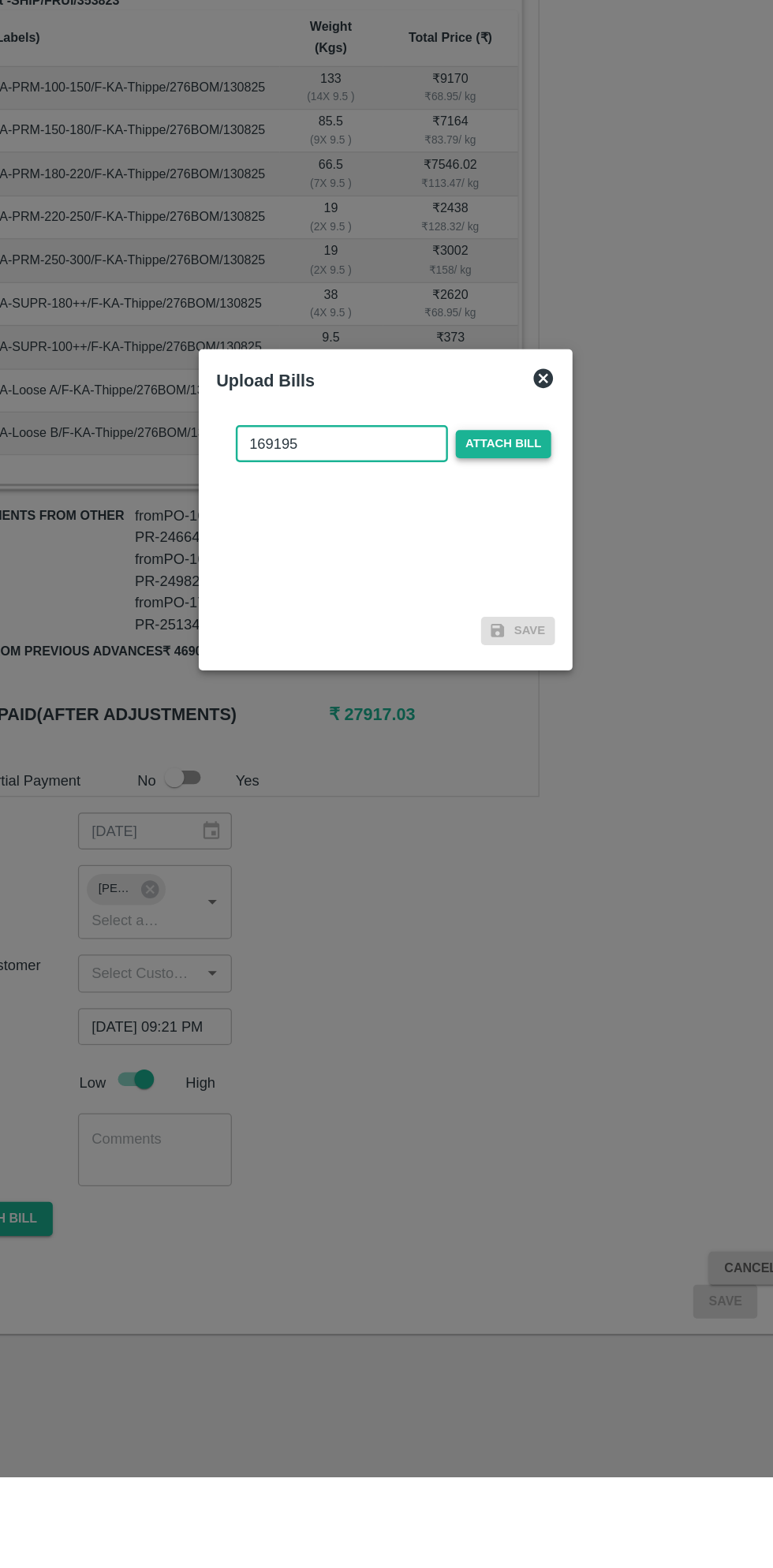
type input "169195"
click at [488, 727] on span "Attach bill" at bounding box center [481, 731] width 77 height 23
click at [0, 0] on input "Attach bill" at bounding box center [0, 0] width 0 height 0
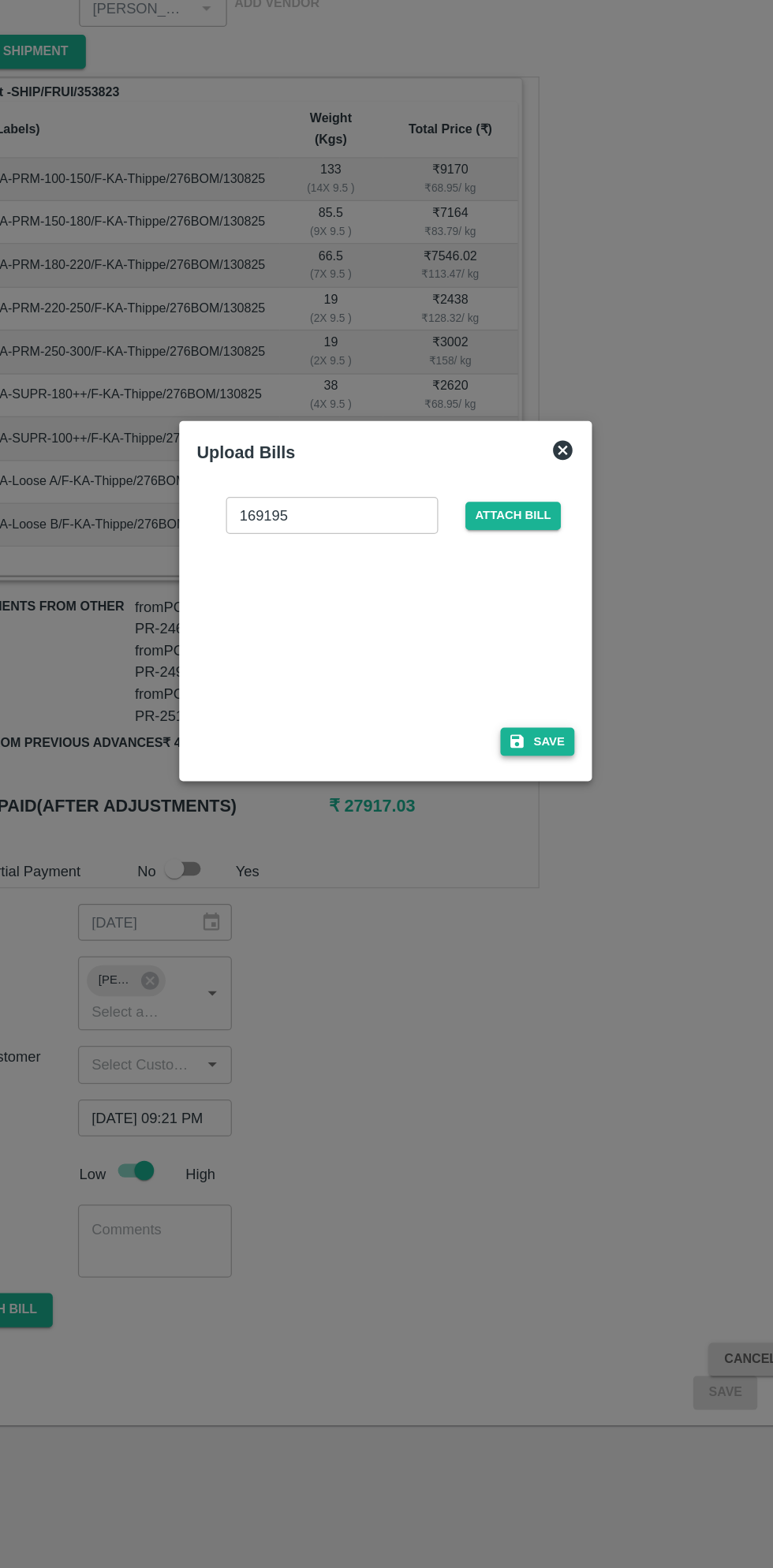
click at [520, 899] on button "Save" at bounding box center [510, 898] width 60 height 23
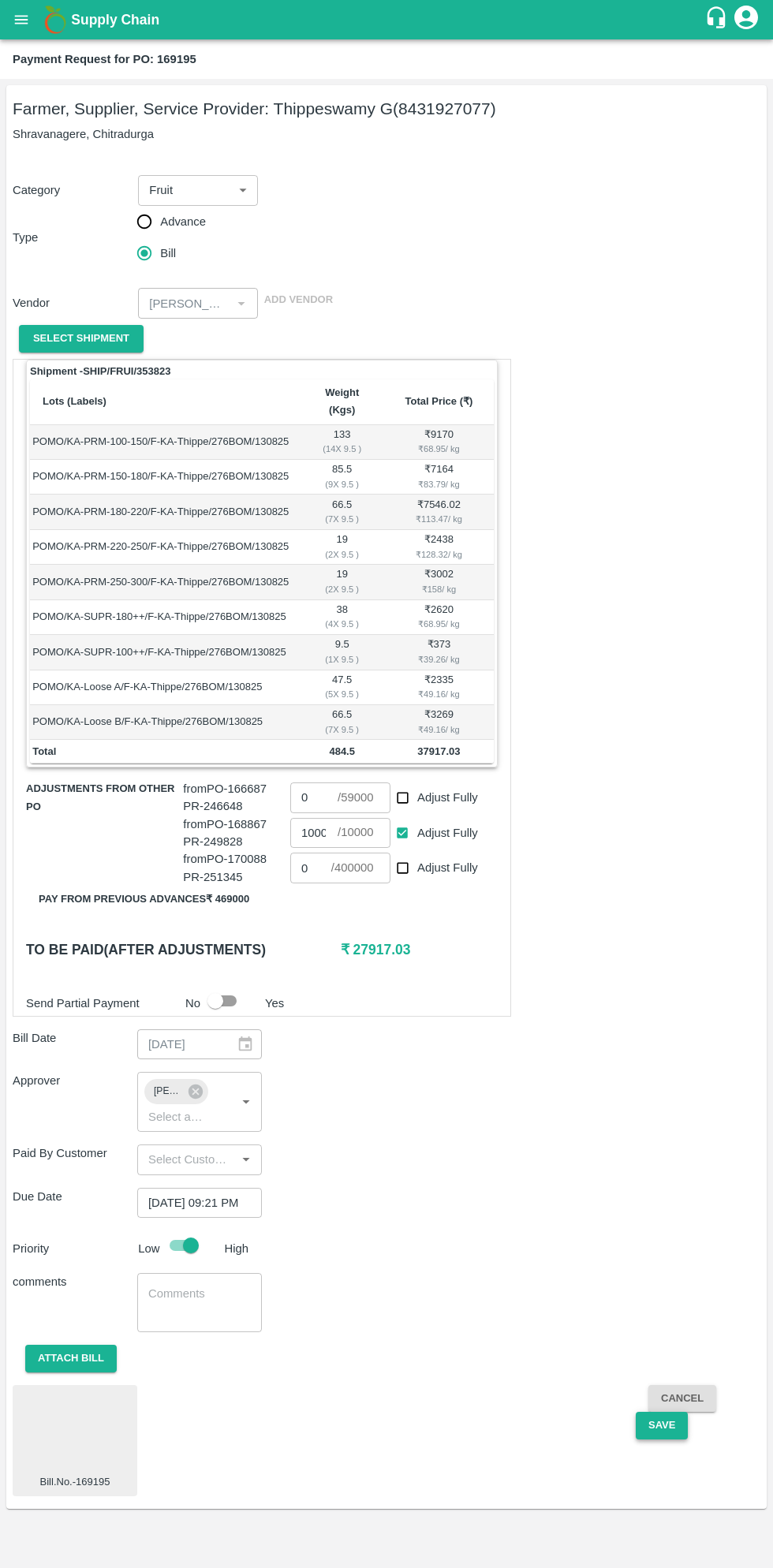
click at [660, 1412] on button "Save" at bounding box center [661, 1426] width 52 height 27
